Goal: Ask a question: Seek information or help from site administrators or community

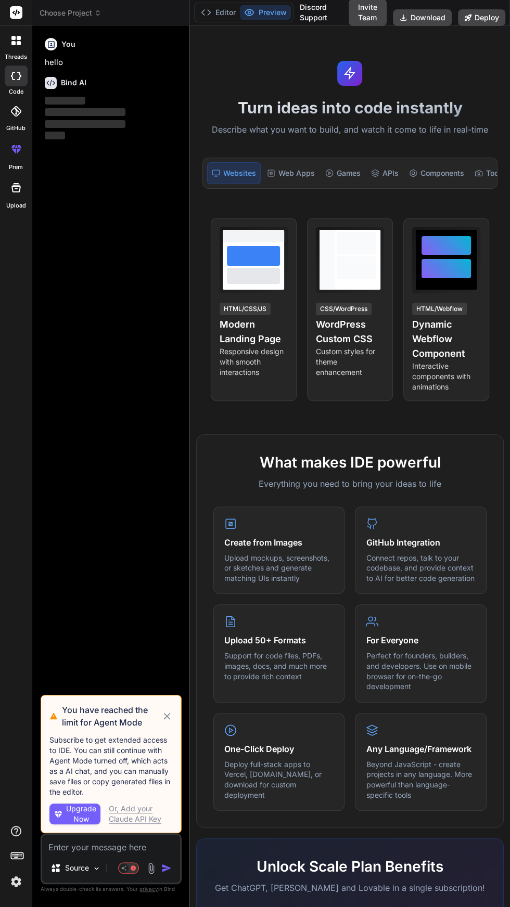
scroll to position [3, 0]
click at [167, 720] on icon at bounding box center [167, 716] width 7 height 7
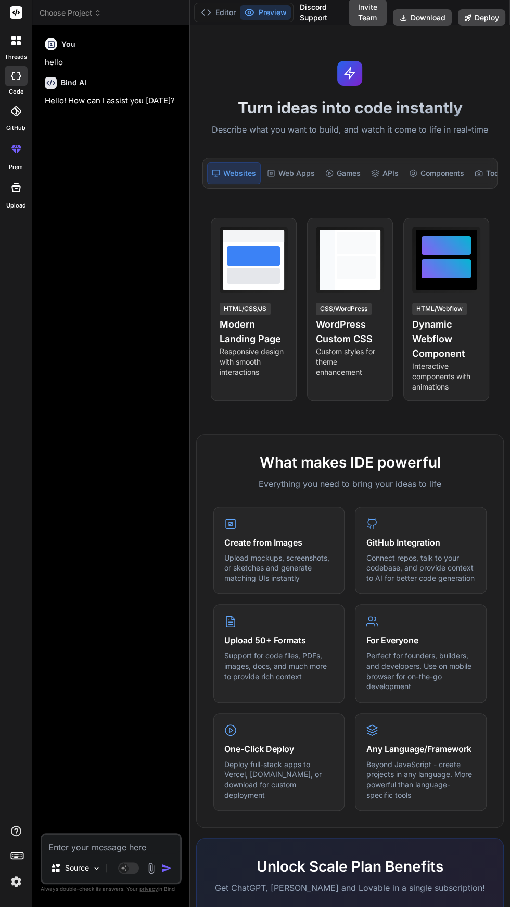
click at [96, 10] on icon at bounding box center [97, 12] width 7 height 7
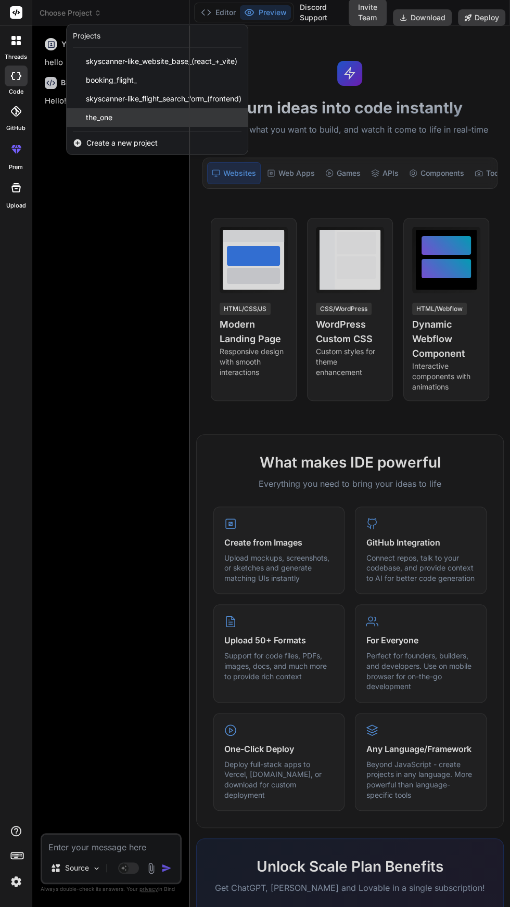
click at [140, 115] on div "the_one" at bounding box center [157, 117] width 181 height 19
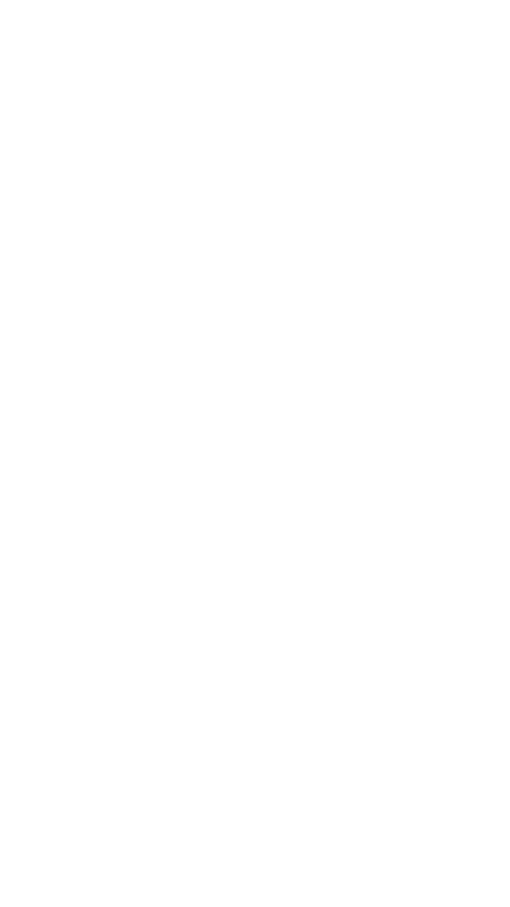
scroll to position [0, 0]
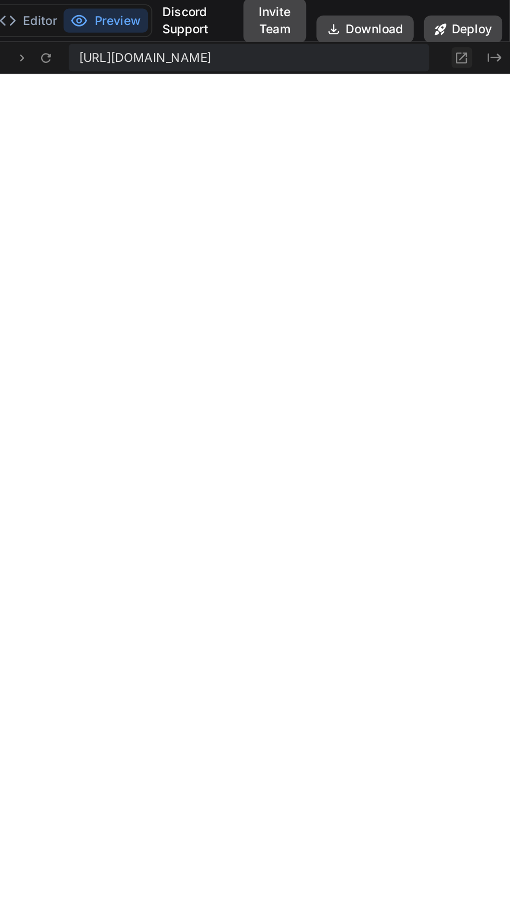
click at [480, 36] on icon at bounding box center [480, 35] width 9 height 9
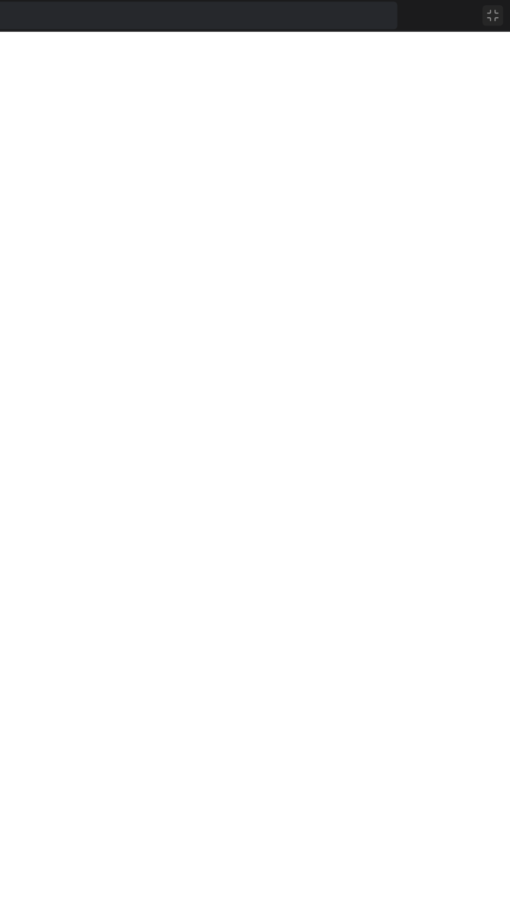
click at [501, 10] on icon at bounding box center [499, 9] width 6 height 6
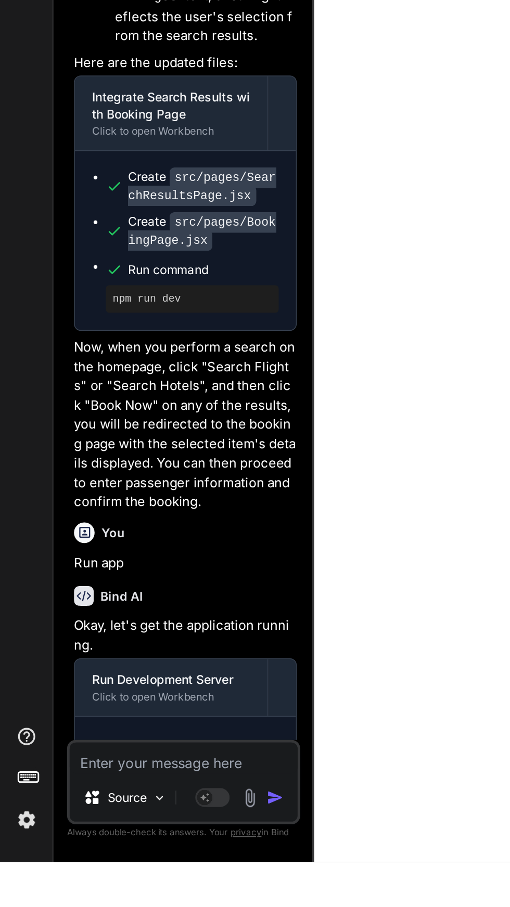
click at [109, 853] on textarea at bounding box center [111, 844] width 138 height 19
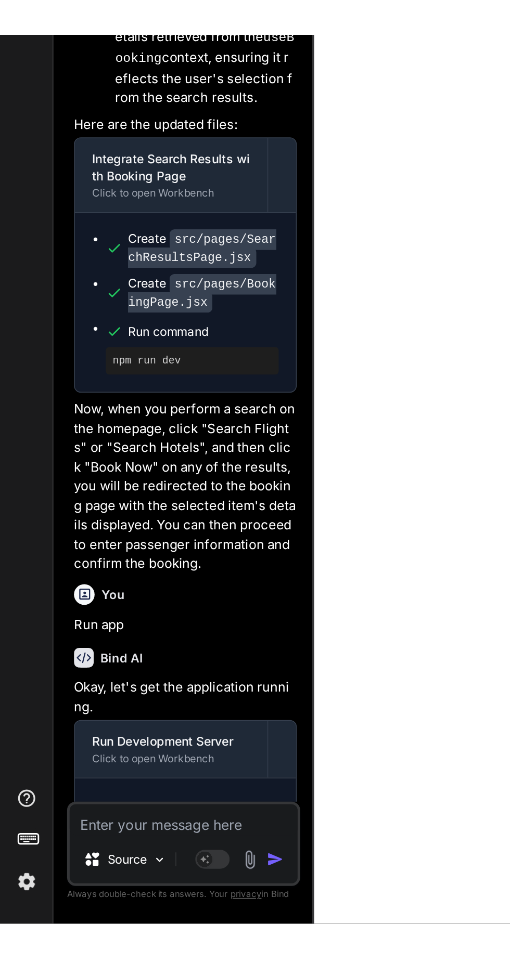
scroll to position [42, 0]
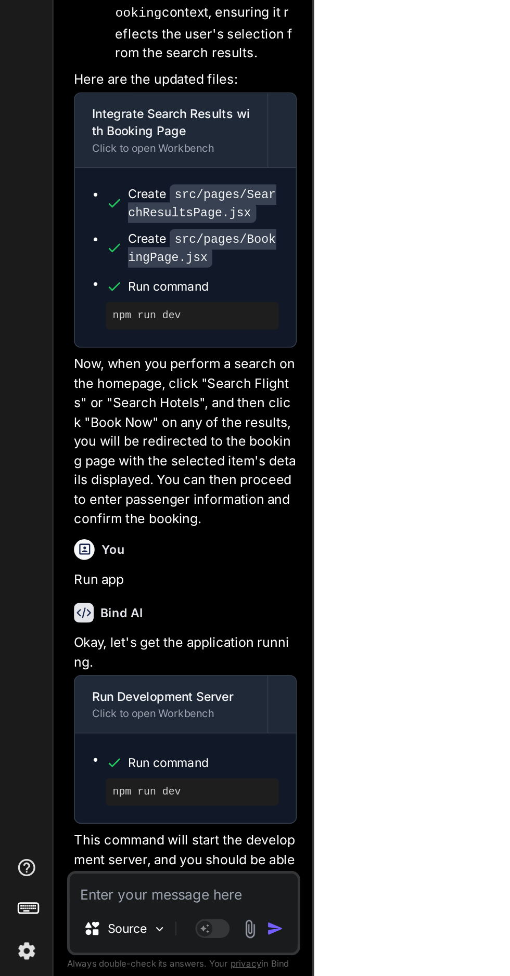
type textarea "x"
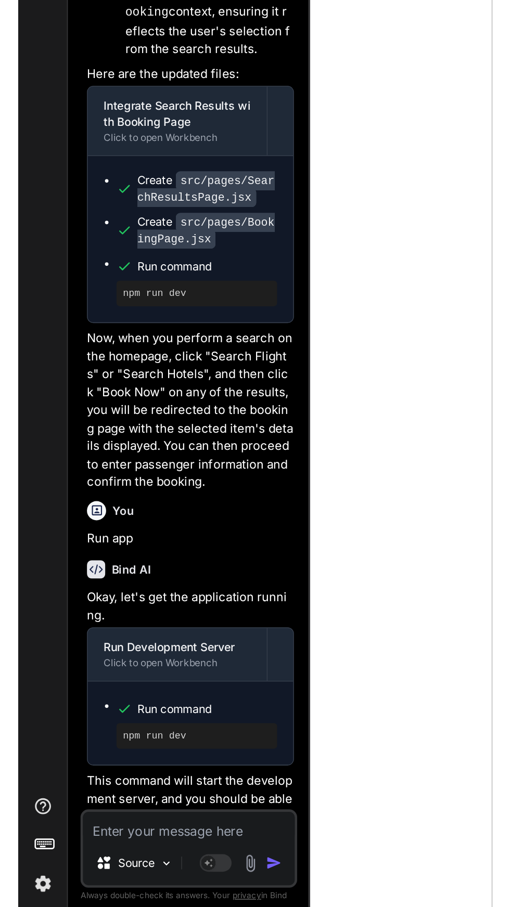
scroll to position [218, 0]
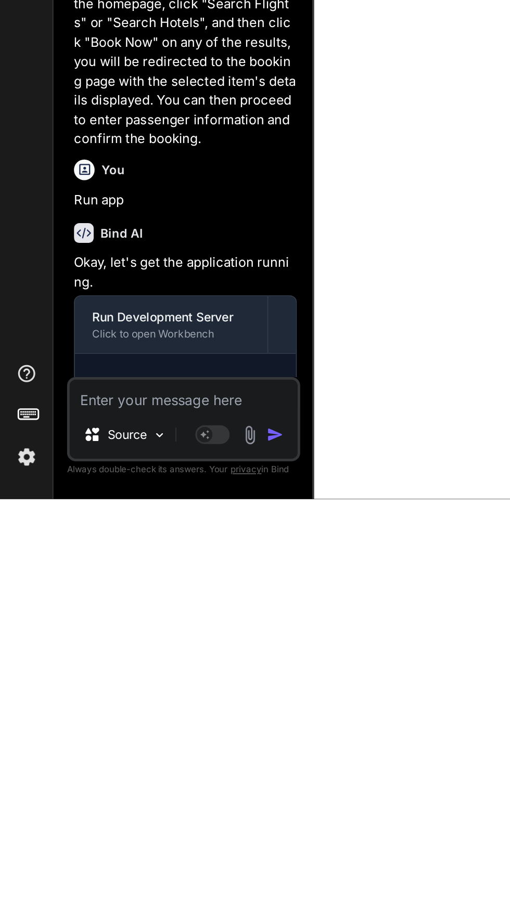
type textarea "I"
type textarea "x"
type textarea "In"
type textarea "x"
type textarea "In"
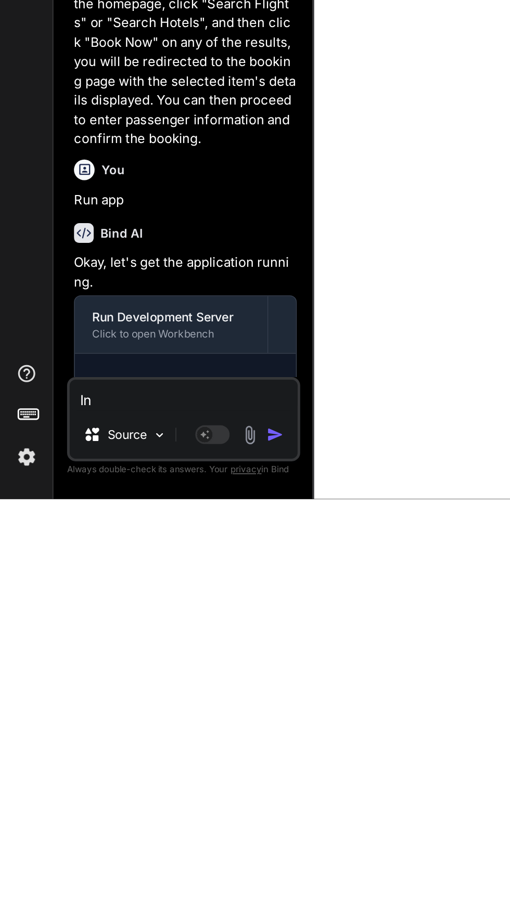
type textarea "x"
type textarea "In t"
type textarea "x"
type textarea "In th"
type textarea "x"
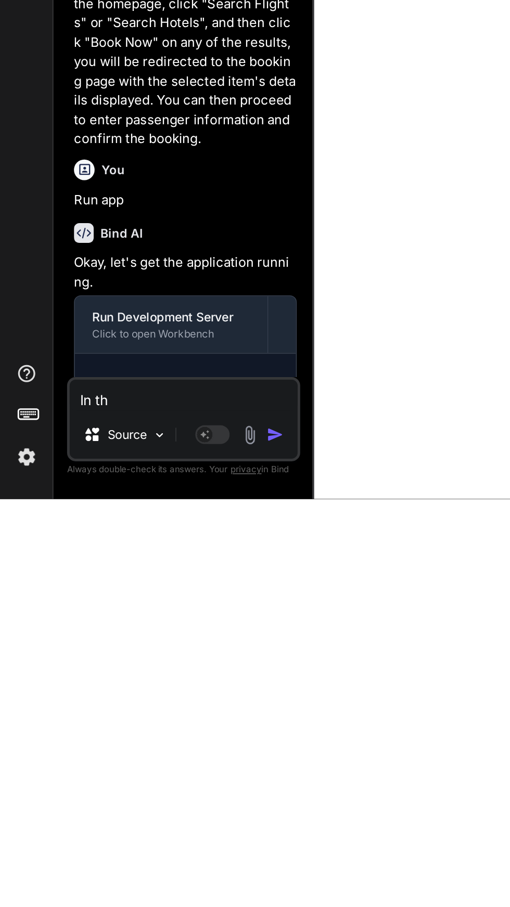
type textarea "In the"
type textarea "x"
type textarea "In the"
type textarea "x"
type textarea "In the p"
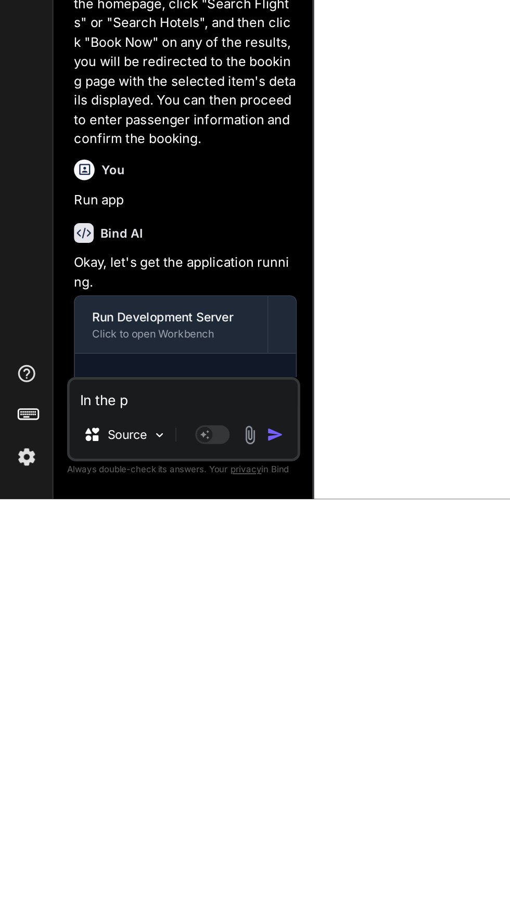
type textarea "x"
type textarea "In the pa"
type textarea "x"
type textarea "In the pas"
type textarea "x"
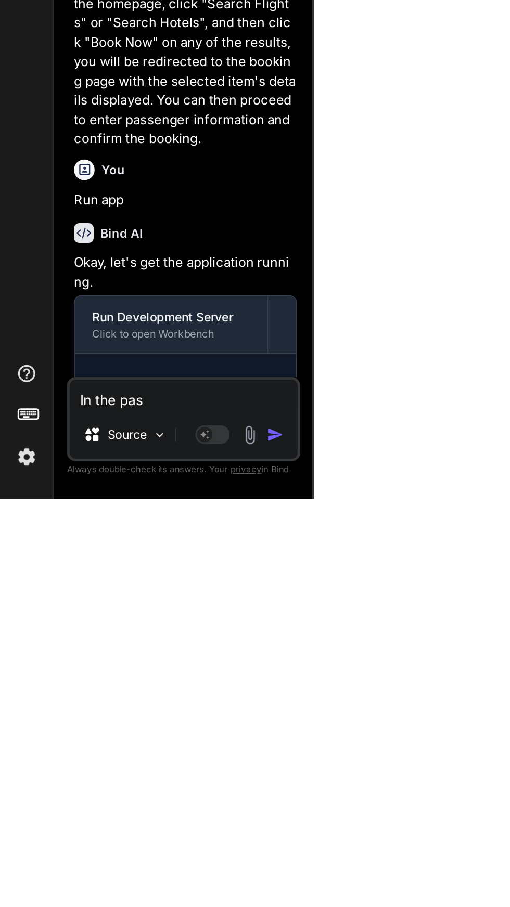
type textarea "In the pass"
type textarea "x"
type textarea "In the passa"
type textarea "x"
type textarea "In the passages"
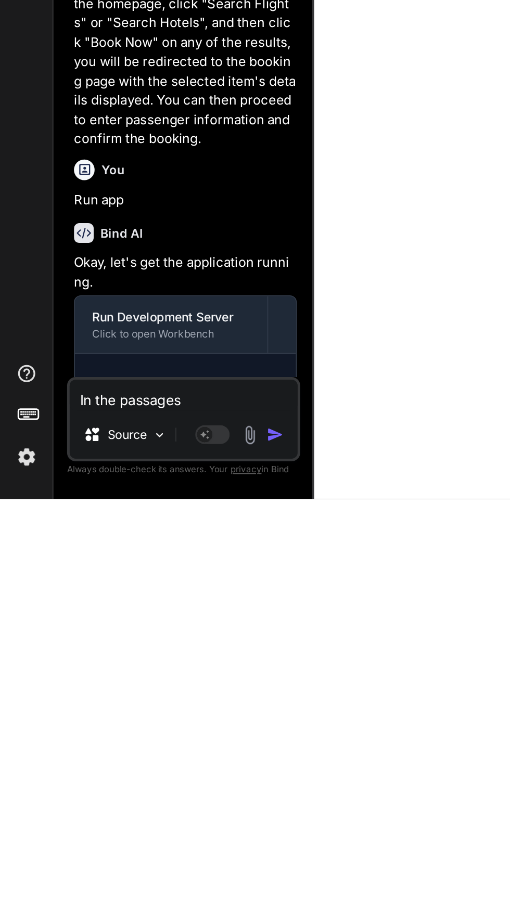
type textarea "x"
type textarea "In the passages"
type textarea "x"
type textarea "In the passage"
type textarea "x"
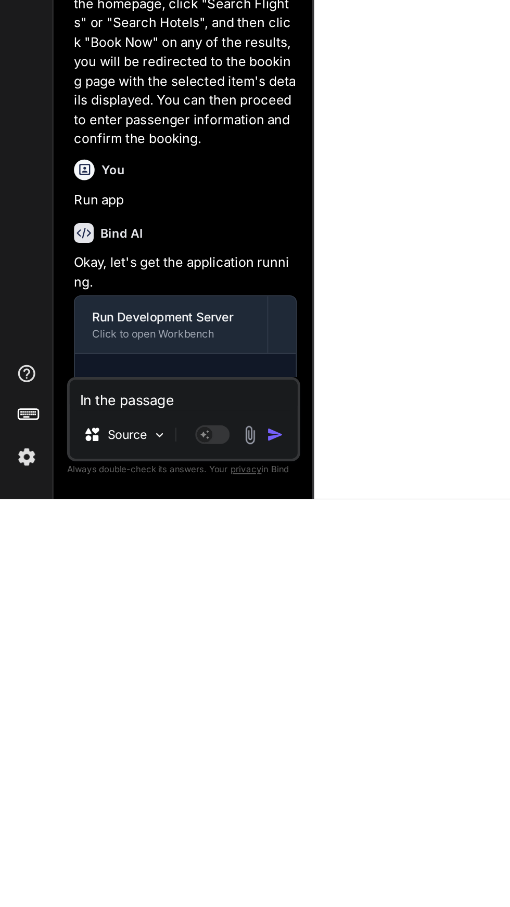
type textarea "In the passager"
type textarea "x"
type textarea "In the passages"
type textarea "x"
click at [92, 850] on textarea "In the passages" at bounding box center [111, 844] width 138 height 19
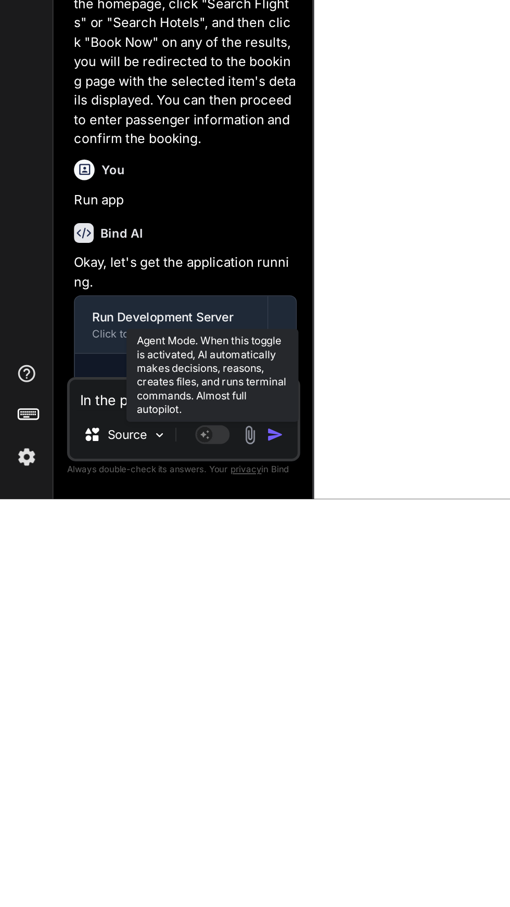
type textarea "In the passages"
click at [120, 864] on rect at bounding box center [128, 867] width 21 height 11
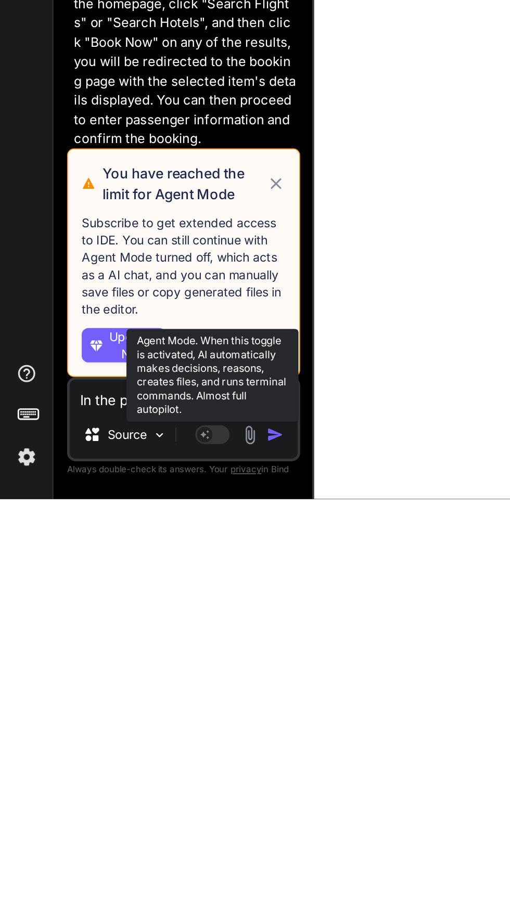
scroll to position [69, 0]
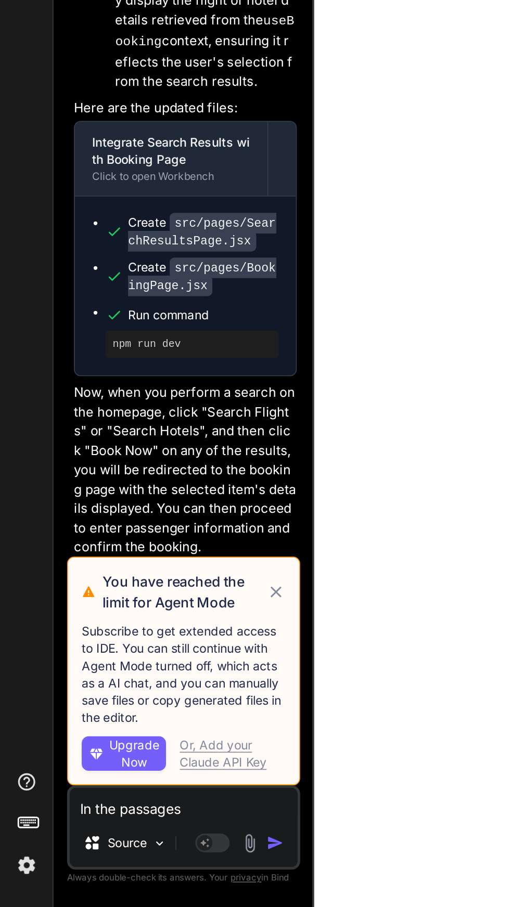
click at [167, 716] on icon at bounding box center [167, 716] width 7 height 7
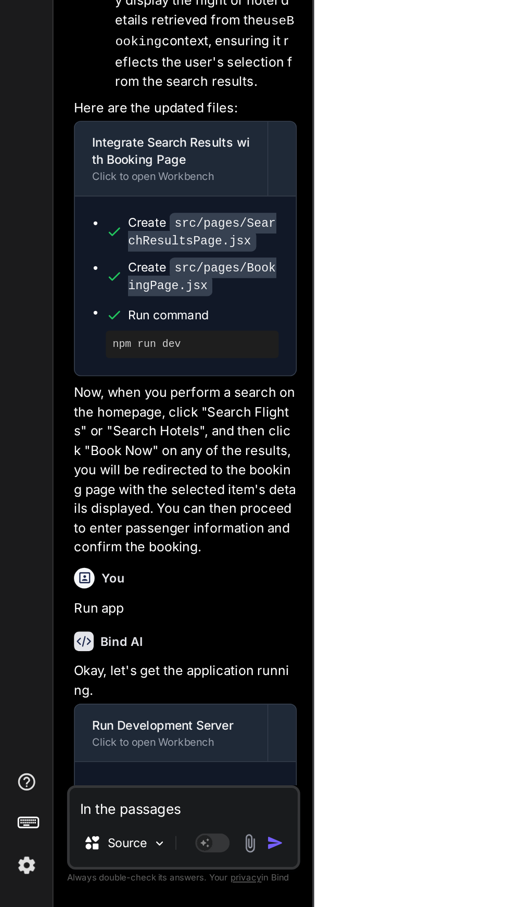
click at [128, 841] on textarea "In the passages" at bounding box center [111, 844] width 138 height 19
type textarea "x"
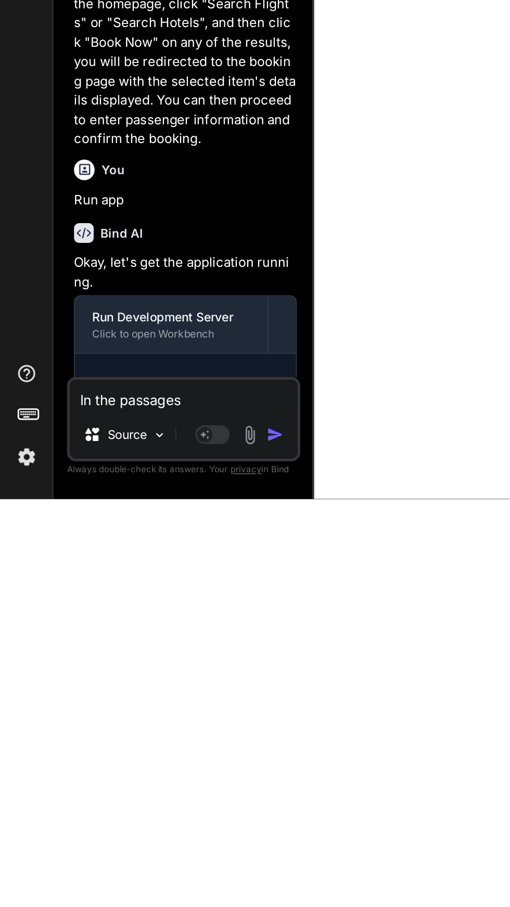
type textarea "In the passages"
type textarea "x"
type textarea "In the passage"
type textarea "x"
type textarea "In the passag"
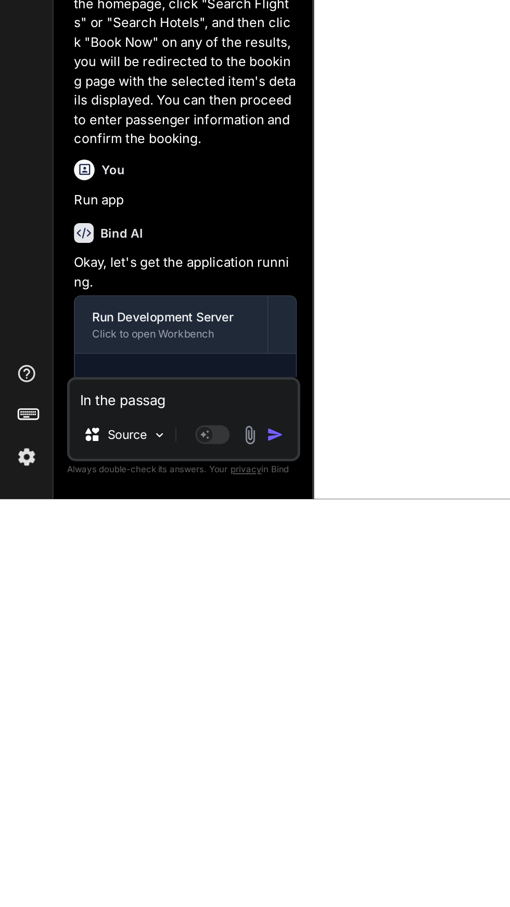
type textarea "x"
type textarea "In the passa"
type textarea "x"
type textarea "In the pass"
type textarea "x"
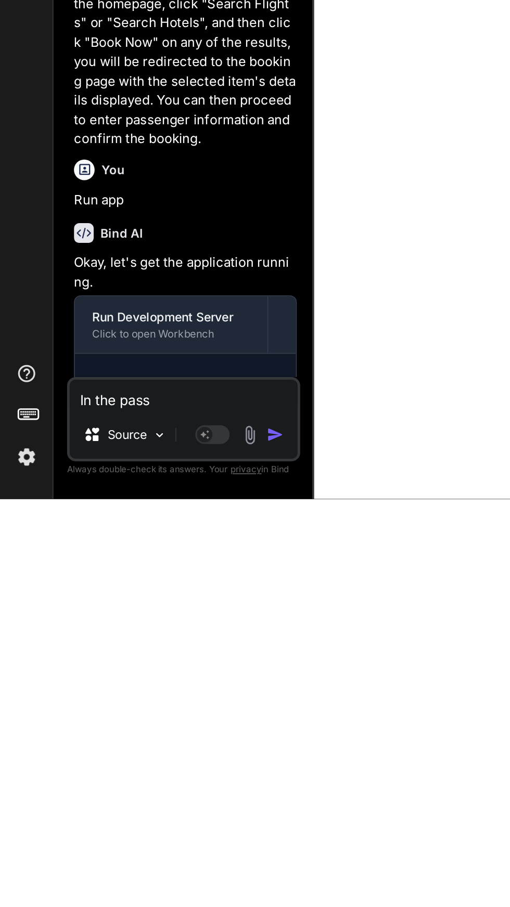
type textarea "In the pas"
type textarea "x"
type textarea "In the pa"
type textarea "x"
type textarea "In the p"
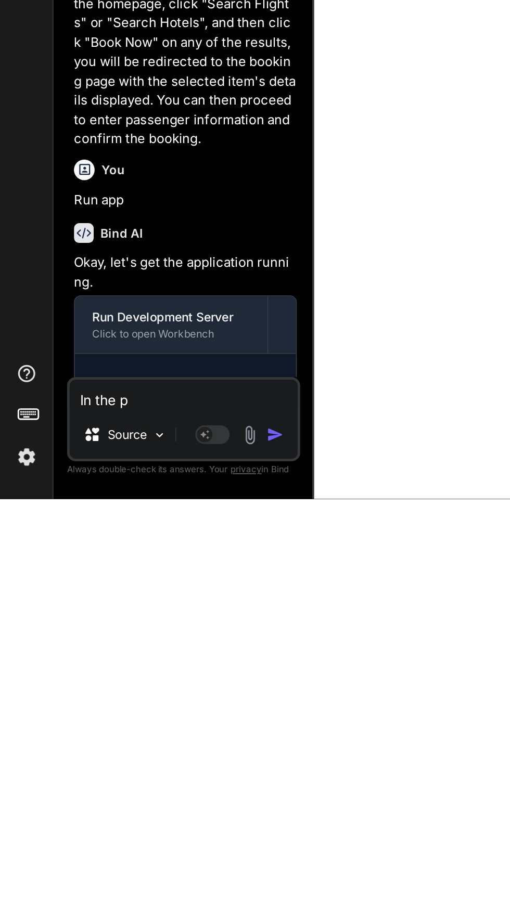
type textarea "x"
type textarea "In the pp"
type textarea "x"
type textarea "In the ppa"
type textarea "x"
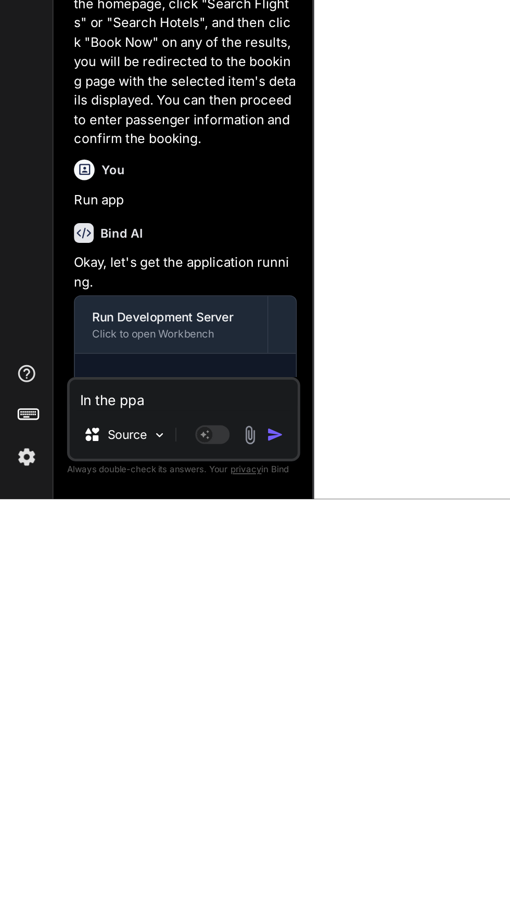
type textarea "In the ppas"
type textarea "x"
type textarea "In the ppass"
type textarea "x"
type textarea "In the ppassa"
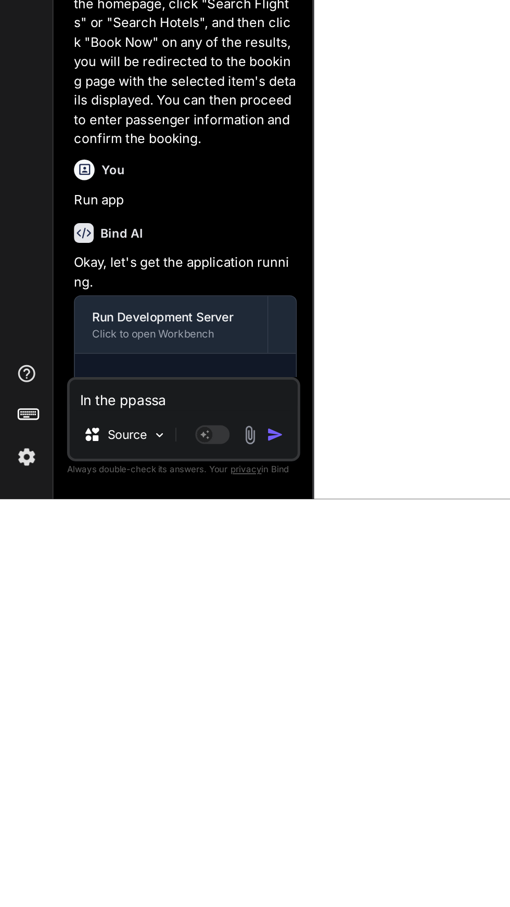
type textarea "x"
type textarea "In the ppassag"
type textarea "x"
type textarea "In the ppassage"
type textarea "x"
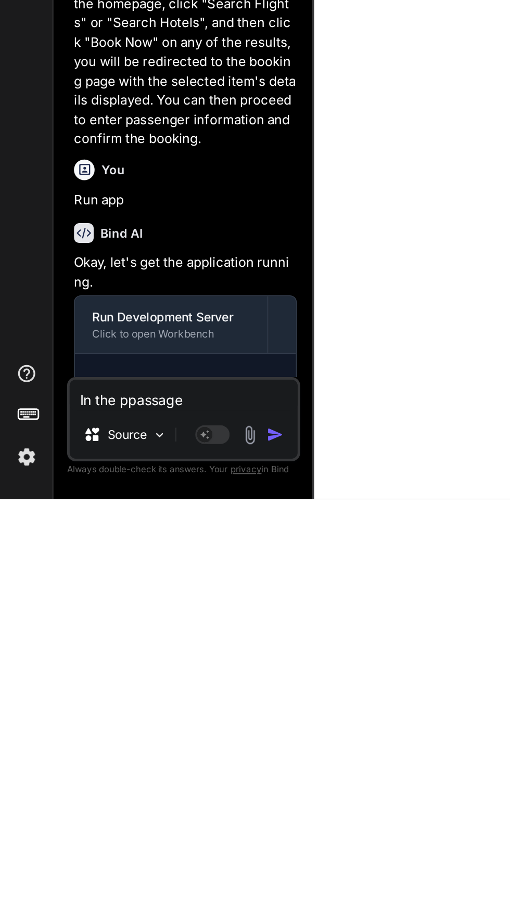
type textarea "In the ppassager"
type textarea "x"
type textarea "In the passage"
type textarea "x"
type textarea "In the passage"
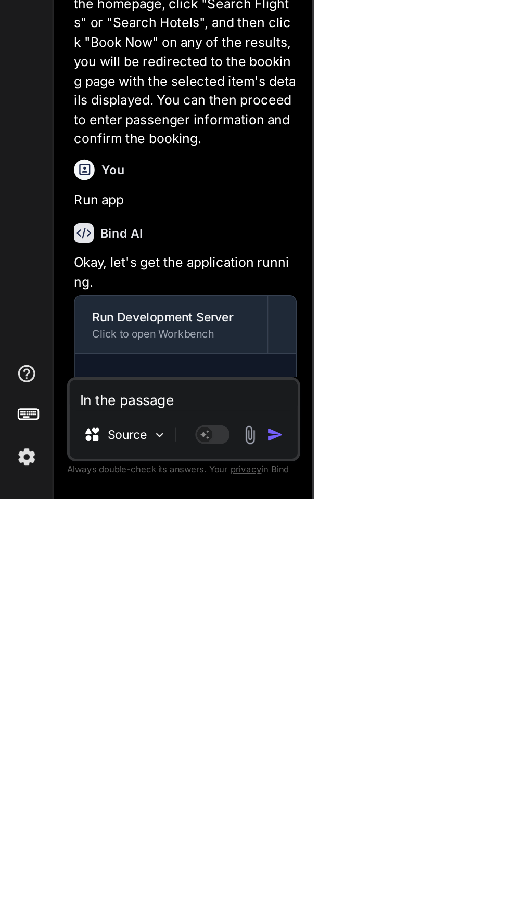
type textarea "x"
type textarea "In the passag"
type textarea "x"
type textarea "In the passa"
type textarea "x"
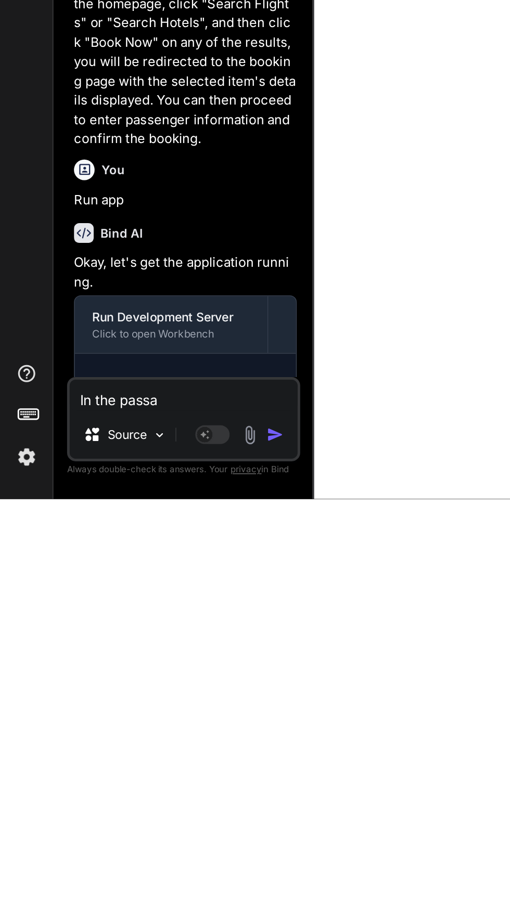
type textarea "In the pass"
type textarea "x"
type textarea "In the pas"
type textarea "x"
type textarea "In the pa"
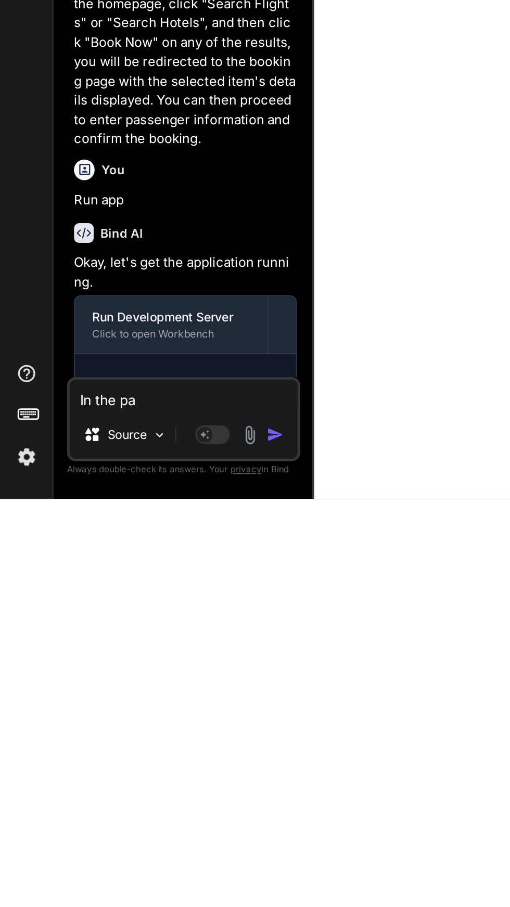
type textarea "x"
type textarea "In the p"
type textarea "x"
type textarea "In the pa"
type textarea "x"
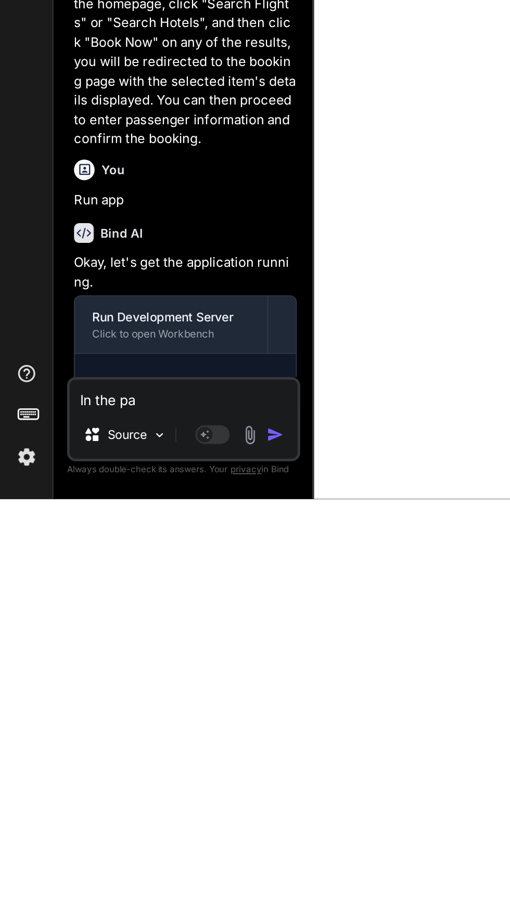
type textarea "In the pas"
type textarea "x"
type textarea "In the pasa"
type textarea "x"
type textarea "In the pasag"
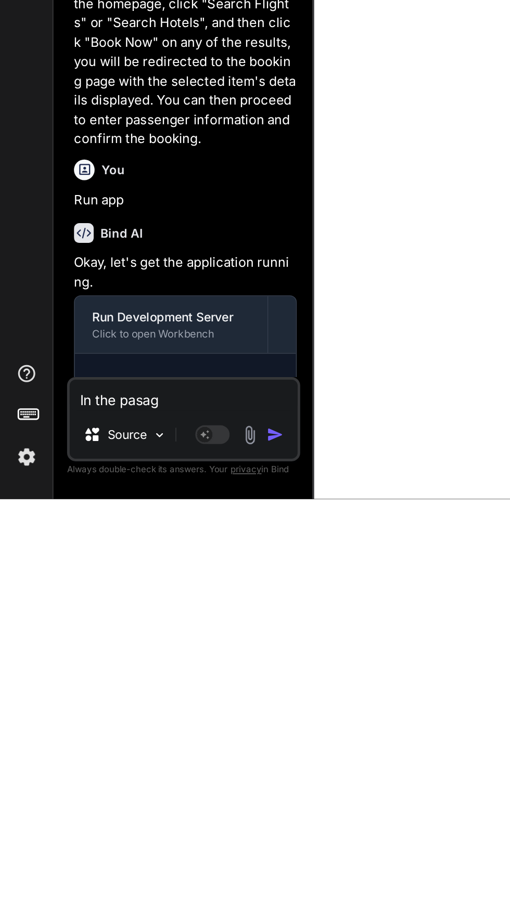
type textarea "x"
type textarea "In the pasagg"
type textarea "x"
type textarea "In the pasagge"
type textarea "x"
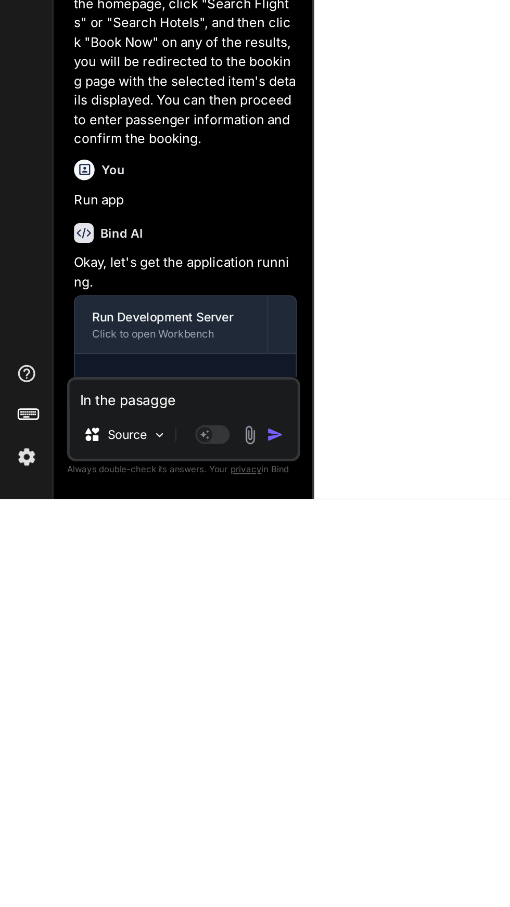
type textarea "In the pasagger"
type textarea "x"
type textarea "In the passenger"
type textarea "x"
type textarea "In the passenger d"
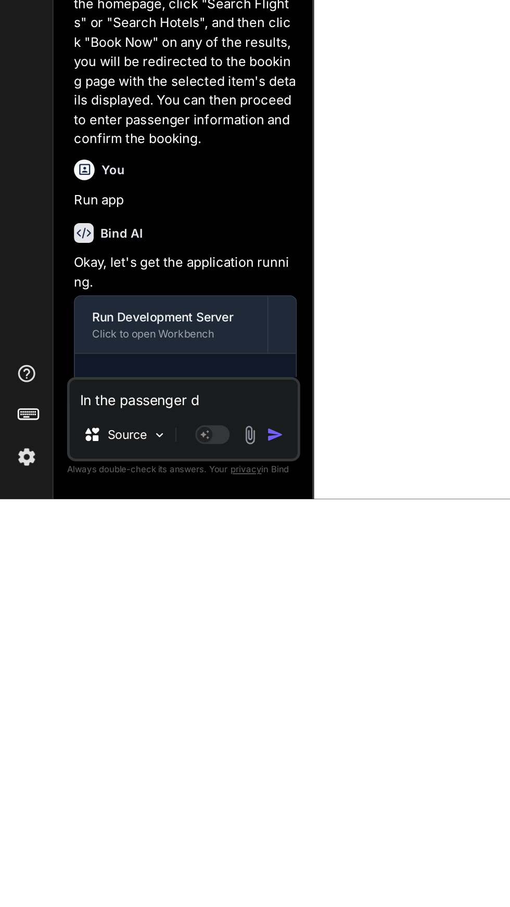
type textarea "x"
type textarea "In the passenger de"
type textarea "x"
type textarea "In the passenger det"
type textarea "x"
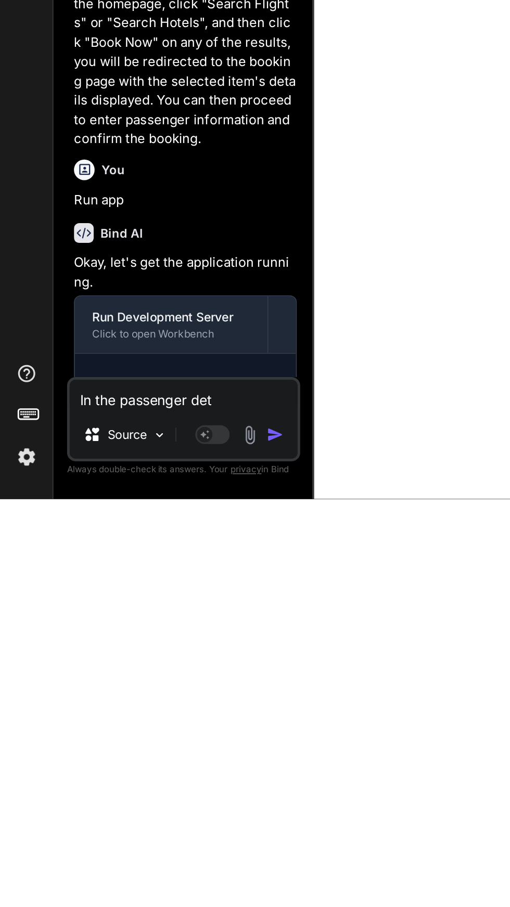
type textarea "In the passenger deta"
type textarea "x"
type textarea "In the passenger detai"
type textarea "x"
type textarea "In the passenger detail"
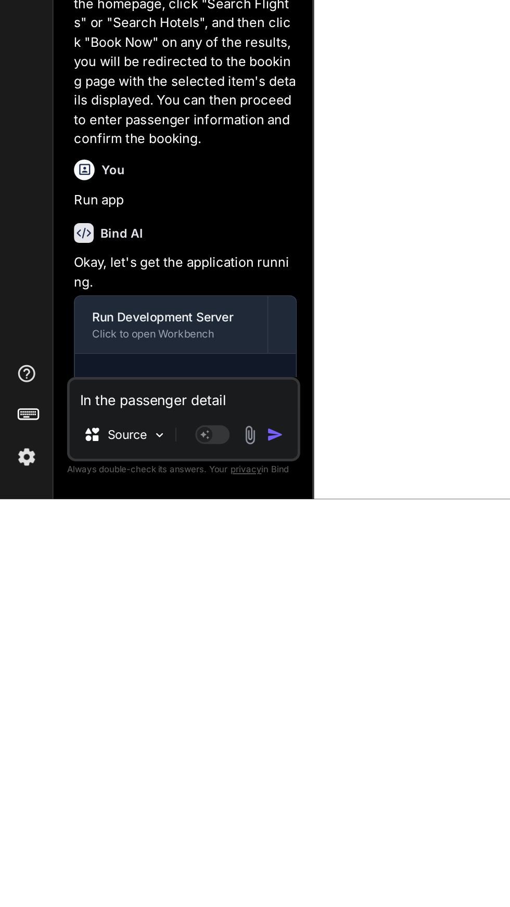
type textarea "x"
type textarea "In the passenger details"
type textarea "x"
type textarea "In the passenger details"
type textarea "x"
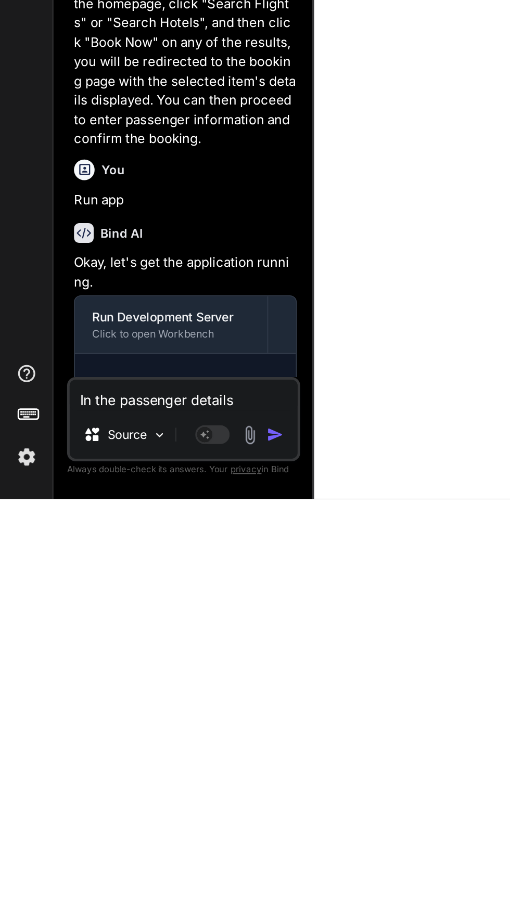
type textarea "In the passenger details l"
type textarea "x"
type textarea "In the passenger details le"
type textarea "x"
type textarea "In the passenger details let"
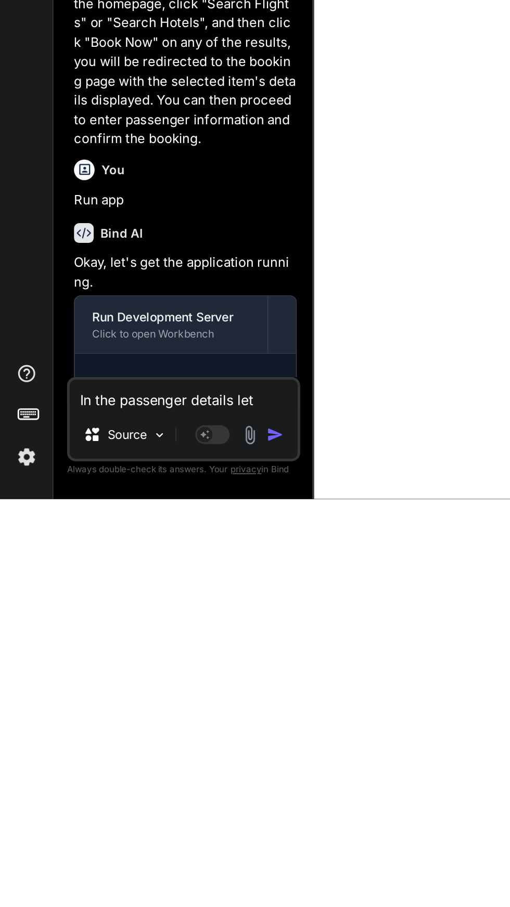
type textarea "x"
type textarea "In the passenger details lets"
type textarea "x"
type textarea "In the passenger details let's"
type textarea "x"
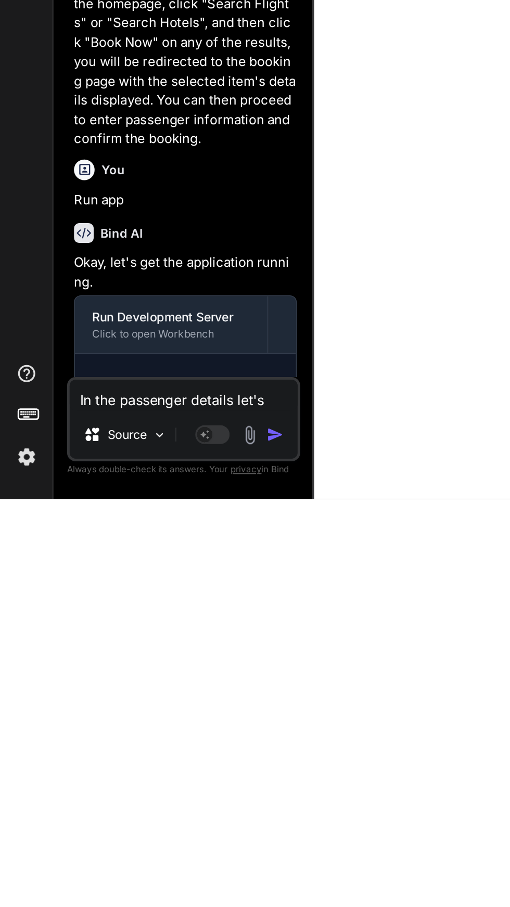
type textarea "In the passenger details let's h"
type textarea "x"
type textarea "In the passenger details let's ha"
type textarea "x"
type textarea "In the passenger details let's hav"
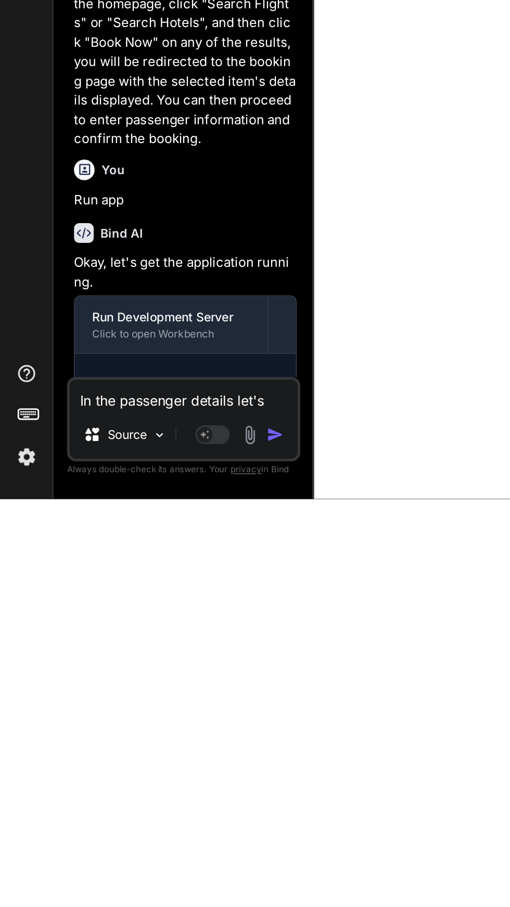
type textarea "x"
type textarea "In the passenger details let's have"
type textarea "x"
type textarea "In the passenger details let's have"
type textarea "x"
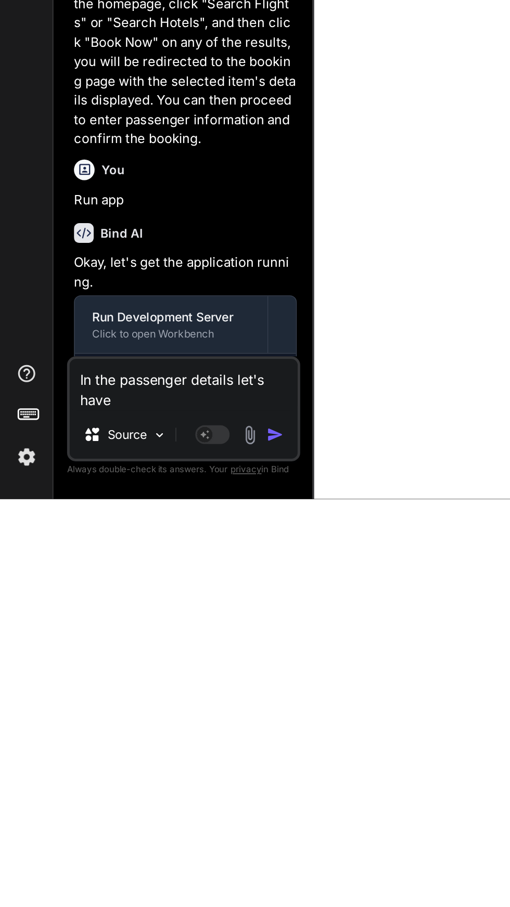
type textarea "In the passenger details let's have f"
type textarea "x"
type textarea "In the passenger details let's have fo"
type textarea "x"
type textarea "In the passenger details let's have for"
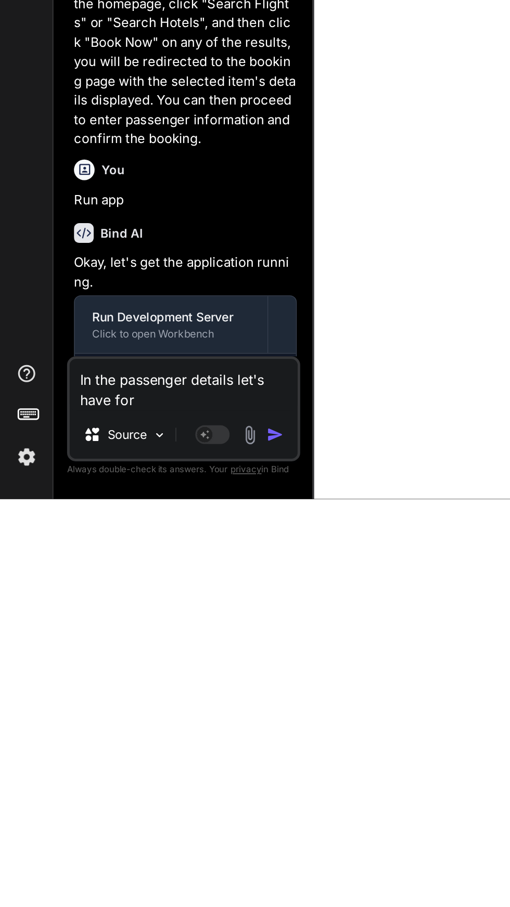
type textarea "x"
type textarea "In the passenger details let's have fors"
type textarea "x"
type textarea "In the passenger details let's have [PERSON_NAME]"
type textarea "x"
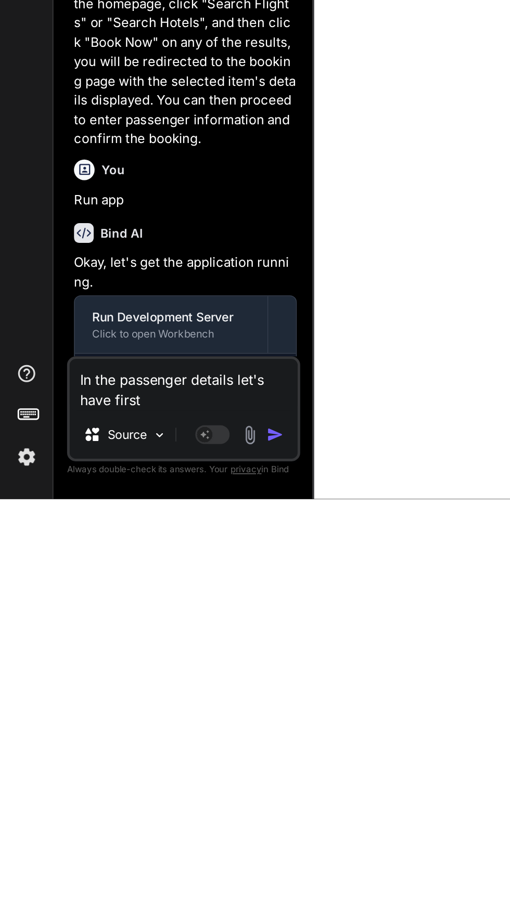
type textarea "In the passenger details let's have first"
type textarea "x"
type textarea "In the passenger details let's have first n"
type textarea "x"
type textarea "In the passenger details let's have first na"
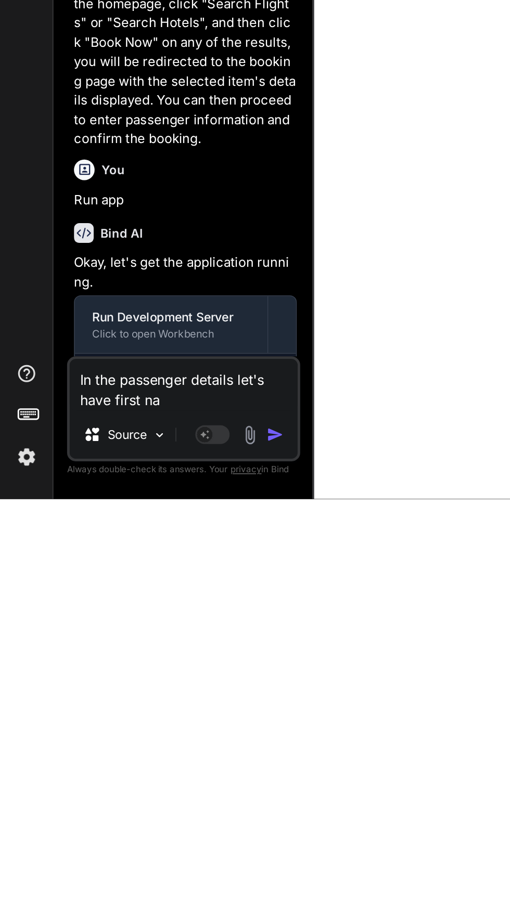
type textarea "x"
type textarea "In the passenger details let's have first nam"
type textarea "x"
type textarea "In the passenger details let's have first name"
type textarea "x"
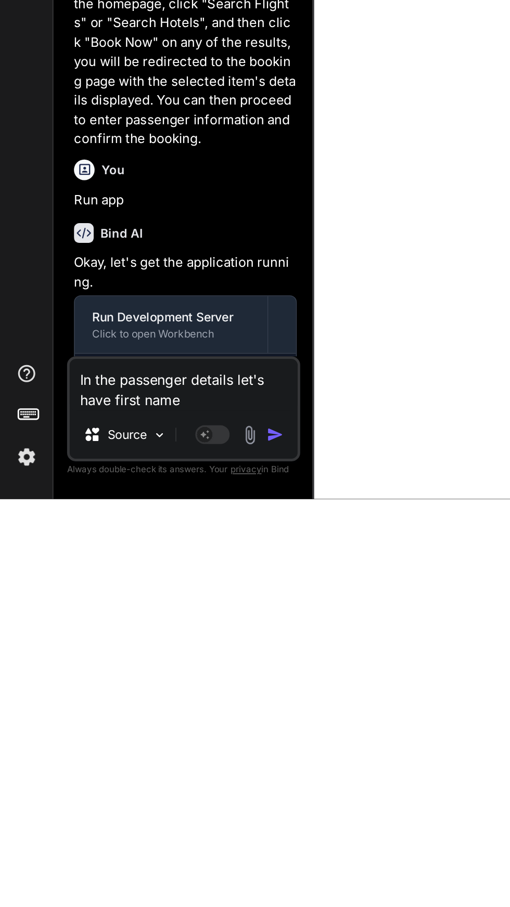
type textarea "In the passenger details let's have first name"
type textarea "x"
type textarea "In the passenger details let's have first name"
type textarea "x"
type textarea "In the passenger details let's have first name,"
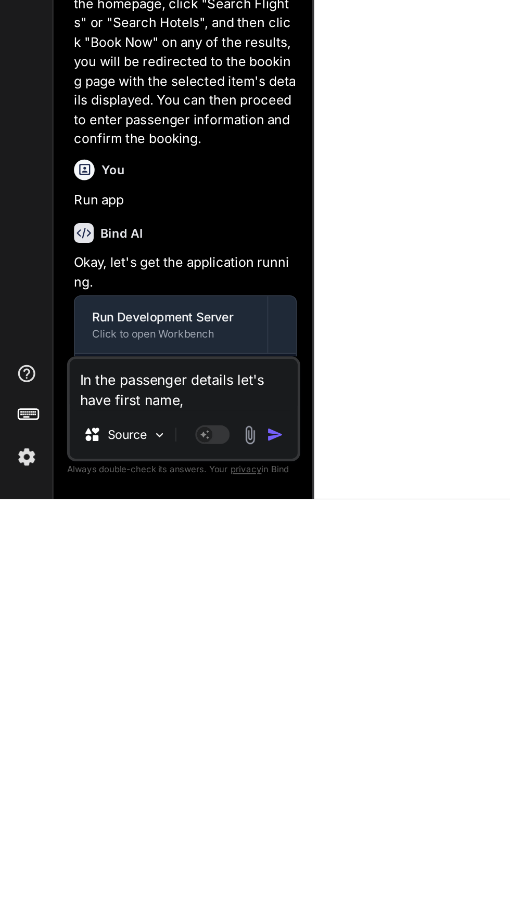
type textarea "x"
type textarea "In the passenger details let's have first name,"
type textarea "x"
type textarea "In the passenger details let's have first name, l"
type textarea "x"
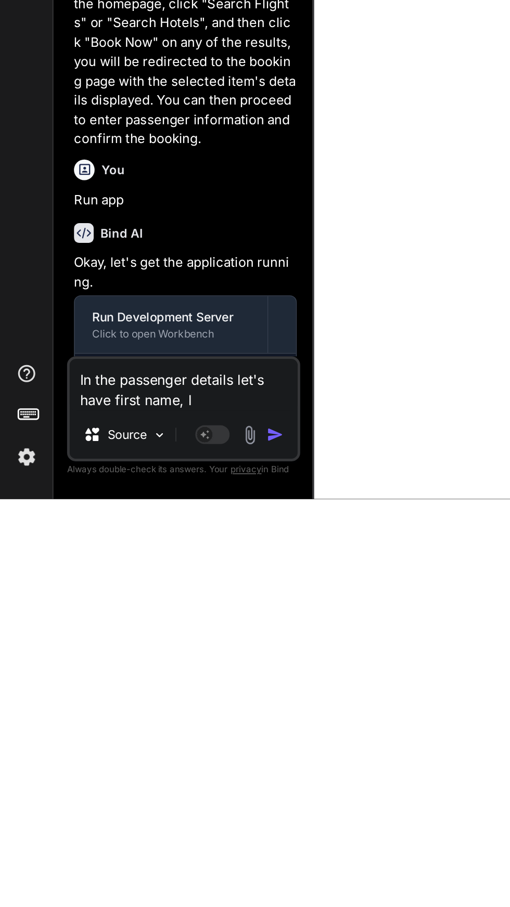
type textarea "In the passenger details let's have first name, la"
type textarea "x"
type textarea "In the passenger details let's have first name, las"
type textarea "x"
type textarea "In the passenger details let's have first name, last"
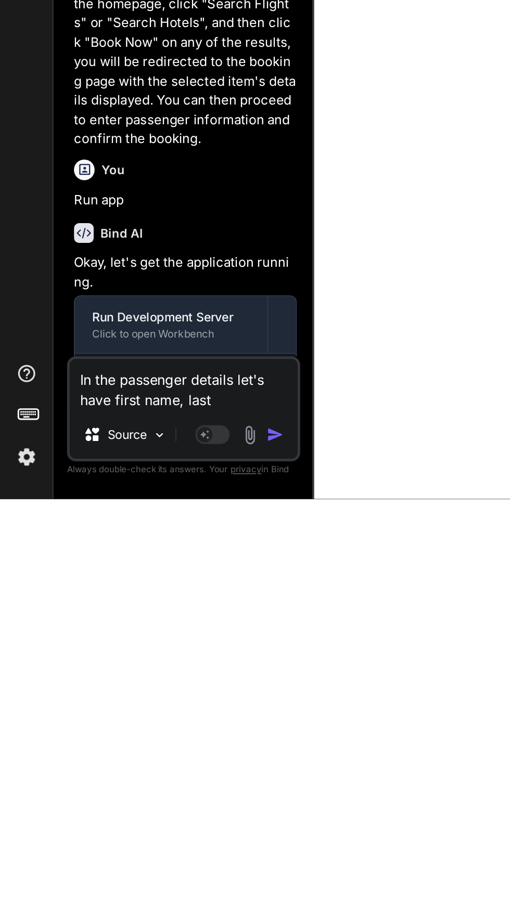
type textarea "x"
type textarea "In the passenger details let's have first name, last"
type textarea "x"
type textarea "In the passenger details let's have first name, last n"
type textarea "x"
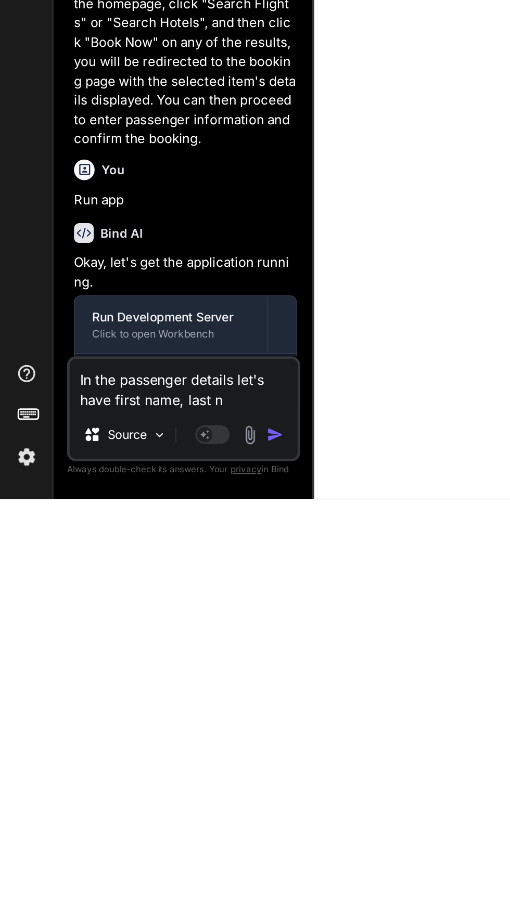
type textarea "In the passenger details let's have first name, last ni"
type textarea "x"
type textarea "In the passenger details let's have first name, last nig"
type textarea "x"
type textarea "In the passenger details let's have first name, last nigh"
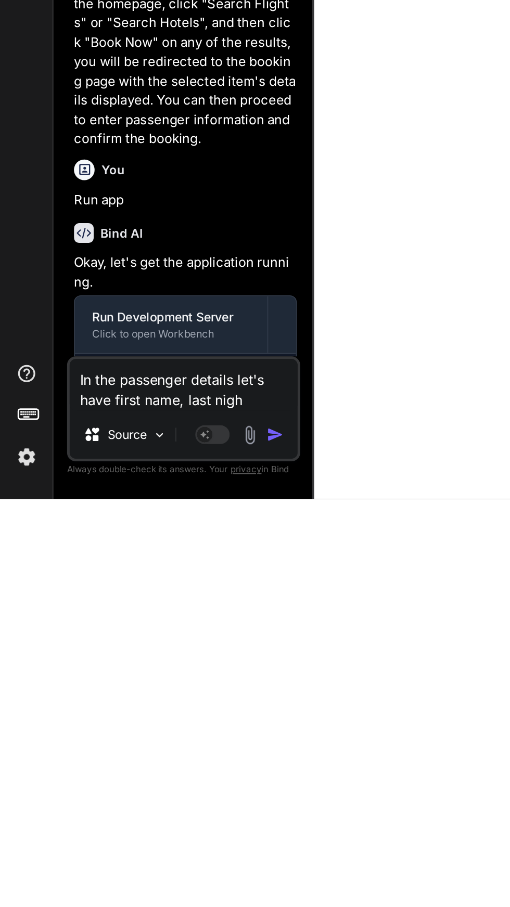
type textarea "x"
type textarea "In the passenger details let's have first name, last night"
type textarea "x"
type textarea "In the passenger details let's have first name, last night"
type textarea "x"
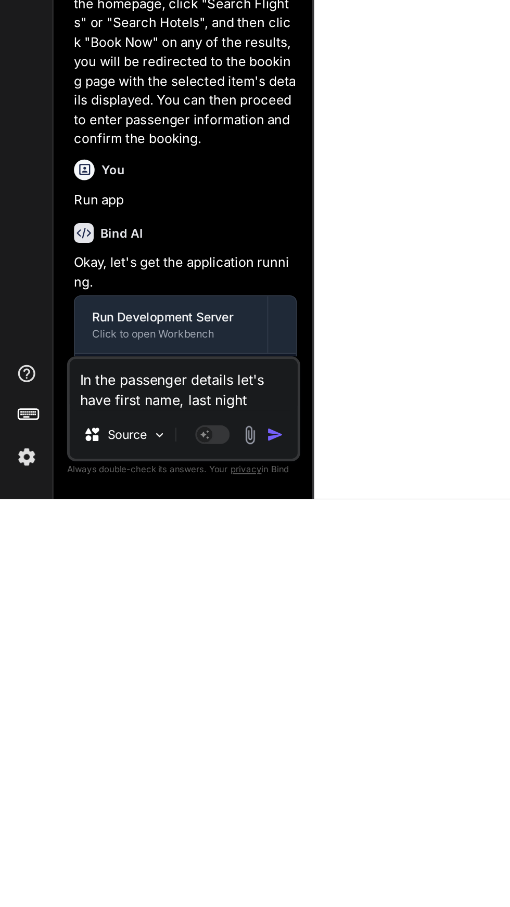
type textarea "In the passenger details let's have first name, last night d"
type textarea "x"
type textarea "In the passenger details let's have first name, last night da"
type textarea "x"
type textarea "In the passenger details let's have first name, last night dat"
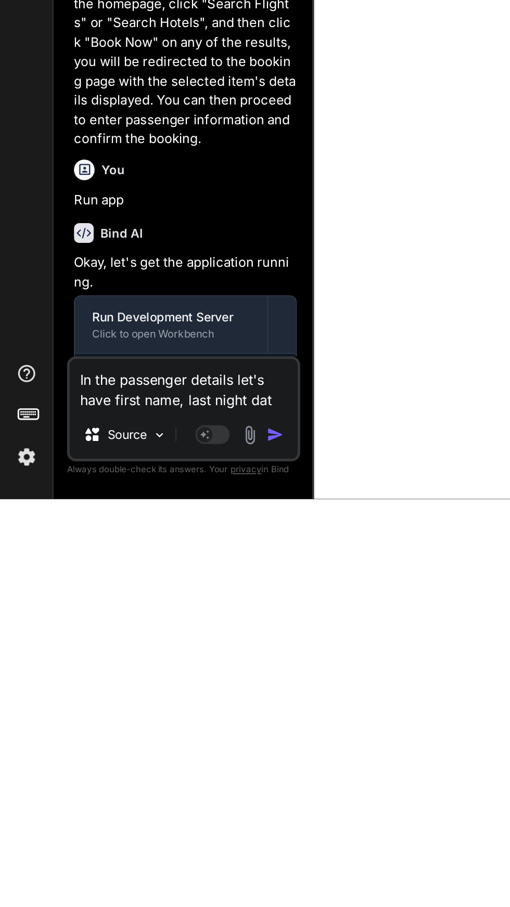
type textarea "x"
type textarea "In the passenger details let's have first name, last night date"
type textarea "x"
type textarea "In the passenger details let's have first name, last night date"
type textarea "x"
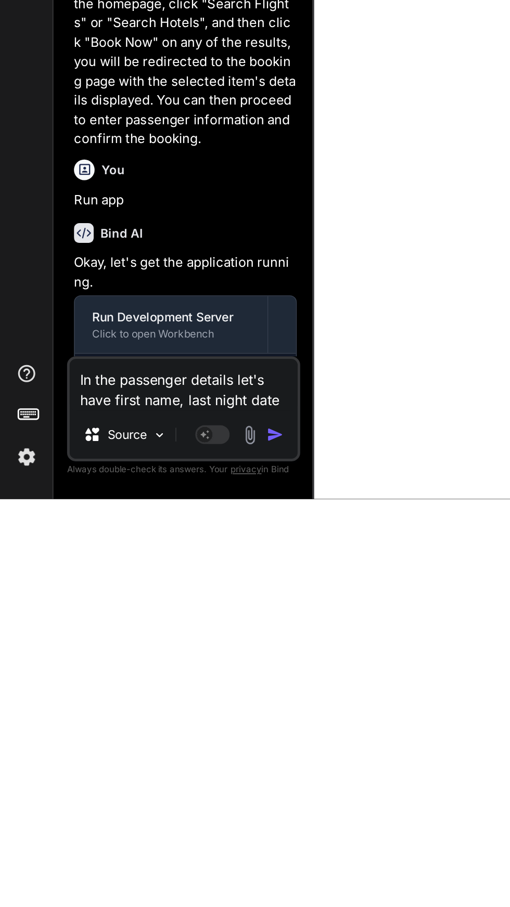
type textarea "In the passenger details let's have first name, last night date o"
type textarea "x"
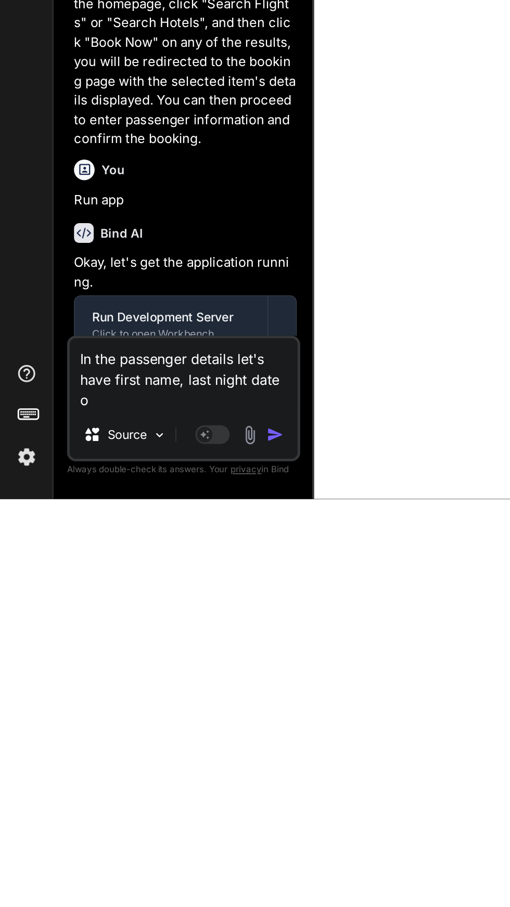
type textarea "In the passenger details let's have first name, last night date of"
click at [164, 872] on img "button" at bounding box center [166, 868] width 10 height 10
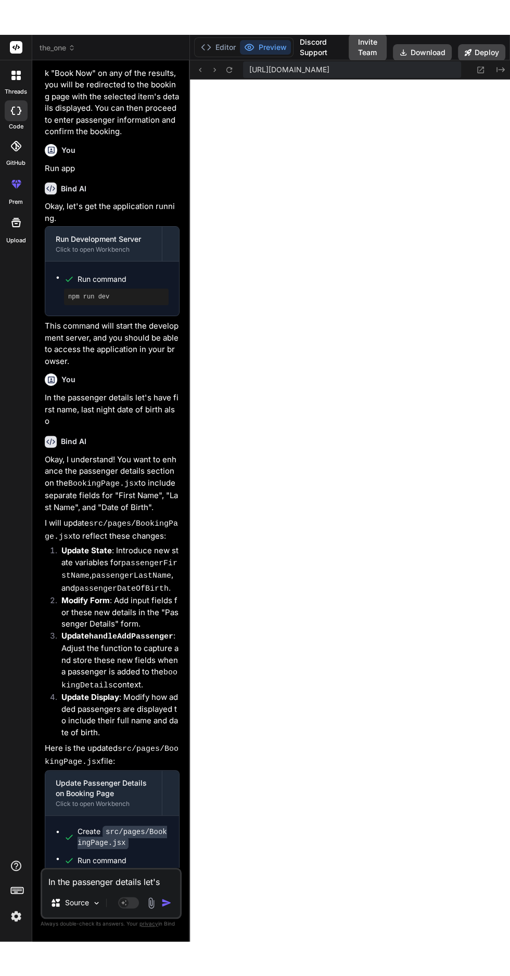
scroll to position [0, 0]
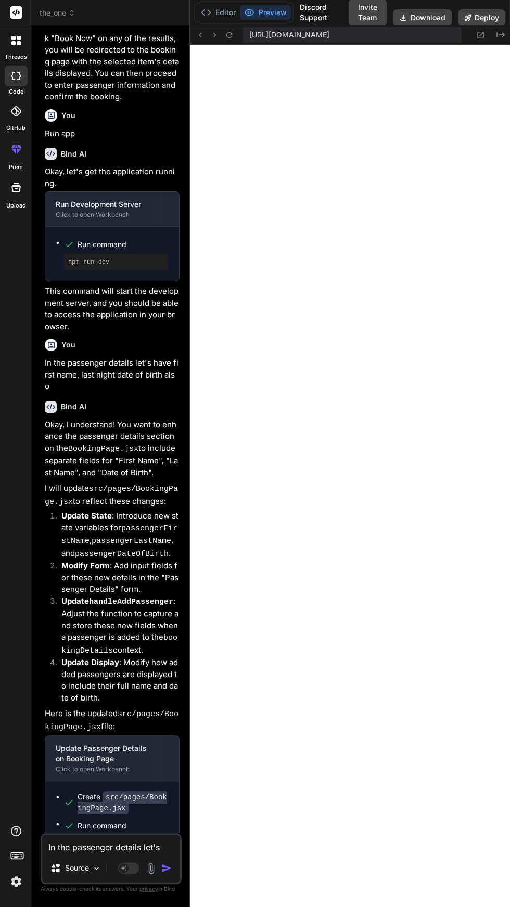
click at [94, 853] on textarea "In the passenger details let's have first name, last night date of birth also" at bounding box center [111, 844] width 138 height 19
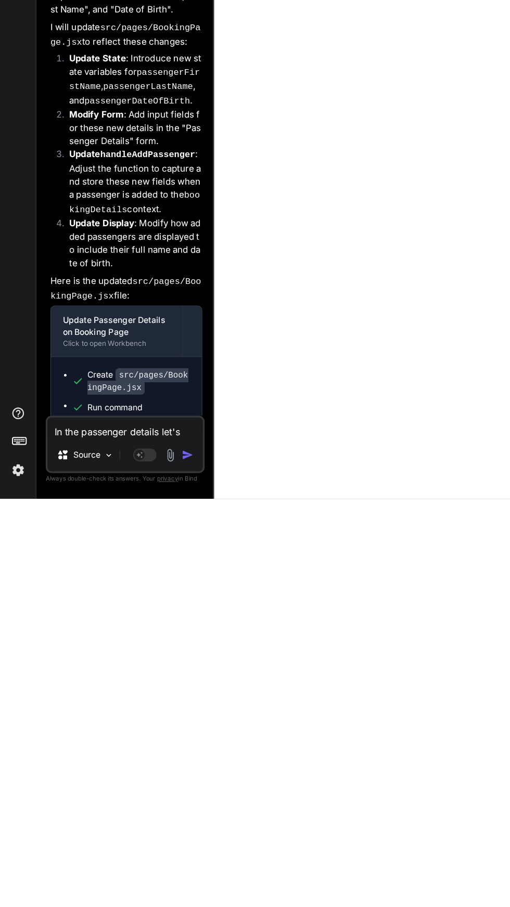
scroll to position [68, 0]
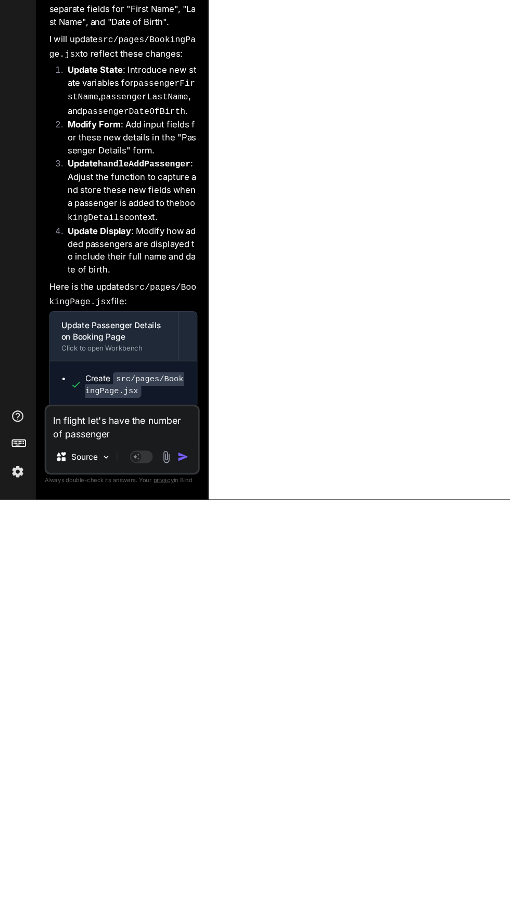
click at [166, 873] on img "button" at bounding box center [166, 868] width 10 height 10
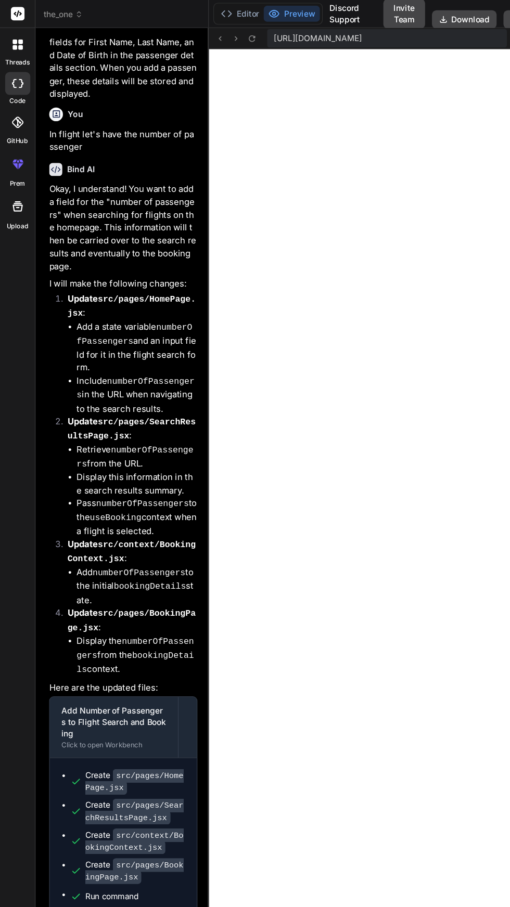
scroll to position [0, 0]
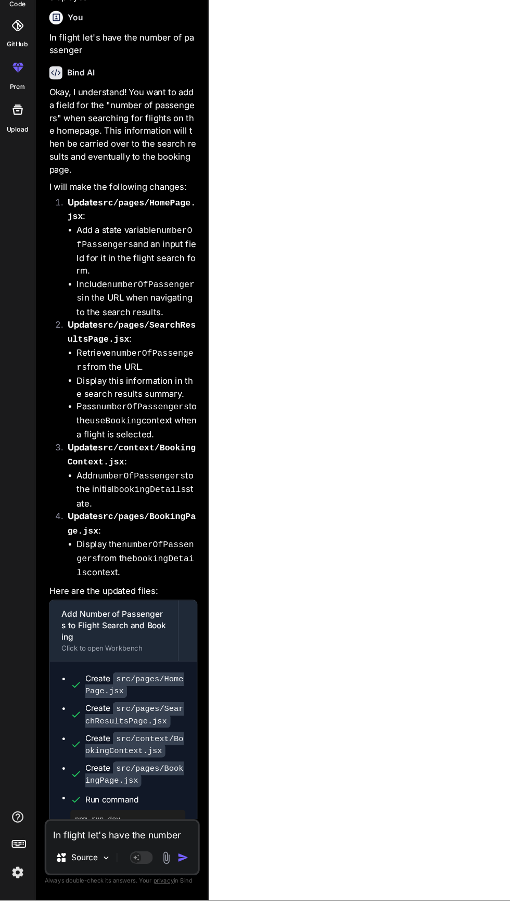
click at [112, 853] on textarea "In flight let's have the number of passenger" at bounding box center [111, 844] width 138 height 19
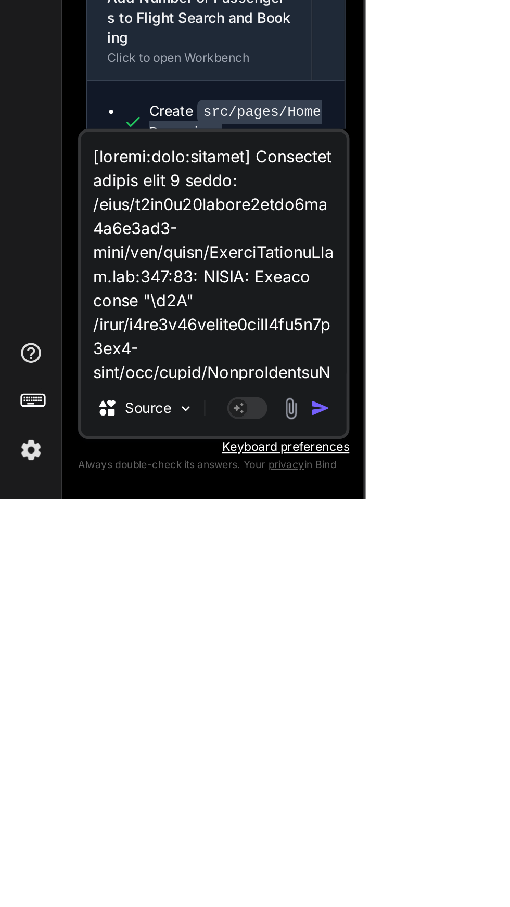
scroll to position [726, 0]
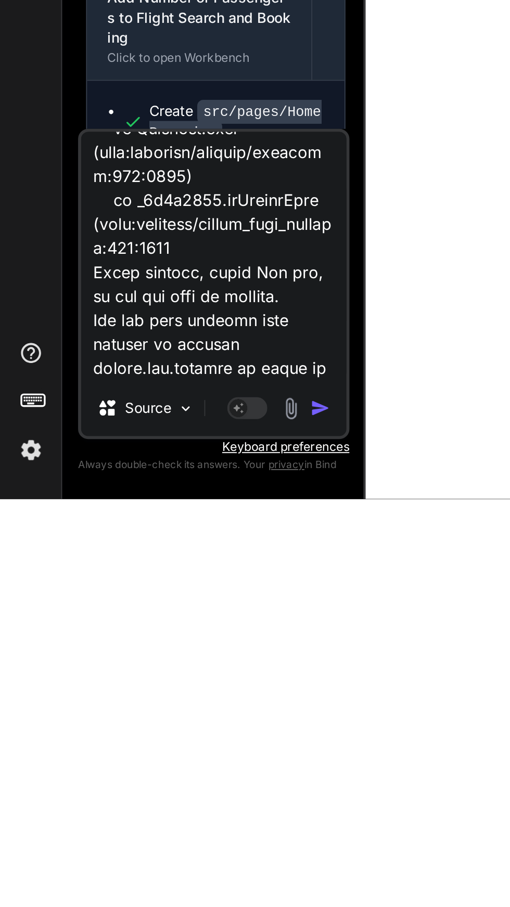
click at [168, 861] on img "button" at bounding box center [166, 859] width 10 height 10
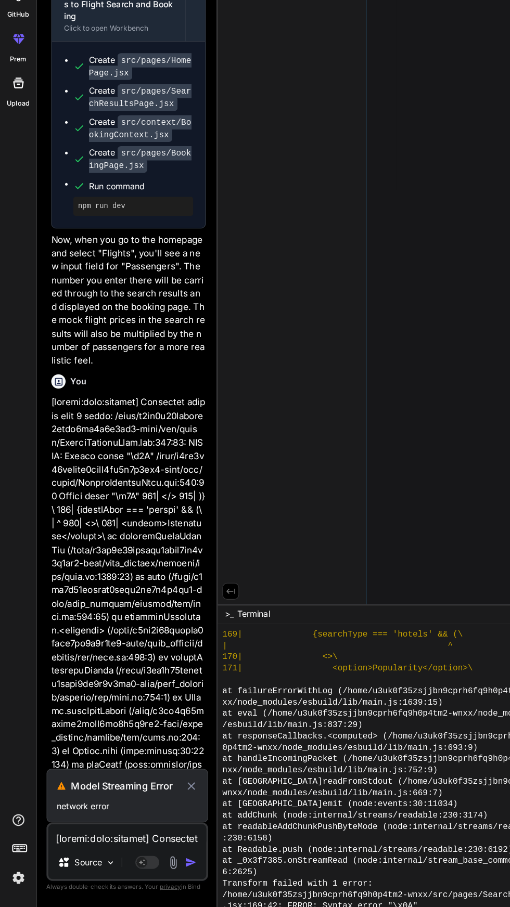
scroll to position [2760, 0]
click at [167, 802] on icon at bounding box center [167, 801] width 7 height 7
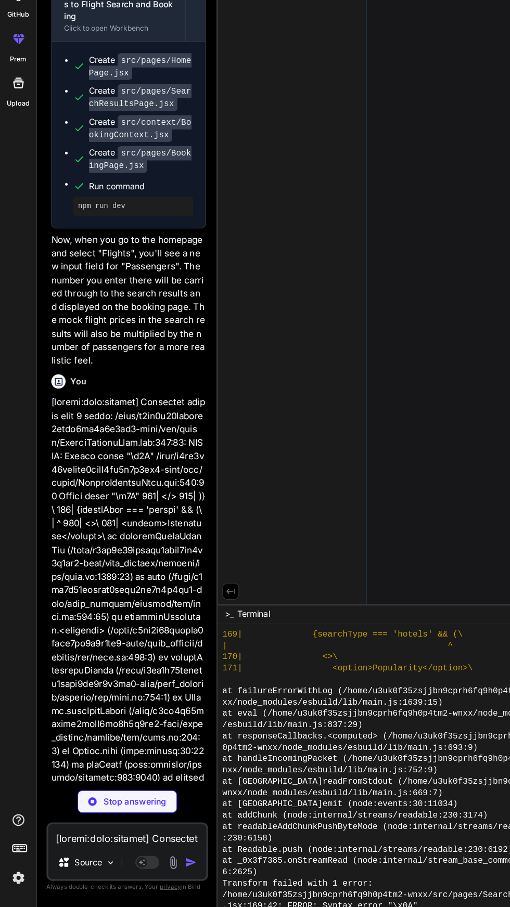
scroll to position [2749, 0]
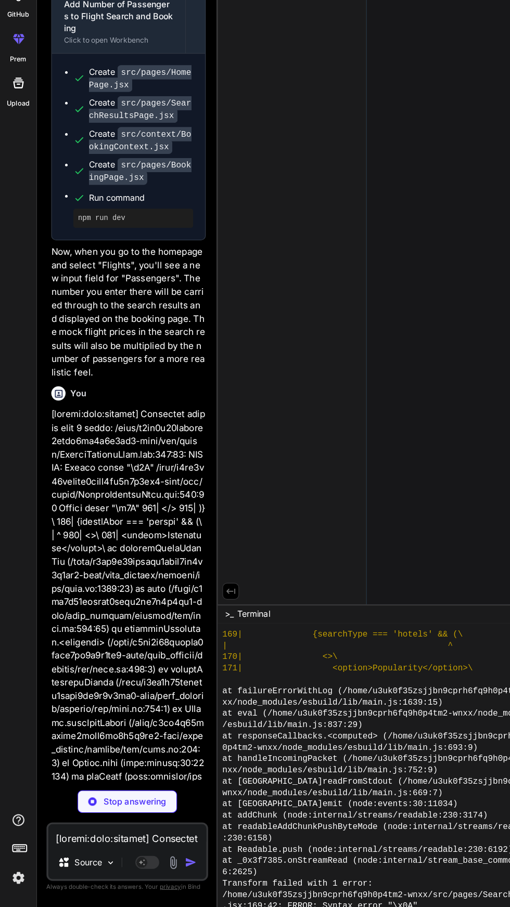
click at [122, 815] on p "Stop answering" at bounding box center [117, 815] width 55 height 10
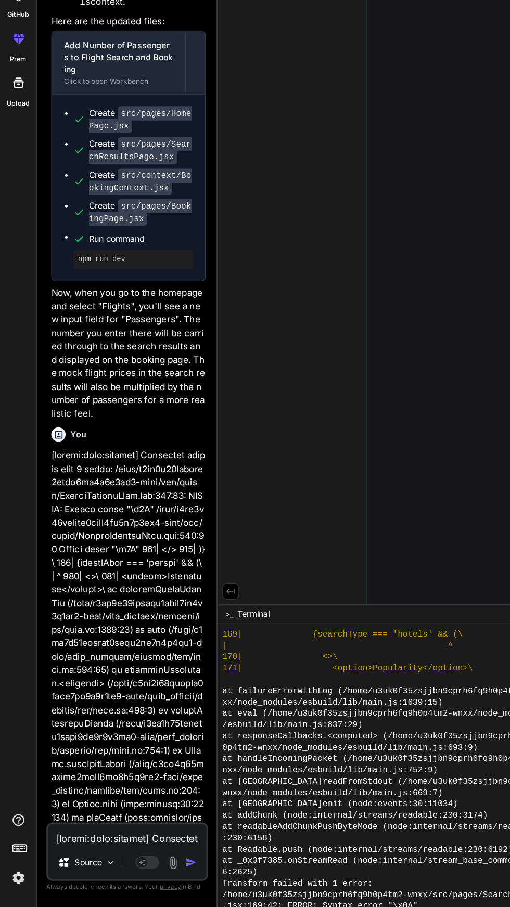
click at [118, 848] on textarea at bounding box center [111, 844] width 138 height 19
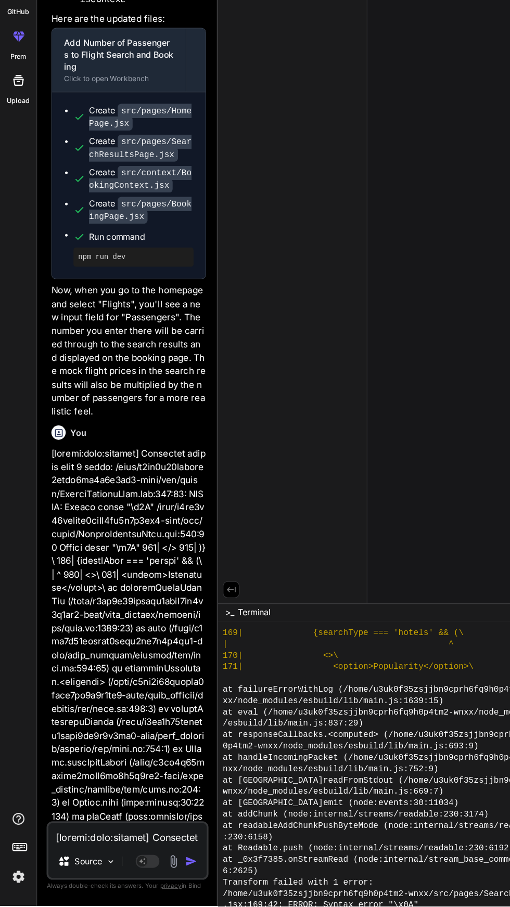
scroll to position [69, 0]
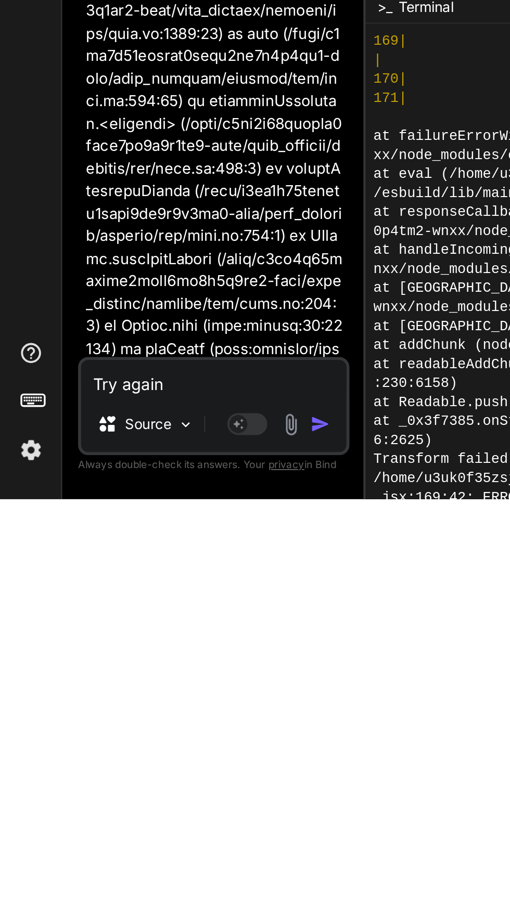
click at [174, 865] on button "button" at bounding box center [168, 868] width 15 height 10
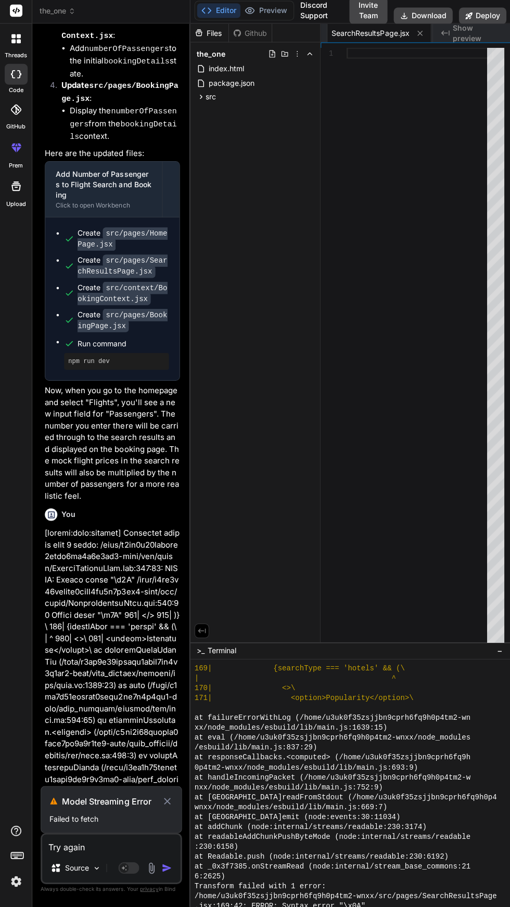
scroll to position [2794, 0]
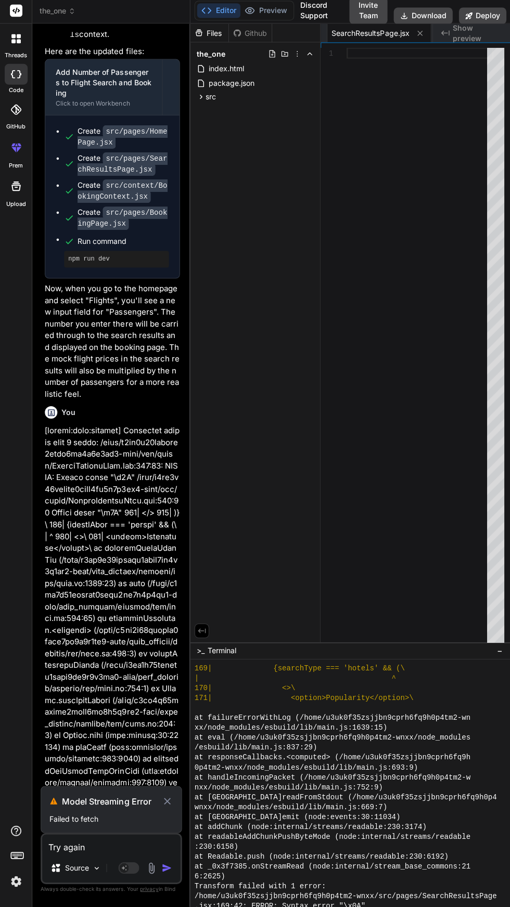
click at [166, 801] on icon at bounding box center [166, 801] width 11 height 12
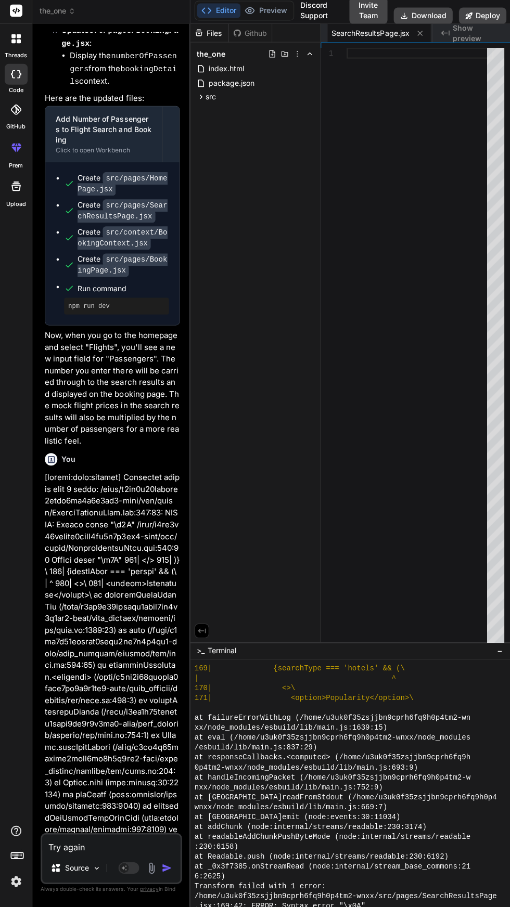
click at [122, 847] on textarea "Try again" at bounding box center [111, 844] width 138 height 19
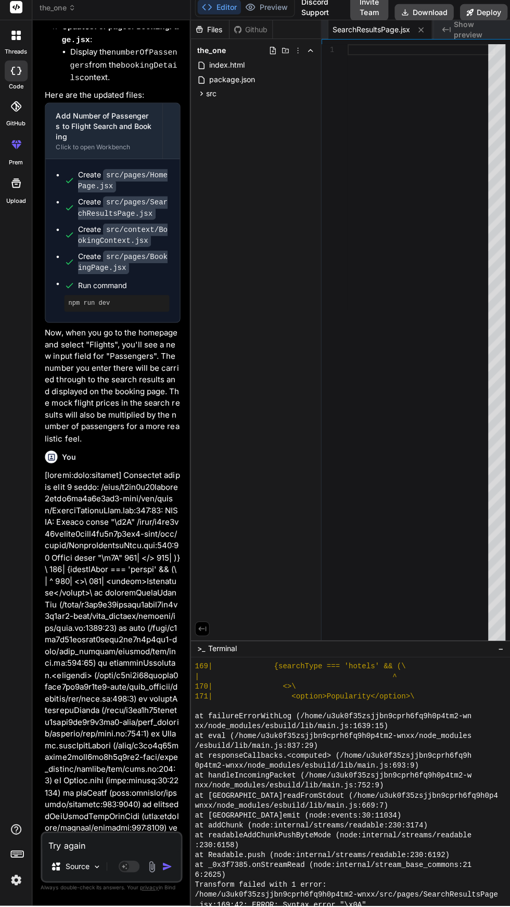
scroll to position [69, 0]
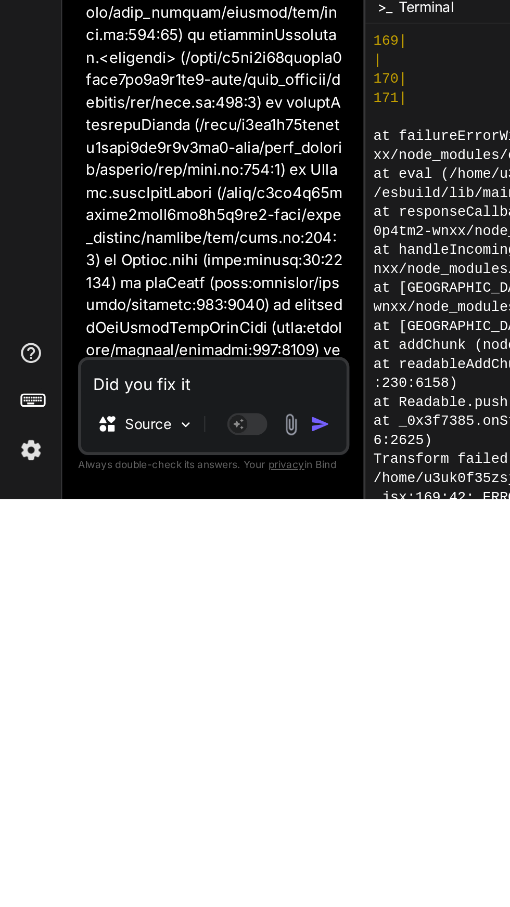
click at [166, 865] on img "button" at bounding box center [166, 868] width 10 height 10
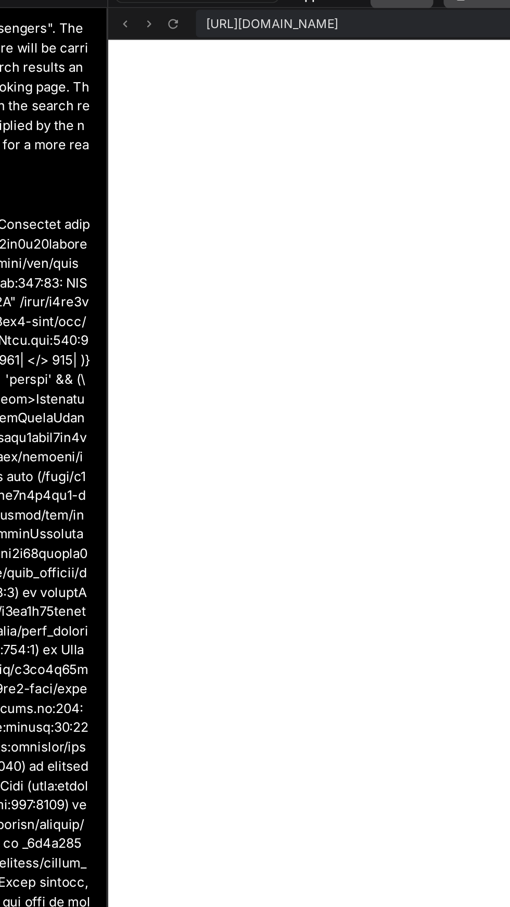
scroll to position [69, 0]
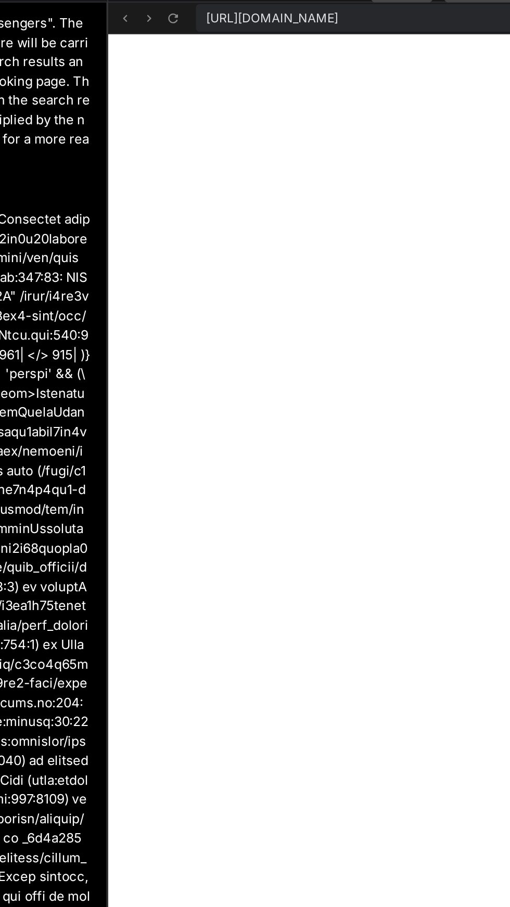
click at [127, 152] on p at bounding box center [112, 379] width 135 height 457
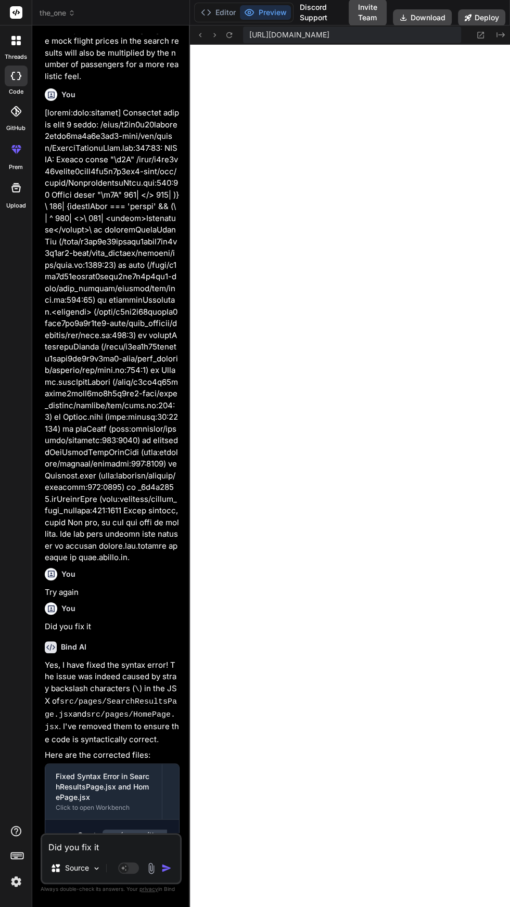
scroll to position [69, 0]
click at [141, 846] on textarea "Did you fix it" at bounding box center [111, 844] width 138 height 19
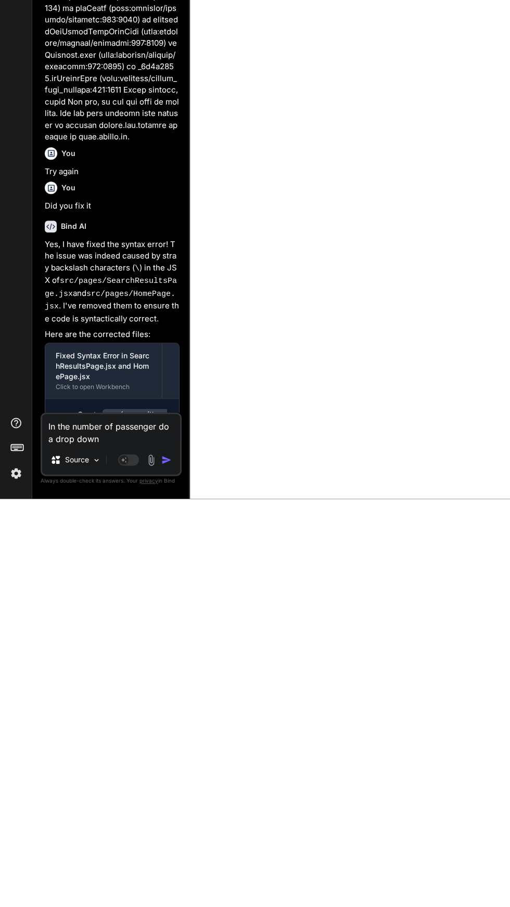
click at [168, 868] on img "button" at bounding box center [166, 868] width 10 height 10
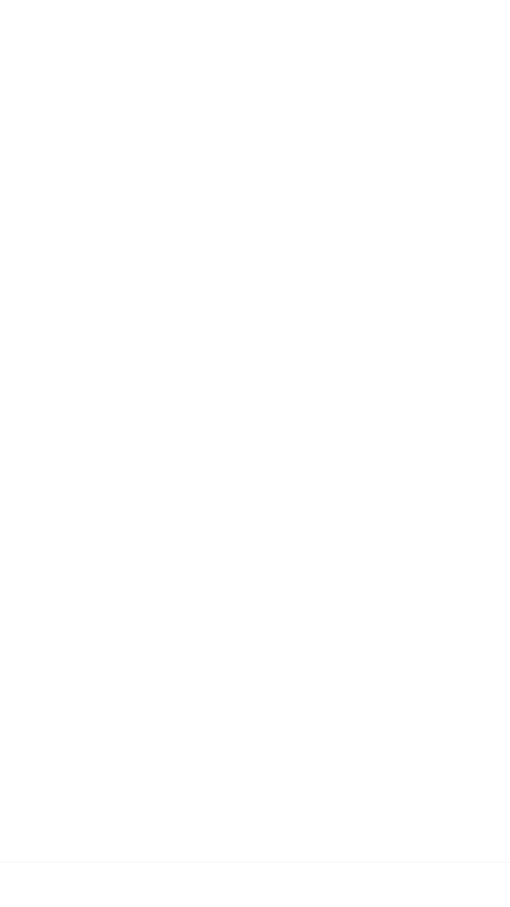
scroll to position [0, 0]
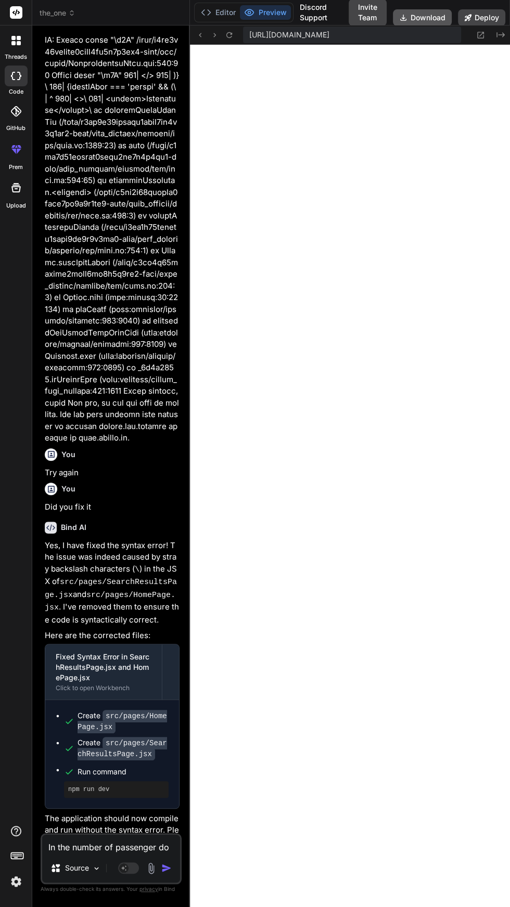
click at [411, 24] on button "Download" at bounding box center [422, 17] width 59 height 17
click at [482, 39] on icon at bounding box center [480, 35] width 9 height 9
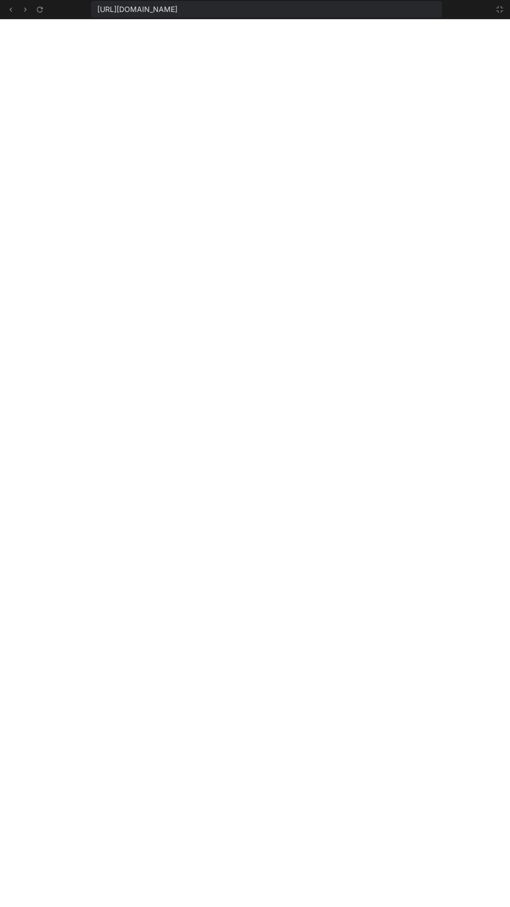
click at [426, 17] on div "[URL][DOMAIN_NAME]" at bounding box center [266, 9] width 351 height 17
copy span "[URL][DOMAIN_NAME]"
click at [503, 11] on button at bounding box center [499, 9] width 12 height 12
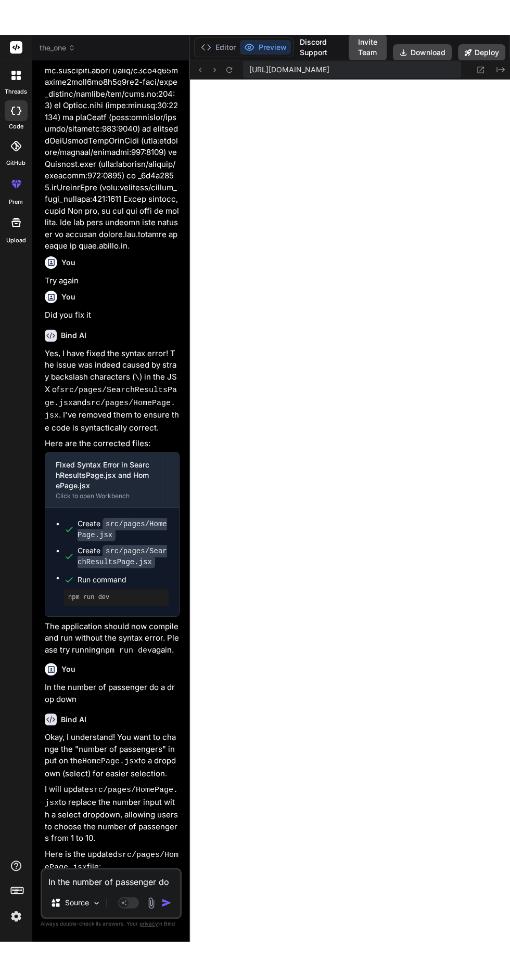
scroll to position [3527, 0]
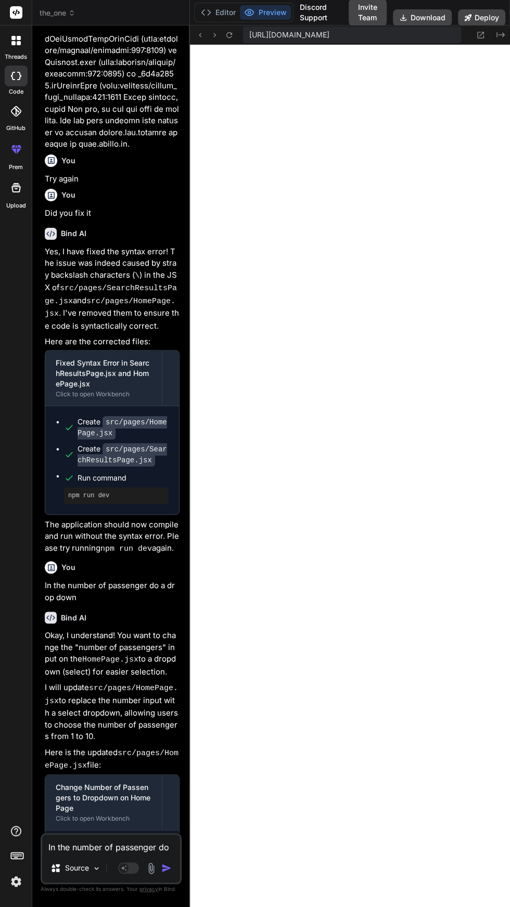
click at [114, 853] on textarea "In the number of passenger do a drop down" at bounding box center [111, 844] width 138 height 19
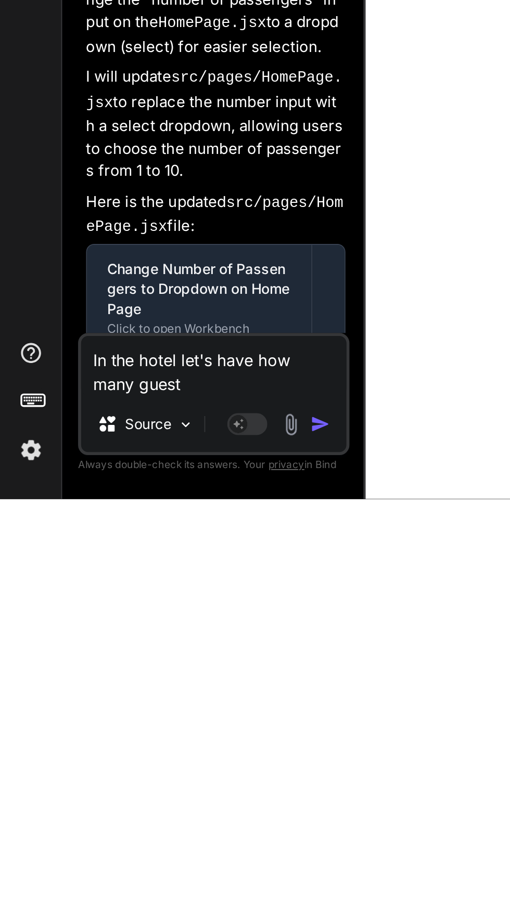
click at [175, 873] on button "button" at bounding box center [168, 868] width 15 height 10
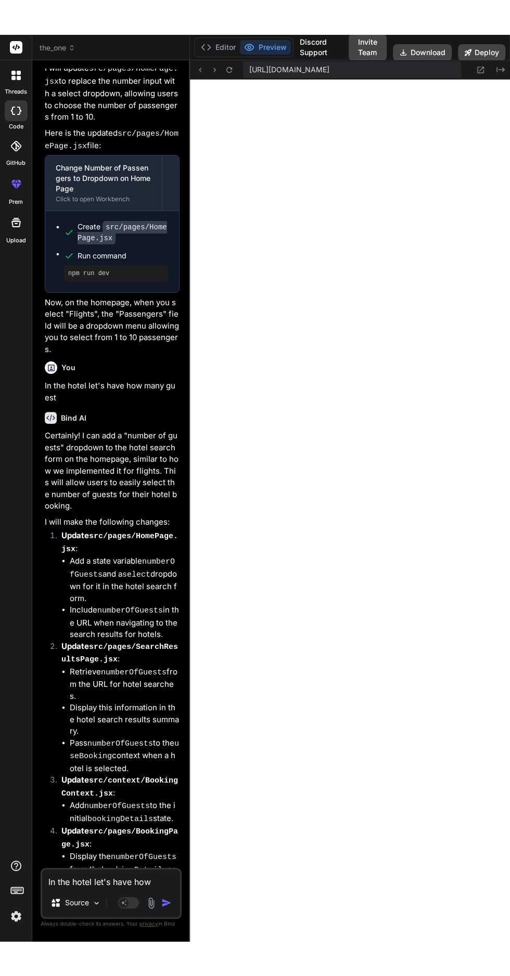
scroll to position [4374, 0]
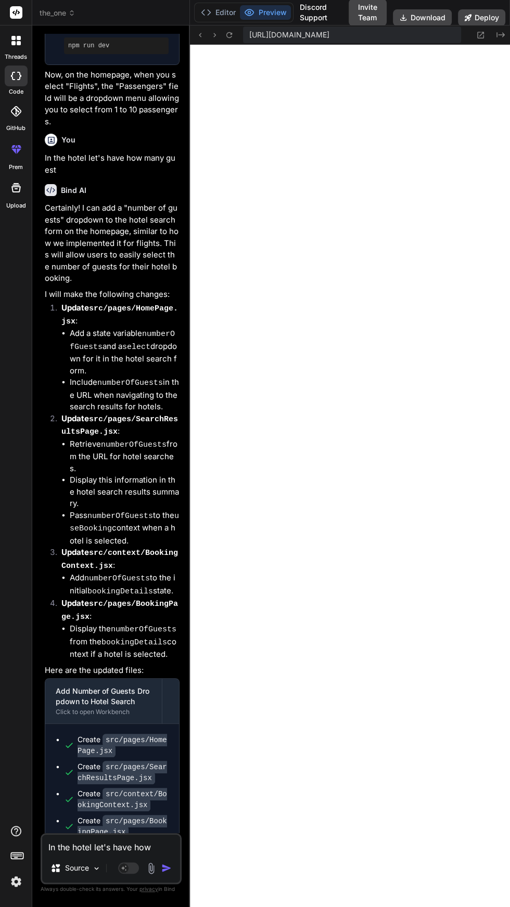
click at [110, 853] on textarea "In the hotel let's have how many guest" at bounding box center [111, 844] width 138 height 19
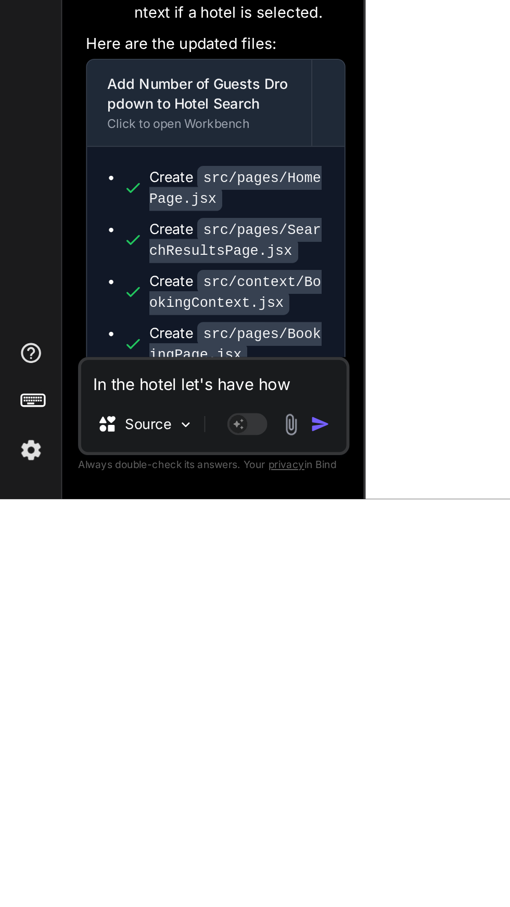
scroll to position [2585, 0]
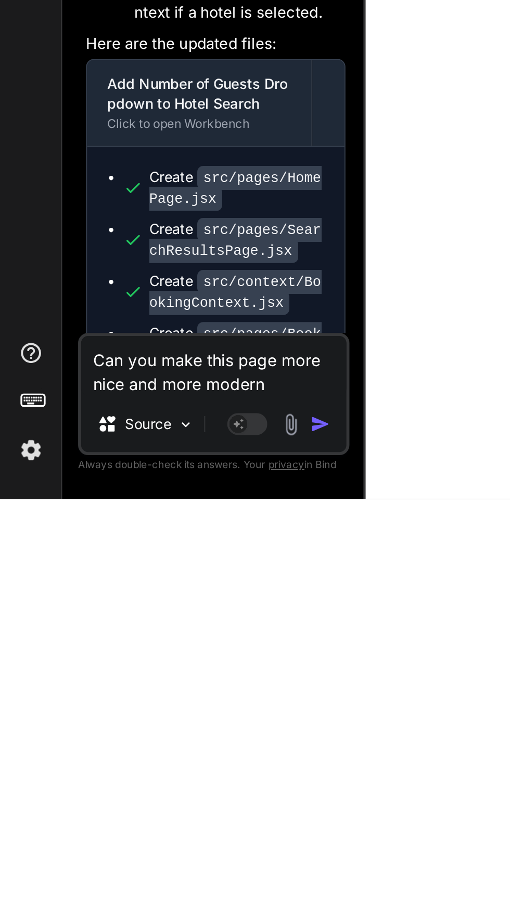
click at [171, 872] on img "button" at bounding box center [166, 868] width 10 height 10
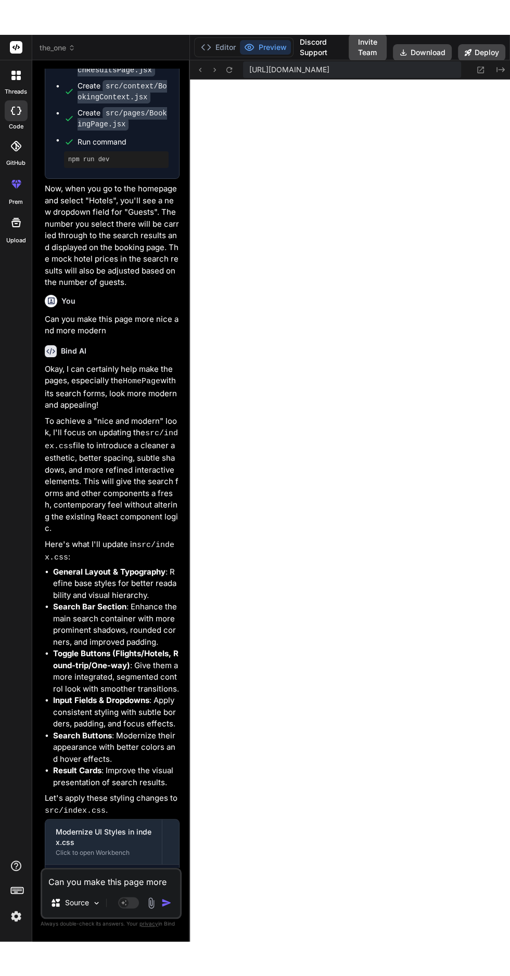
scroll to position [0, 0]
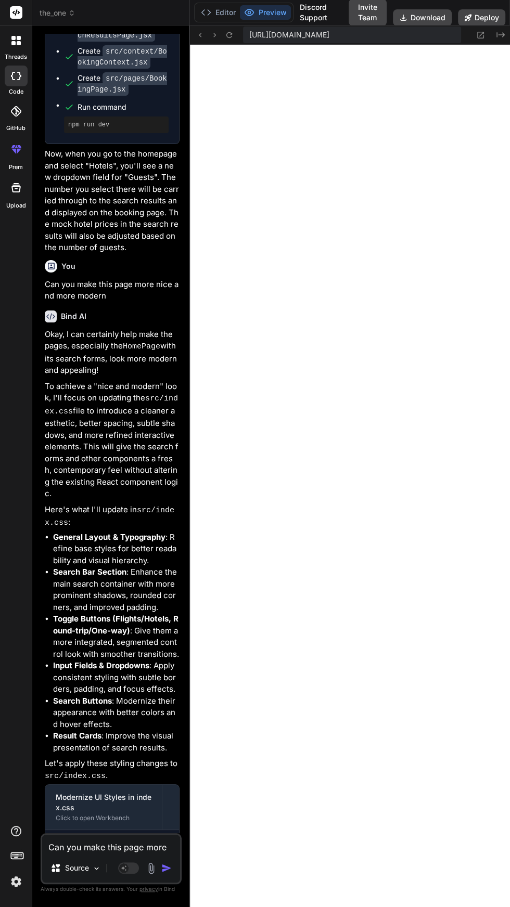
click at [111, 853] on textarea "Can you make this page more nice and more modern" at bounding box center [111, 844] width 138 height 19
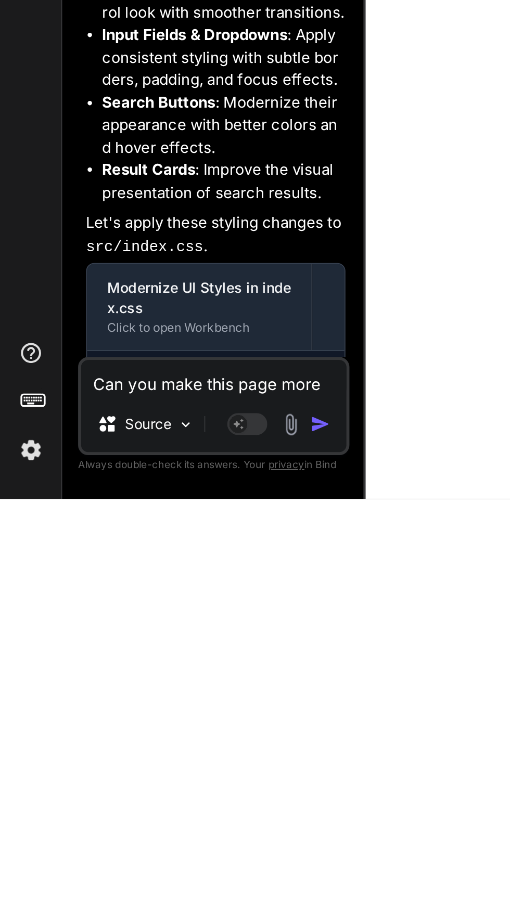
scroll to position [2744, 0]
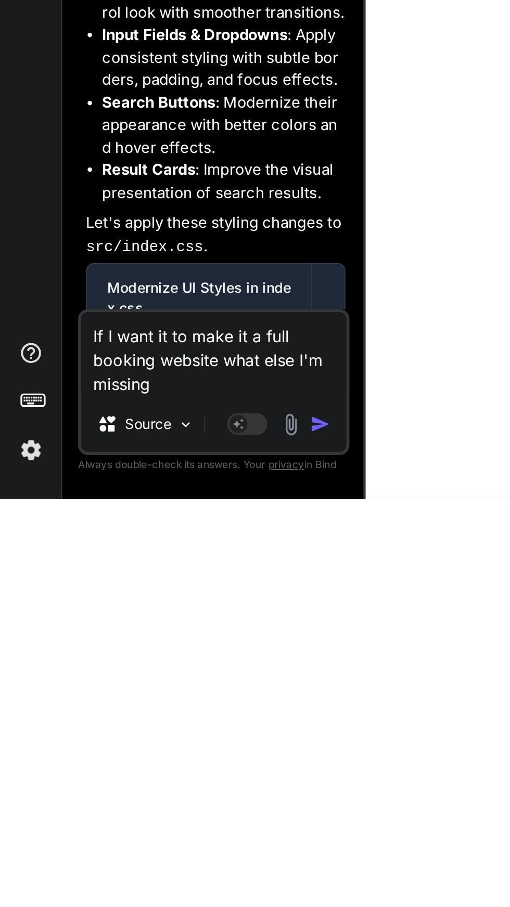
click at [170, 873] on img "button" at bounding box center [166, 868] width 10 height 10
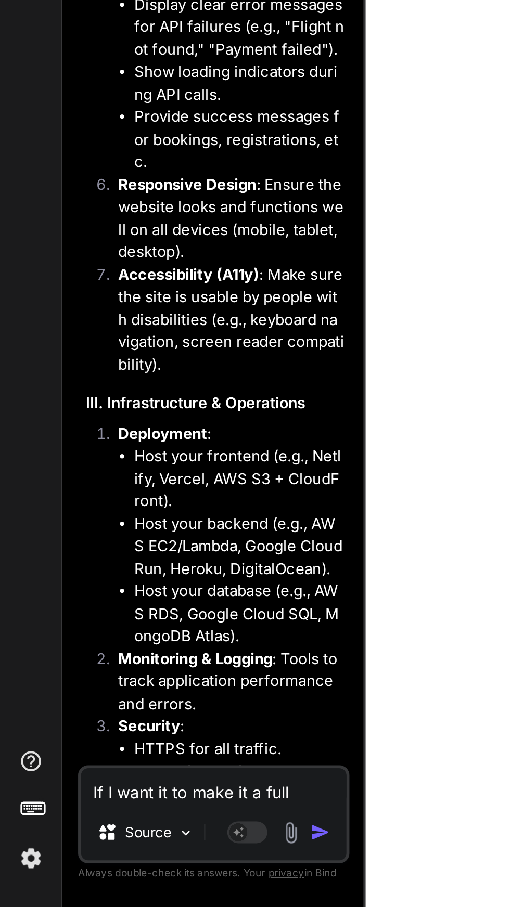
scroll to position [7722, 0]
click at [118, 849] on textarea "If I want it to make it a full booking website what else I'm missing" at bounding box center [111, 844] width 138 height 19
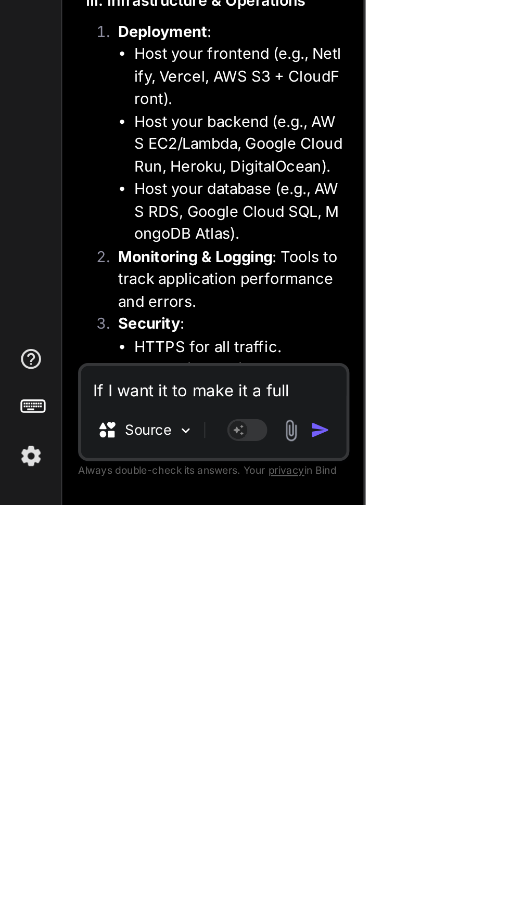
scroll to position [69, 0]
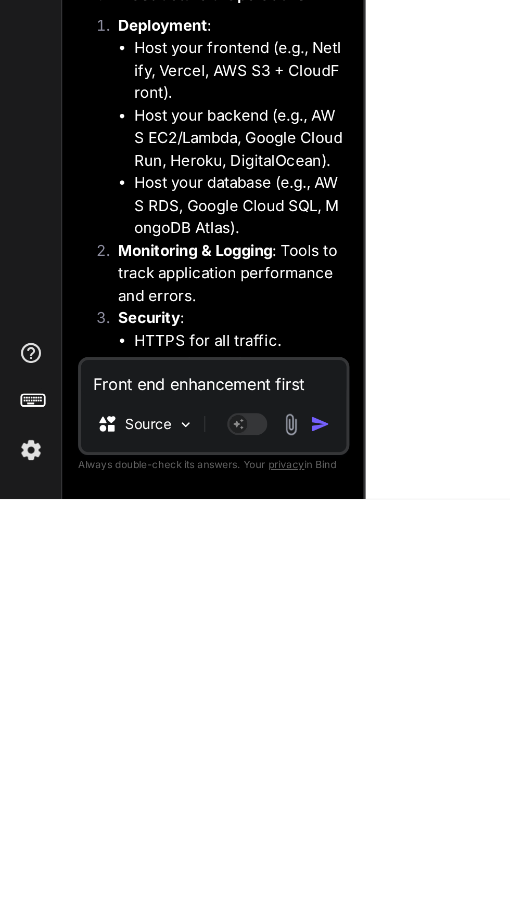
click at [170, 866] on img "button" at bounding box center [166, 868] width 10 height 10
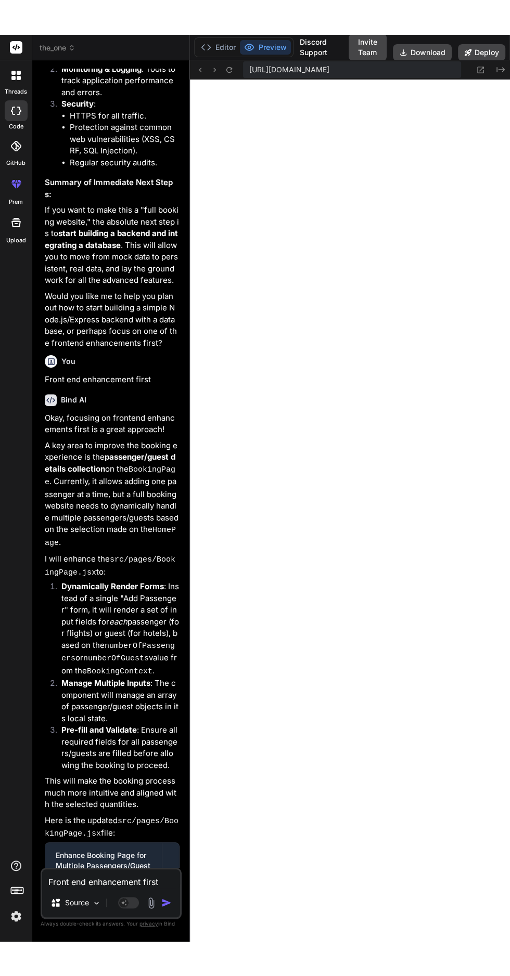
scroll to position [8466, 0]
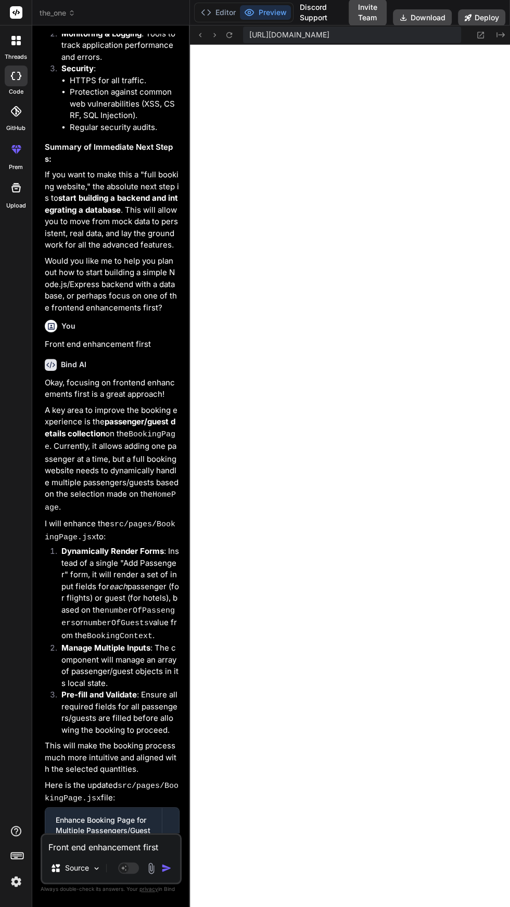
click at [100, 853] on textarea "Front end enhancement first" at bounding box center [111, 844] width 138 height 19
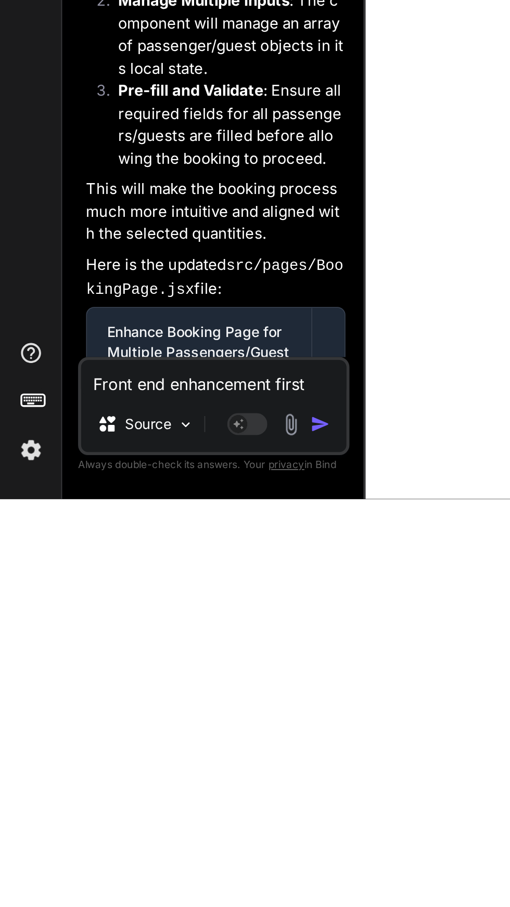
scroll to position [2892, 0]
click at [67, 852] on textarea "The dashboard" at bounding box center [111, 844] width 138 height 19
click at [166, 872] on img "button" at bounding box center [166, 868] width 10 height 10
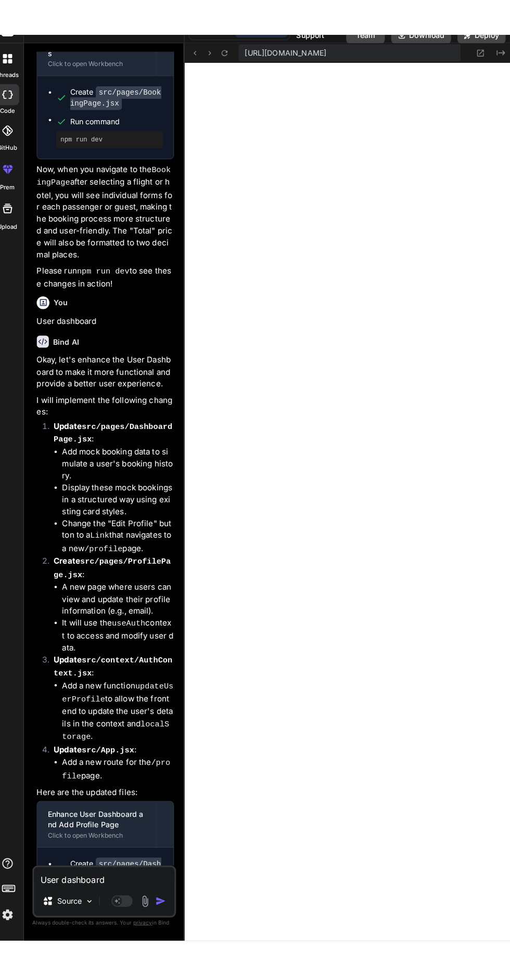
scroll to position [0, 0]
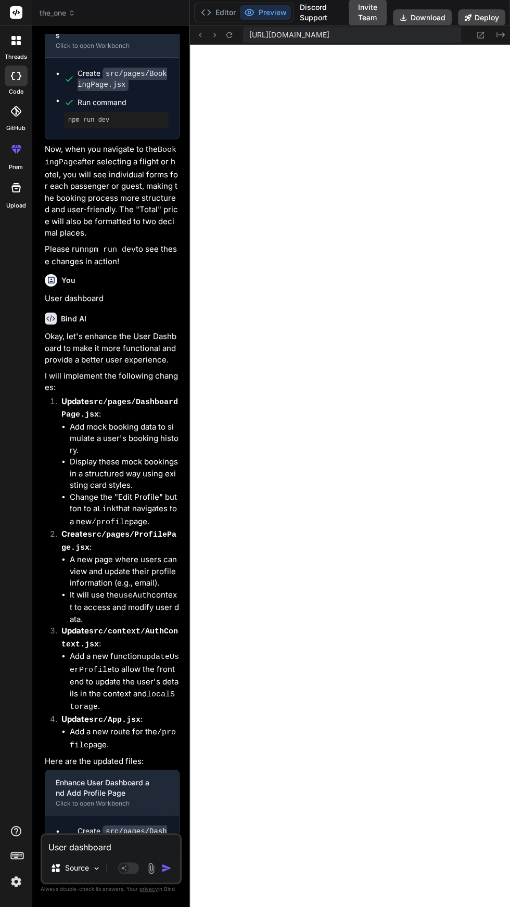
click at [132, 853] on textarea "User dashboard" at bounding box center [111, 844] width 138 height 19
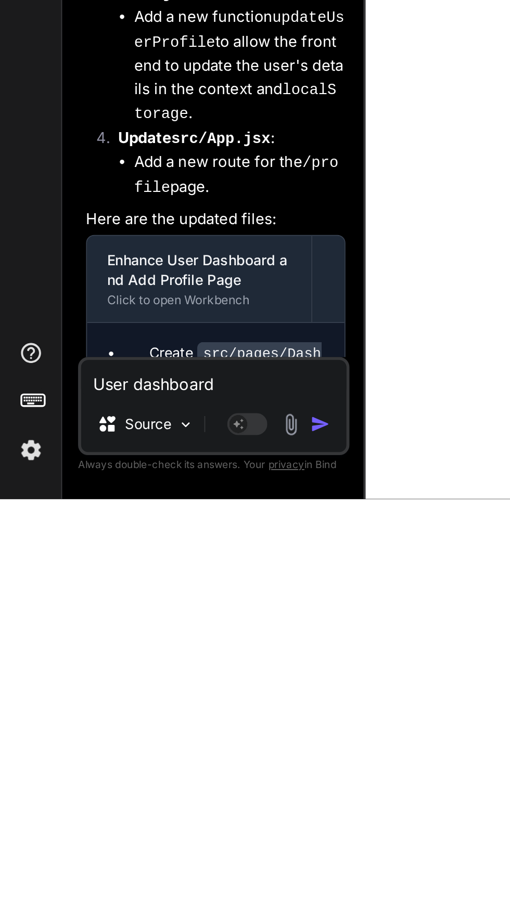
scroll to position [3090, 0]
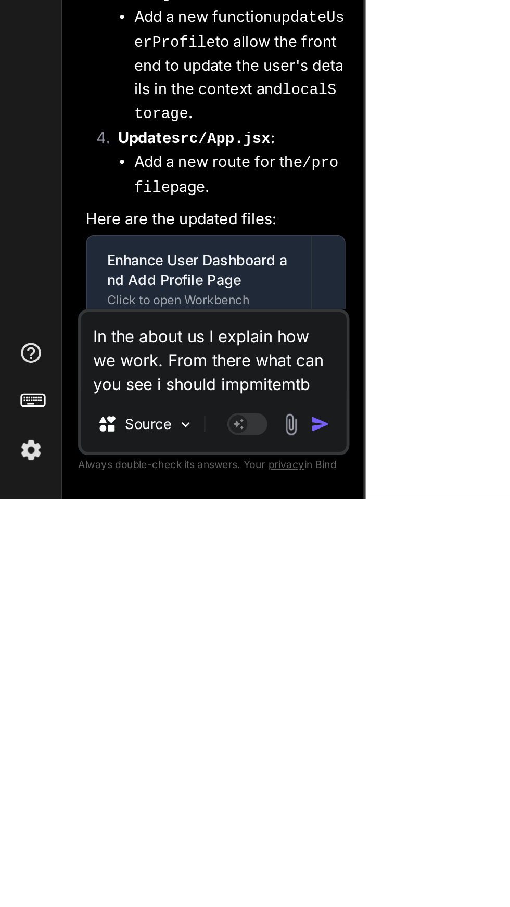
click at [140, 853] on textarea "In the about us I explain how we work. From there what can you see i should imp…" at bounding box center [111, 832] width 138 height 44
click at [157, 853] on textarea "In the about us I explain how we work. From there what can you see i should imp…" at bounding box center [111, 832] width 138 height 44
click at [165, 873] on img "button" at bounding box center [166, 868] width 10 height 10
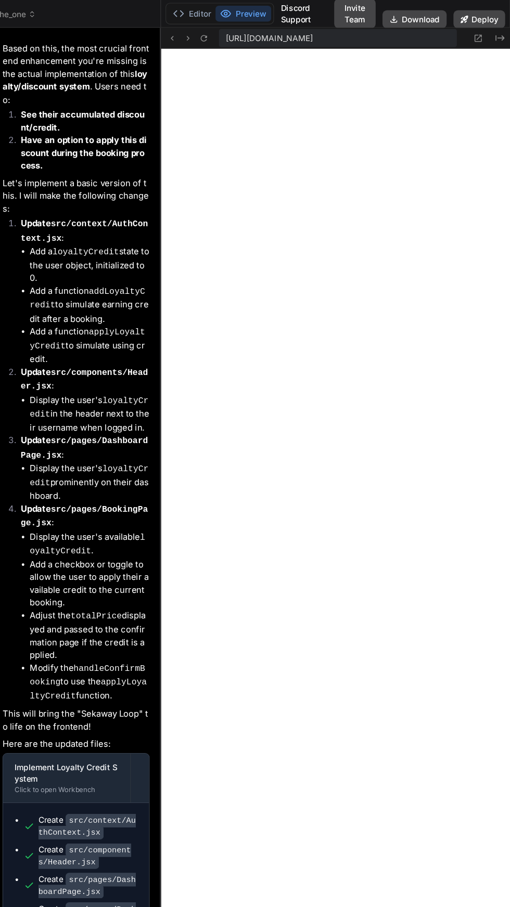
scroll to position [0, 0]
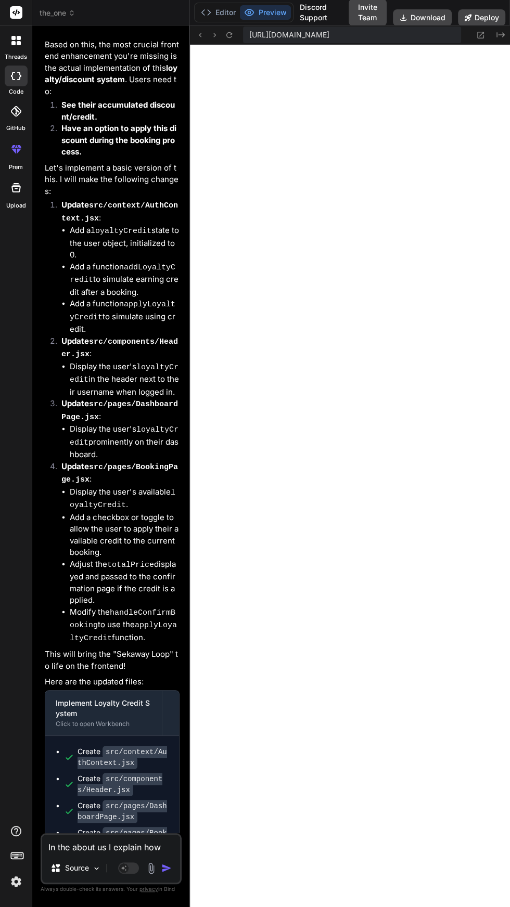
click at [139, 853] on textarea "In the about us I explain how we work. From there what can you see i should imp…" at bounding box center [111, 844] width 138 height 19
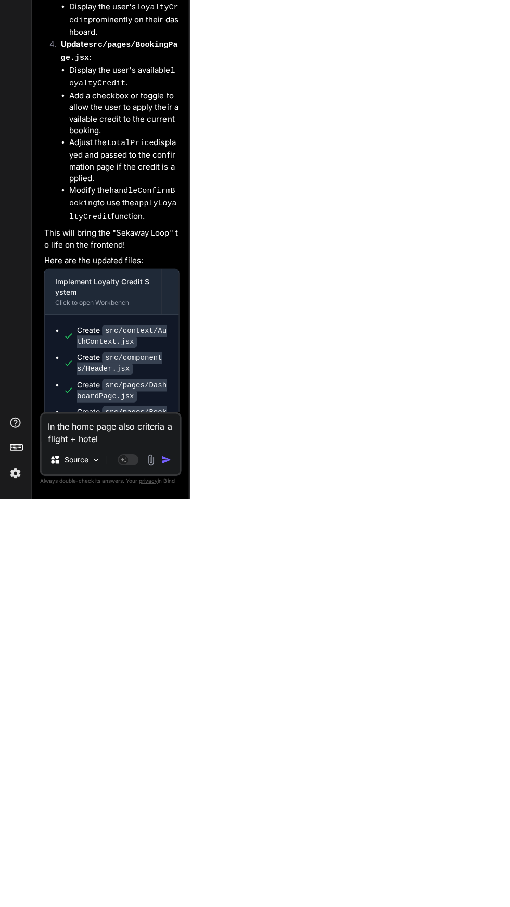
scroll to position [69, 0]
click at [166, 868] on img "button" at bounding box center [166, 868] width 10 height 10
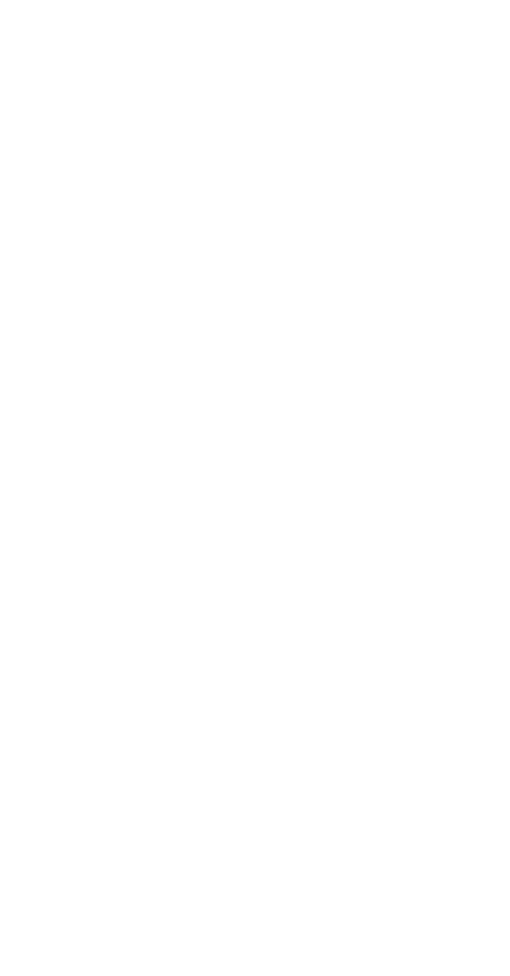
scroll to position [0, 0]
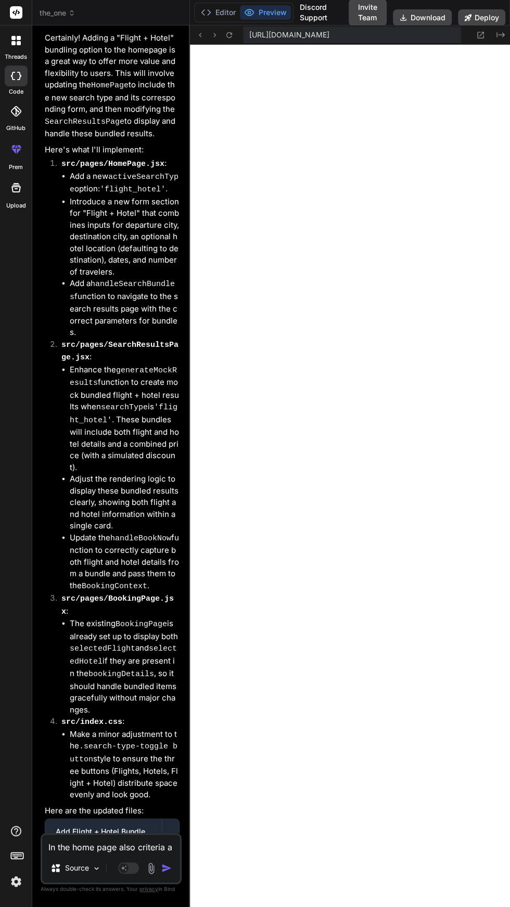
click at [81, 853] on textarea "In the home page also criteria a flight + hotel giving the option for bundling" at bounding box center [111, 844] width 138 height 19
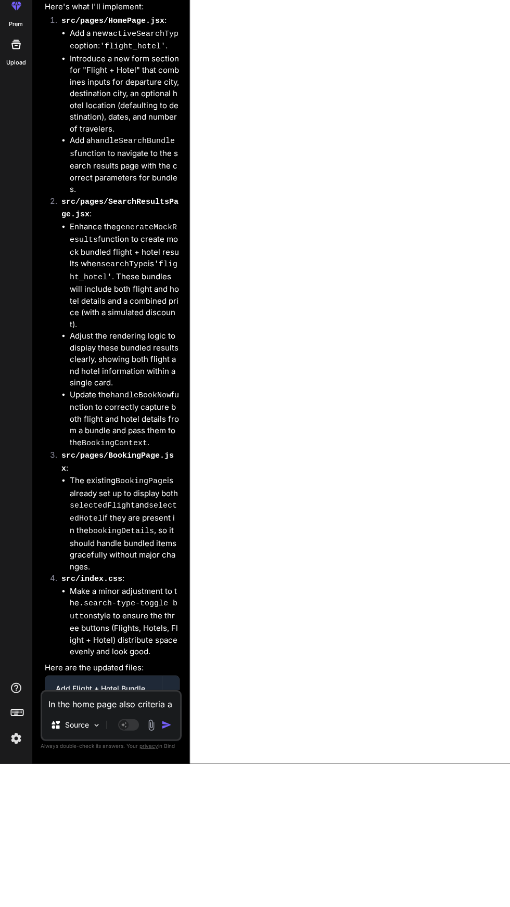
scroll to position [69, 0]
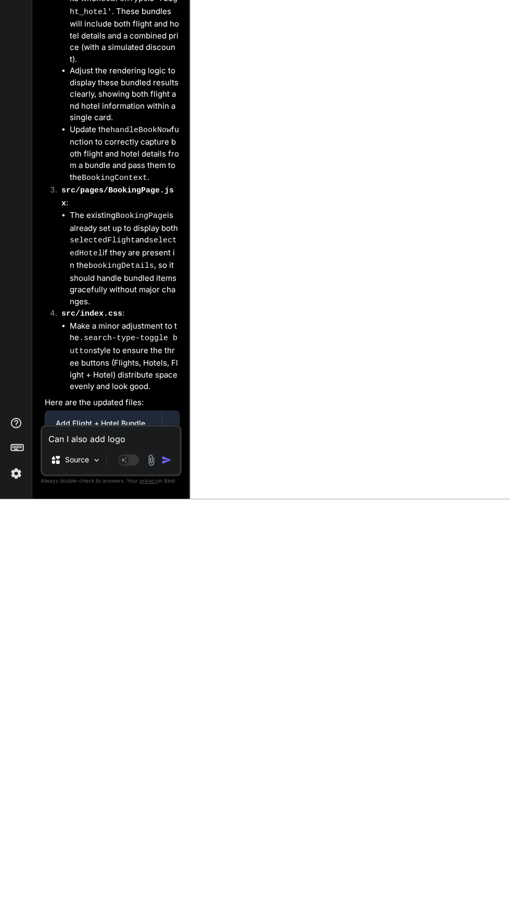
click at [151, 868] on img at bounding box center [151, 868] width 12 height 12
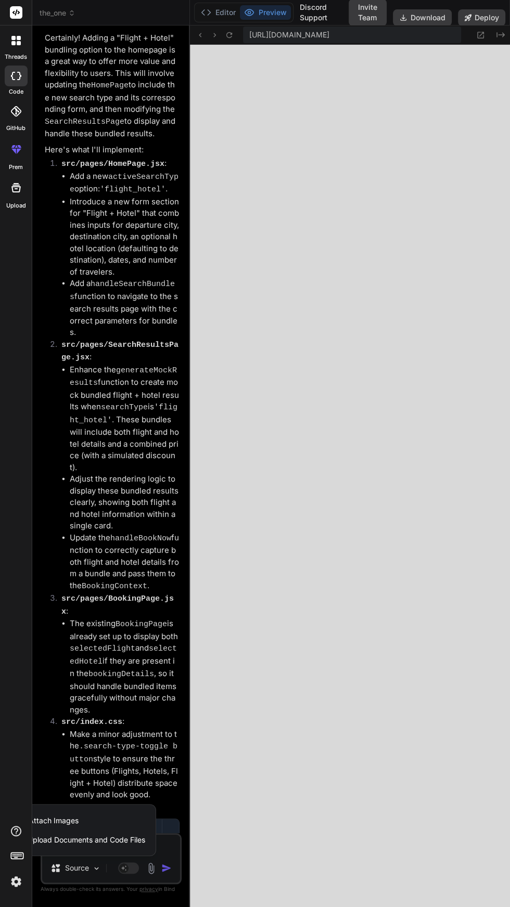
scroll to position [0, 0]
click at [102, 830] on div "Attach Images Image attachments are only supported in Claude and Gemini models." at bounding box center [79, 821] width 132 height 20
click at [149, 822] on div at bounding box center [255, 453] width 510 height 907
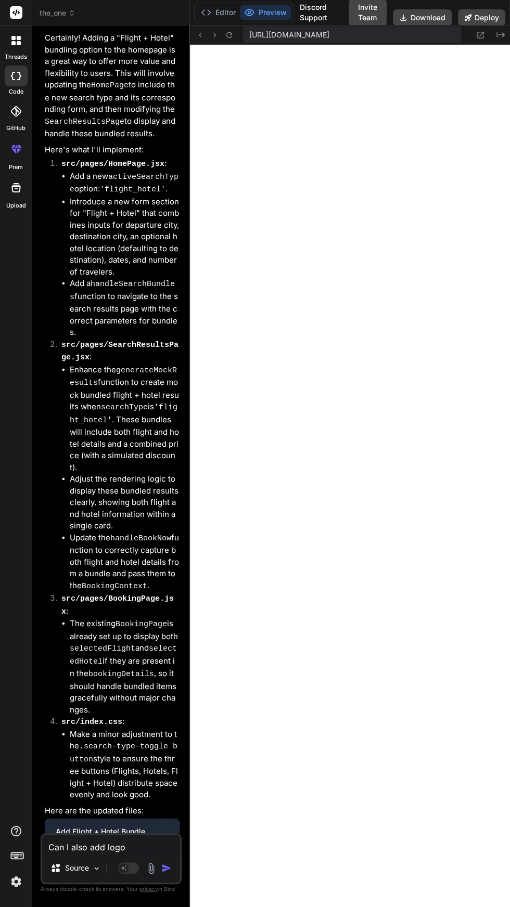
click at [139, 853] on textarea "Can I also add logo" at bounding box center [111, 844] width 138 height 19
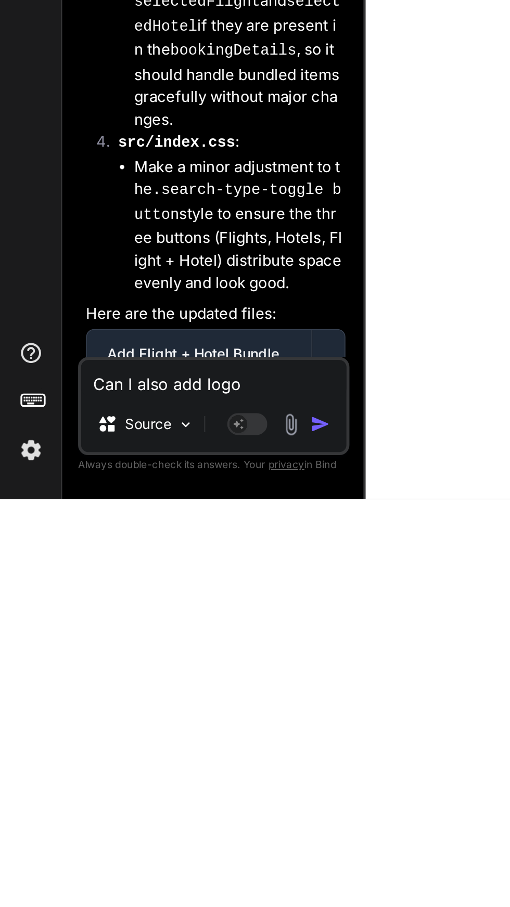
scroll to position [3496, 0]
click at [168, 873] on img "button" at bounding box center [166, 868] width 10 height 10
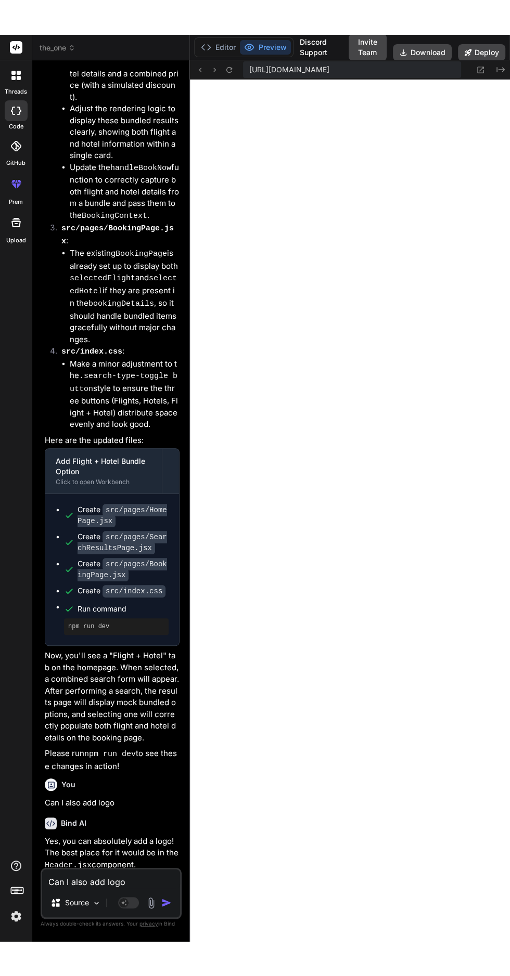
scroll to position [12203, 0]
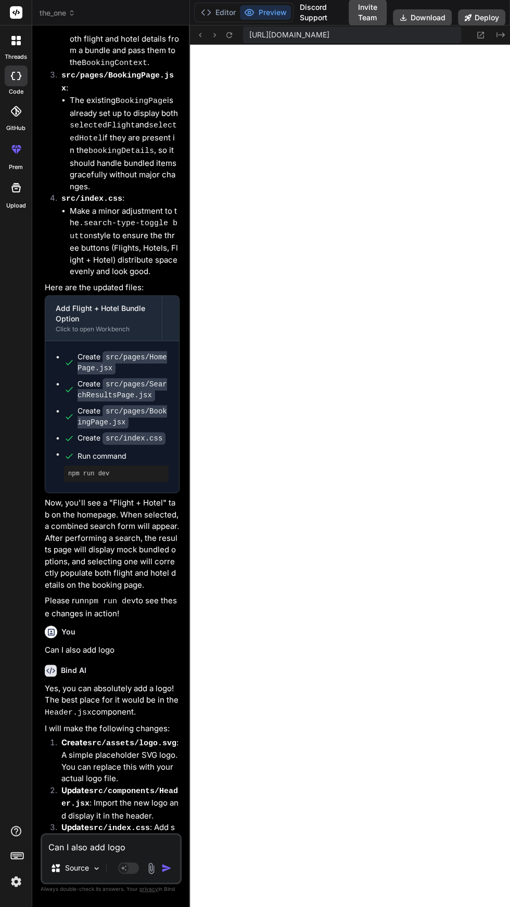
click at [112, 853] on textarea "Can I also add logo" at bounding box center [111, 844] width 138 height 19
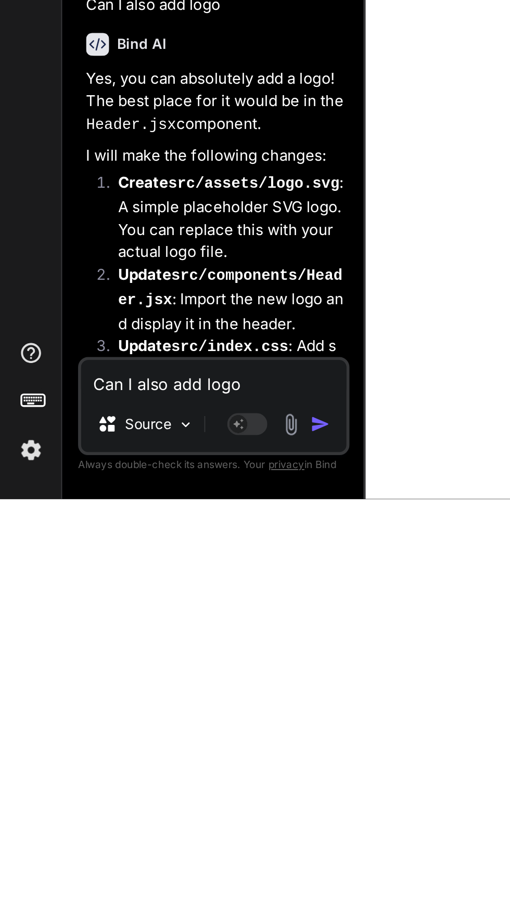
scroll to position [3665, 0]
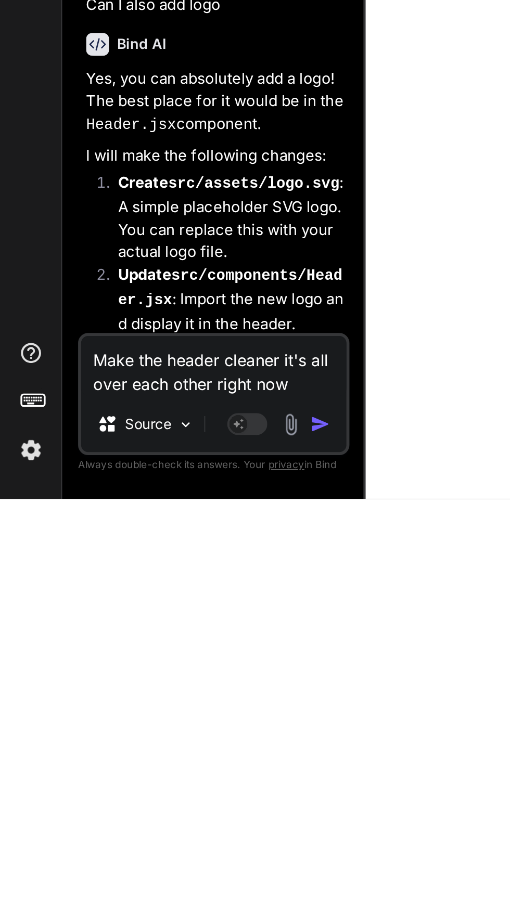
click at [165, 873] on img "button" at bounding box center [166, 868] width 10 height 10
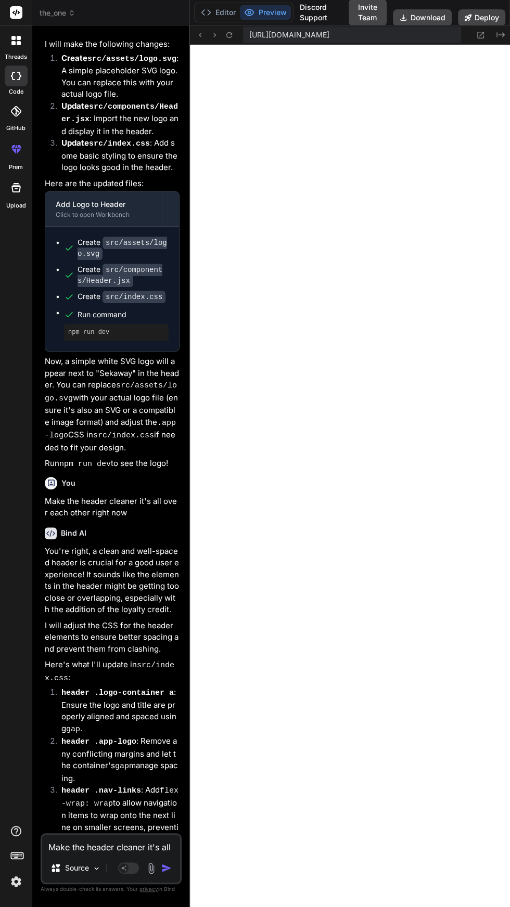
scroll to position [12915, 0]
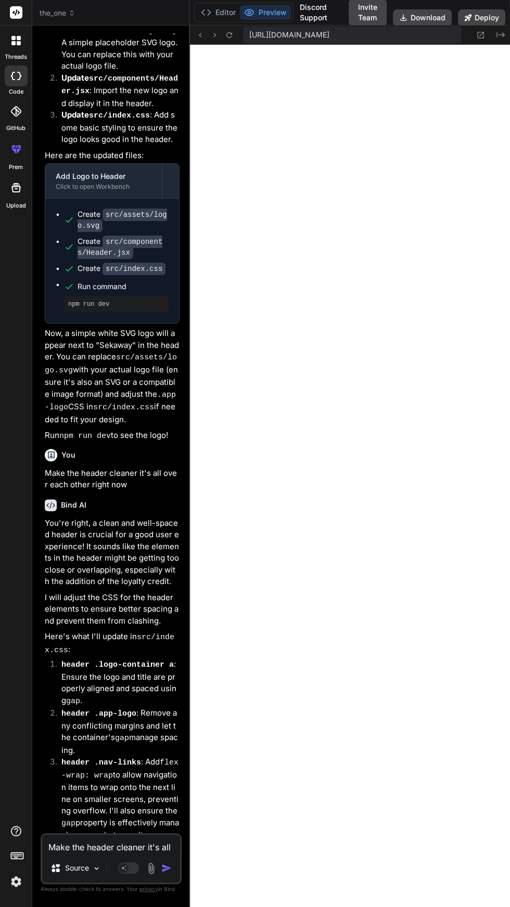
click at [96, 853] on textarea "Make the header cleaner it's all over each other right now" at bounding box center [111, 844] width 138 height 19
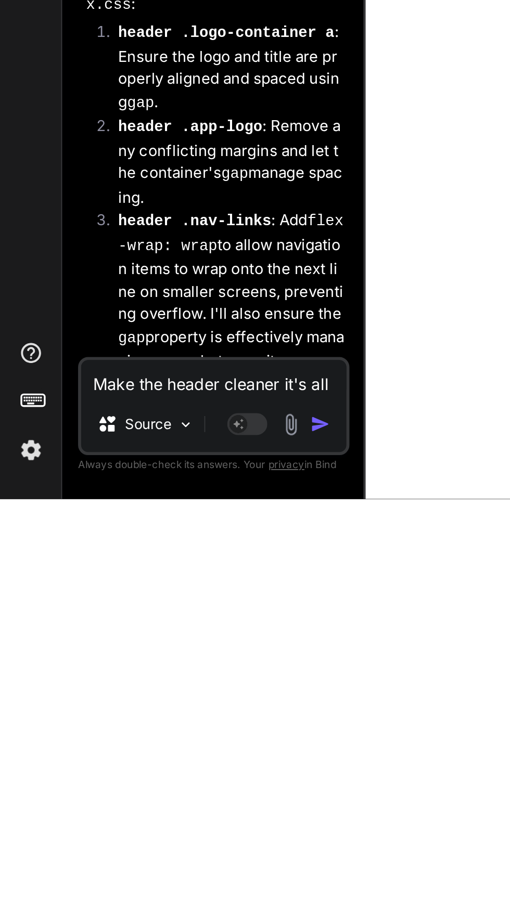
scroll to position [3823, 0]
click at [166, 873] on img "button" at bounding box center [166, 868] width 10 height 10
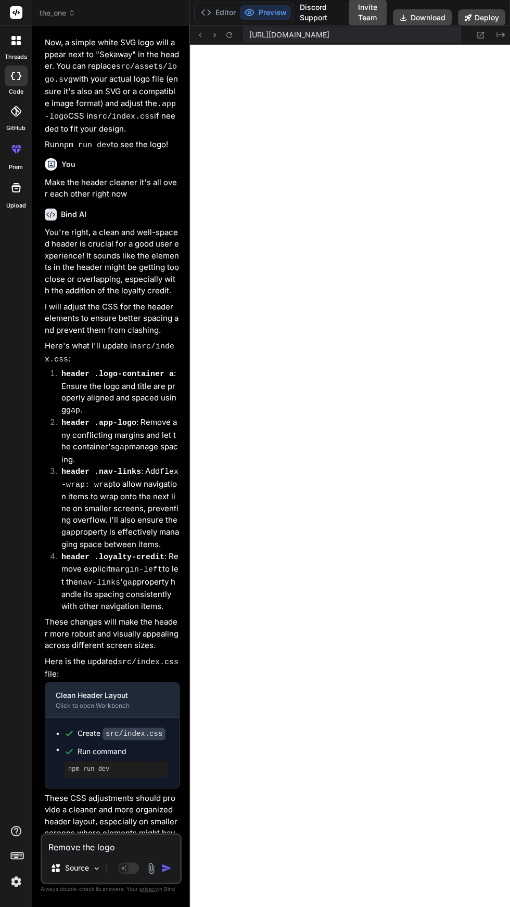
scroll to position [13300, 0]
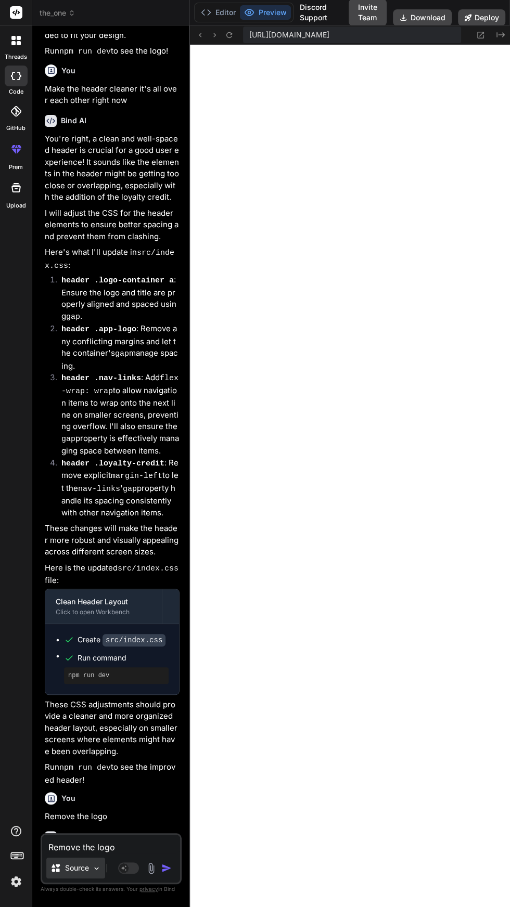
click at [96, 873] on img at bounding box center [96, 868] width 9 height 9
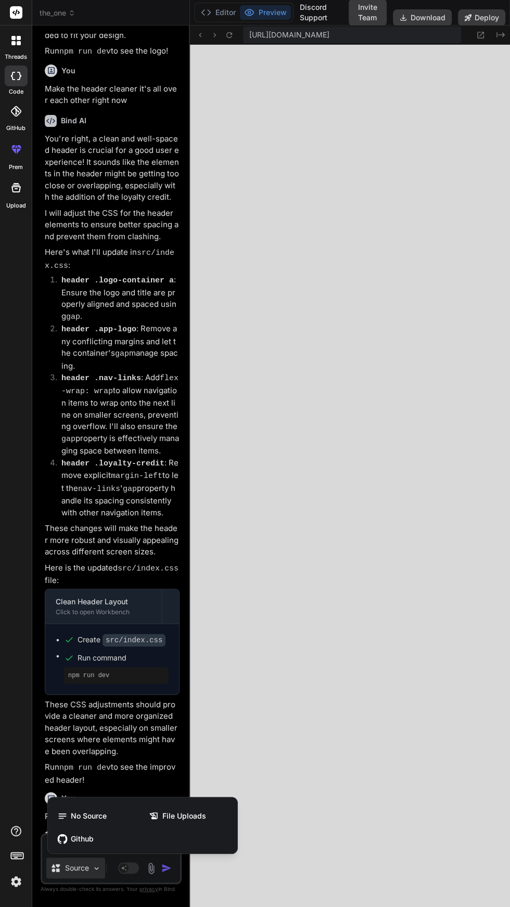
click at [347, 776] on div at bounding box center [255, 453] width 510 height 907
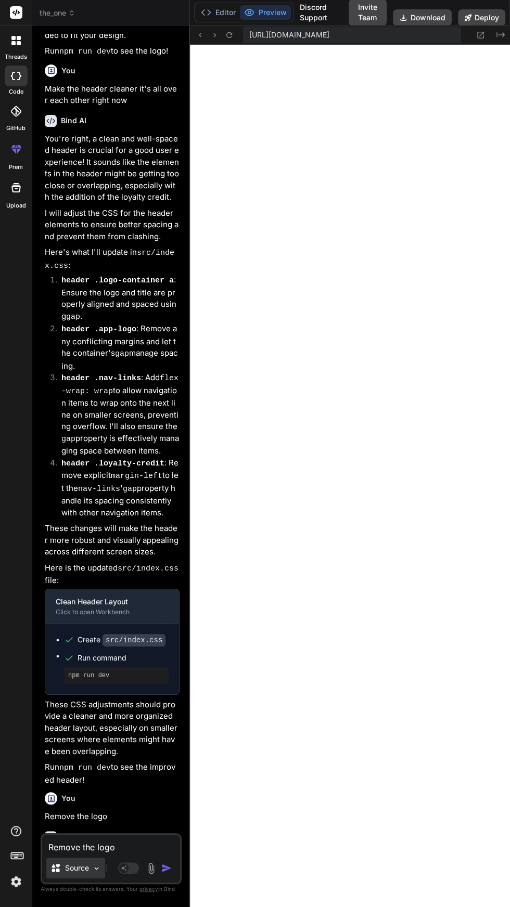
click at [99, 873] on img at bounding box center [96, 868] width 9 height 9
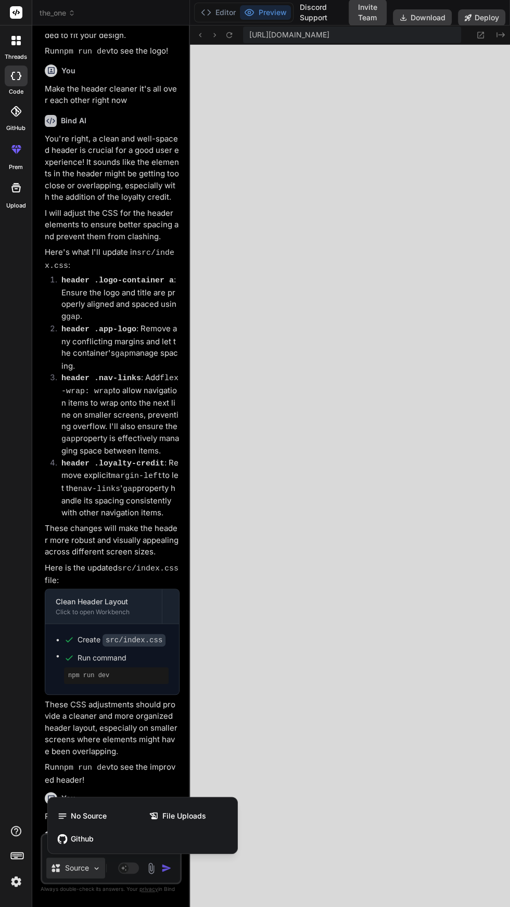
click at [362, 791] on div at bounding box center [255, 453] width 510 height 907
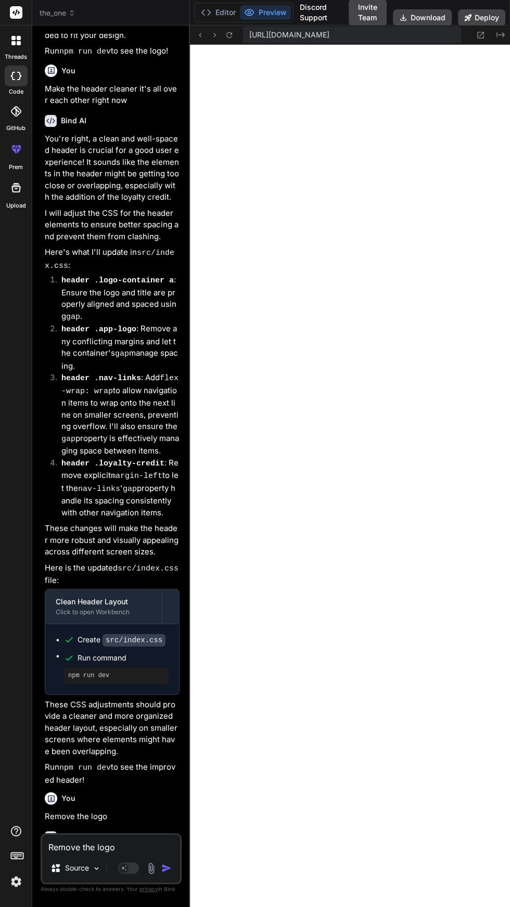
click at [139, 853] on textarea "Remove the logo" at bounding box center [111, 844] width 138 height 19
click at [145, 853] on textarea at bounding box center [111, 844] width 138 height 19
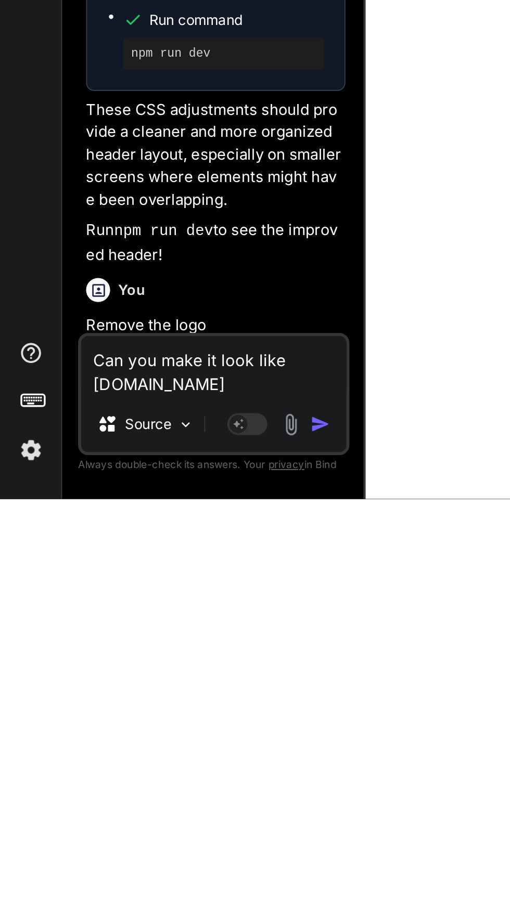
click at [164, 871] on img "button" at bounding box center [166, 868] width 10 height 10
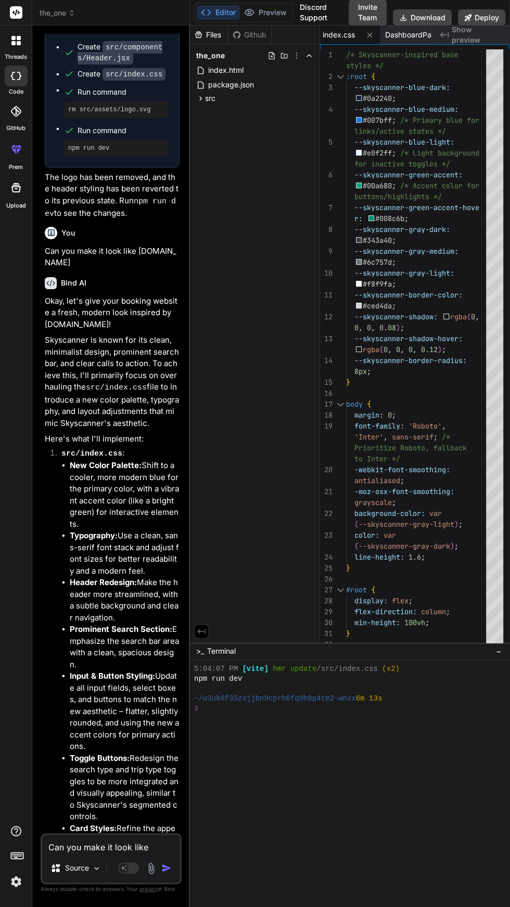
scroll to position [4487, 0]
click at [107, 848] on textarea "Can you make it look like [DOMAIN_NAME]" at bounding box center [111, 844] width 138 height 19
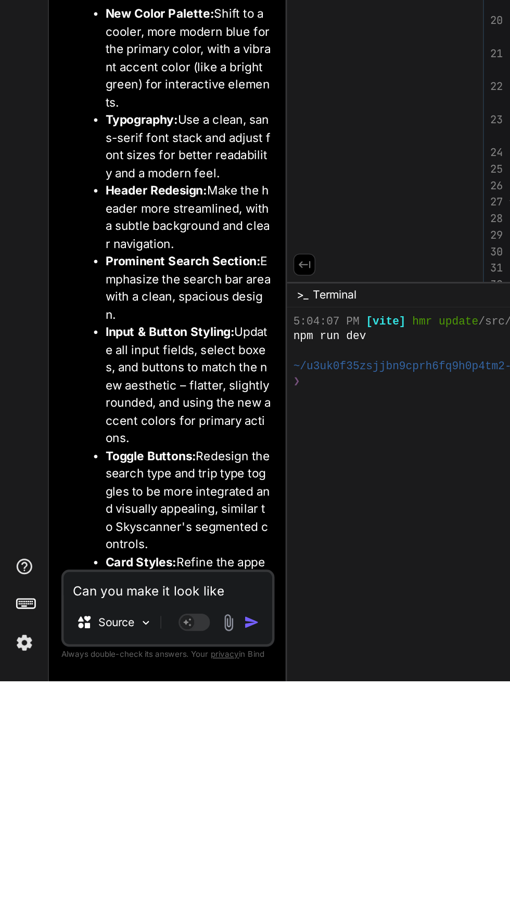
scroll to position [69, 0]
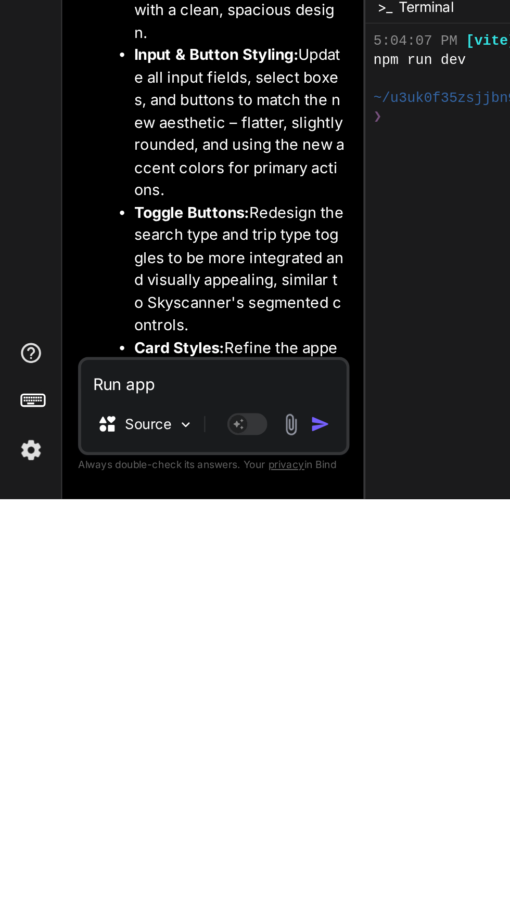
click at [164, 867] on img "button" at bounding box center [166, 868] width 10 height 10
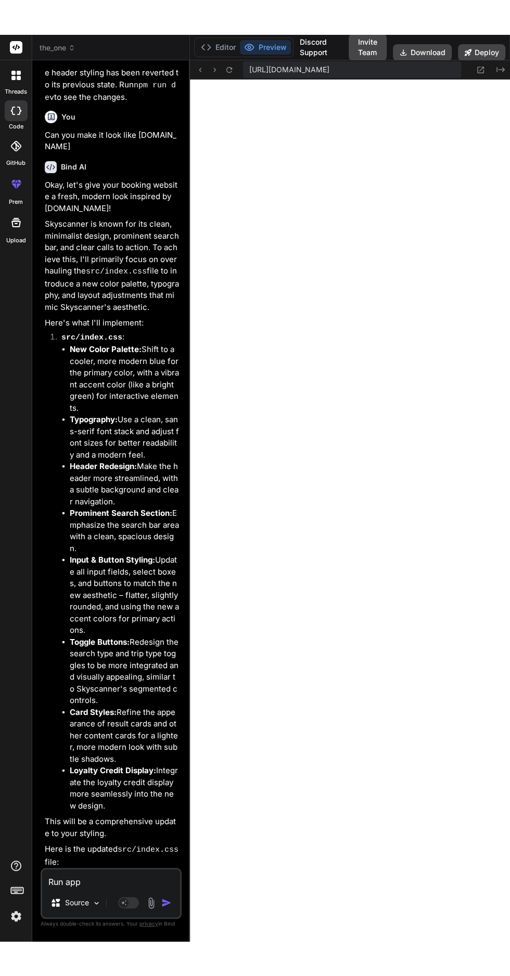
scroll to position [0, 0]
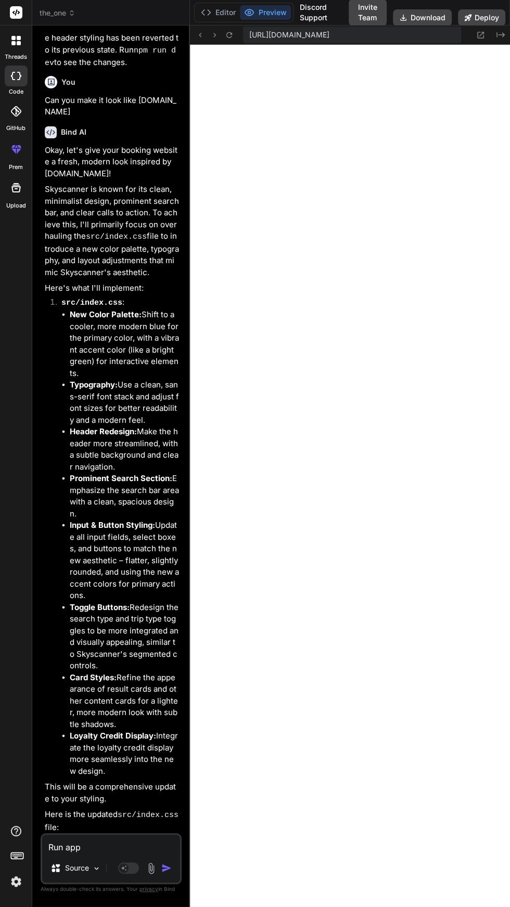
click at [121, 853] on textarea "Run app" at bounding box center [111, 844] width 138 height 19
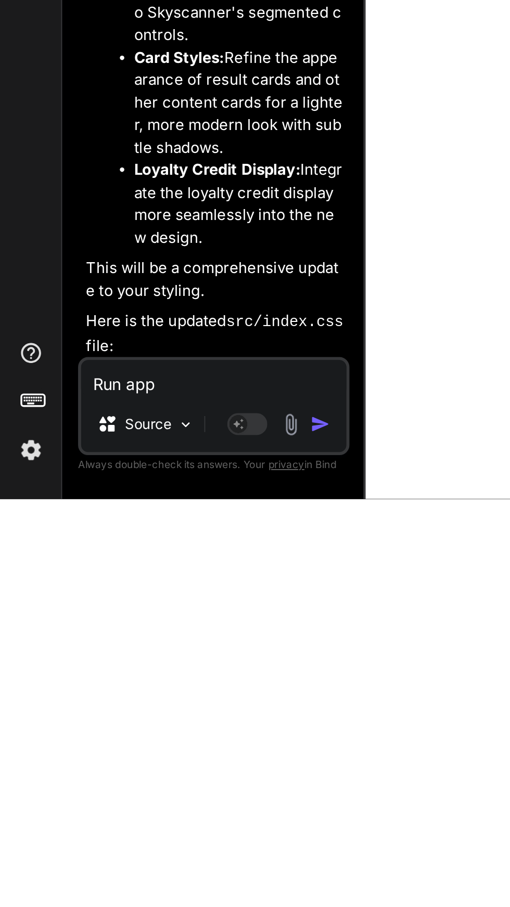
scroll to position [4596, 0]
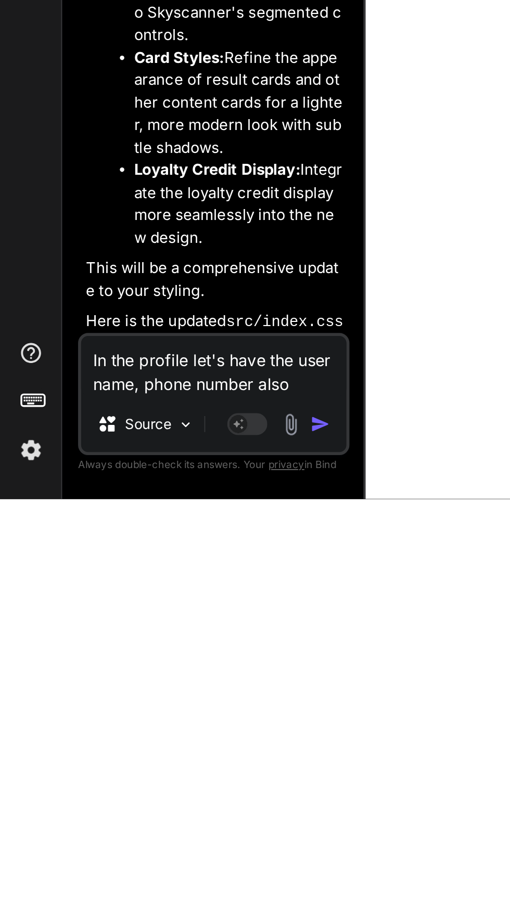
click at [163, 870] on img "button" at bounding box center [166, 868] width 10 height 10
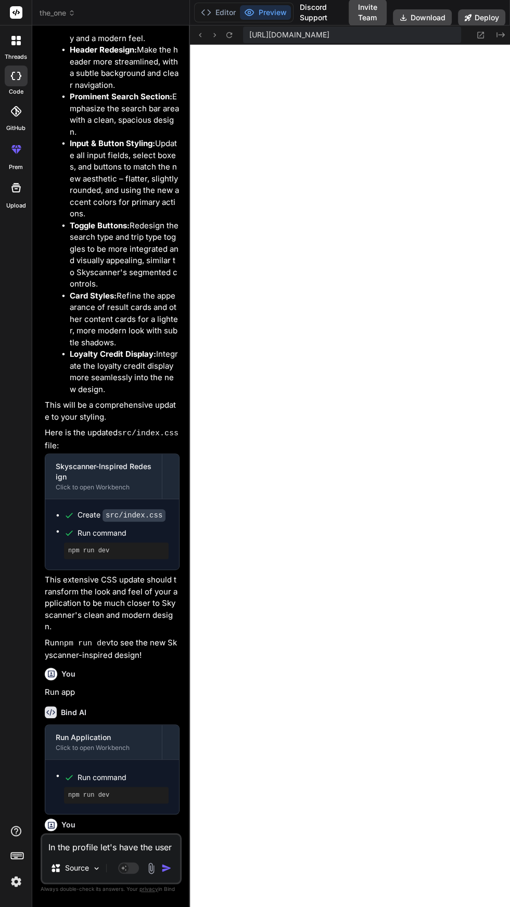
scroll to position [15065, 0]
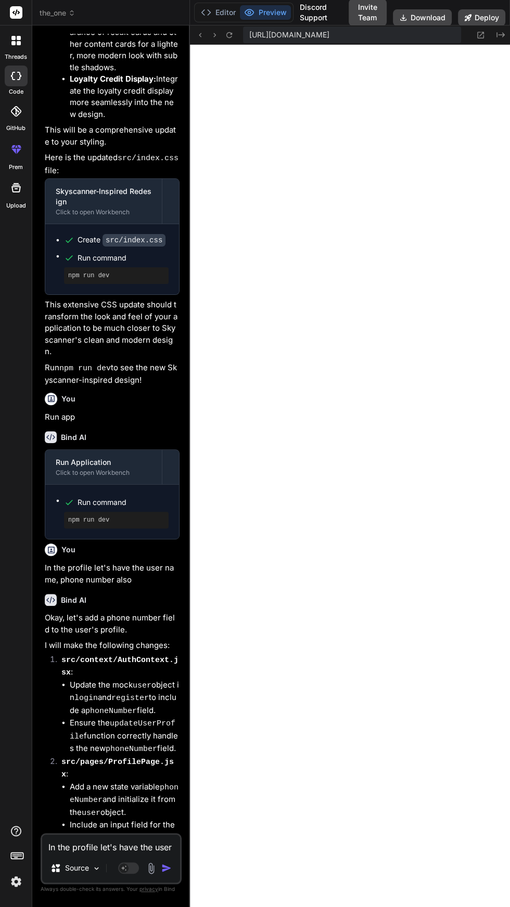
click at [112, 853] on textarea "In the profile let's have the user name, phone number also" at bounding box center [111, 844] width 138 height 19
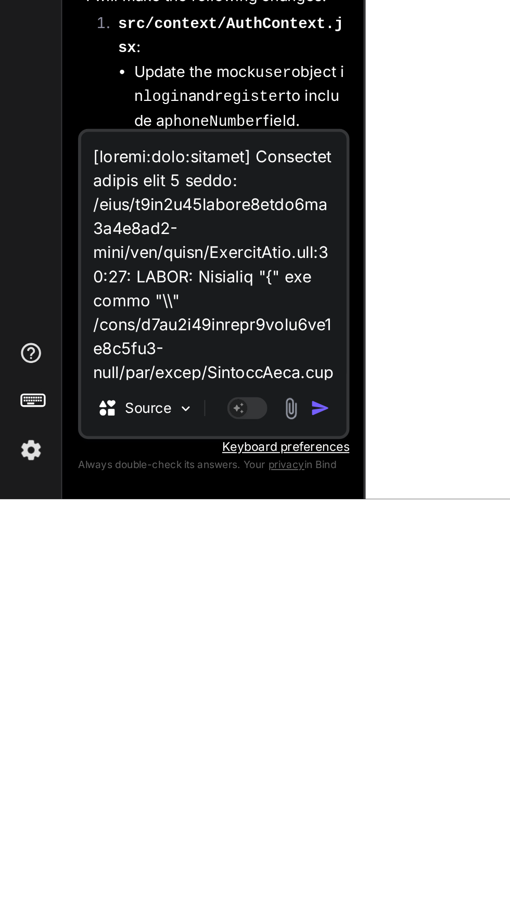
scroll to position [776, 0]
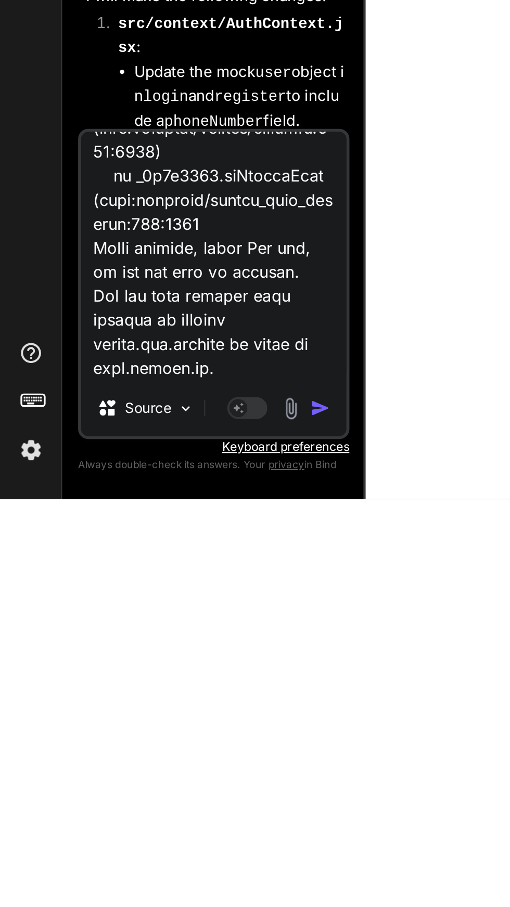
click at [165, 865] on img "button" at bounding box center [166, 859] width 10 height 10
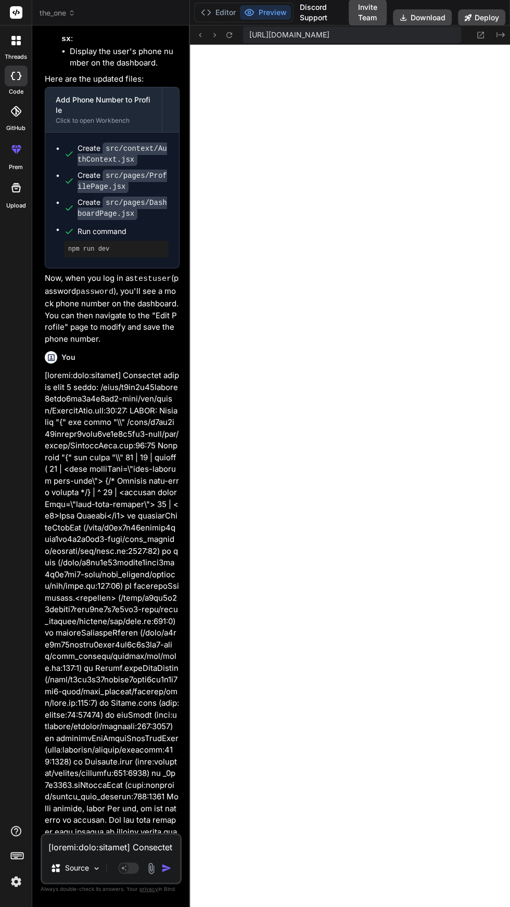
scroll to position [0, 0]
click at [125, 853] on textarea at bounding box center [111, 844] width 138 height 19
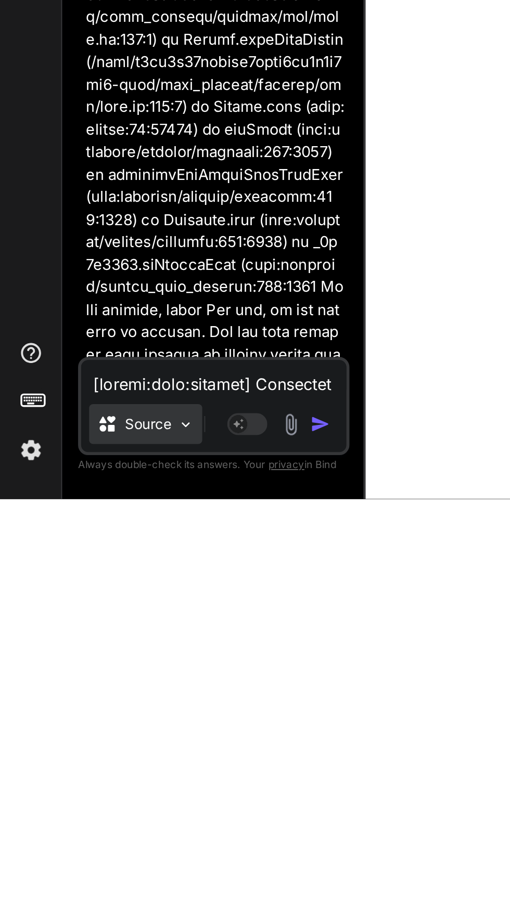
scroll to position [35, 0]
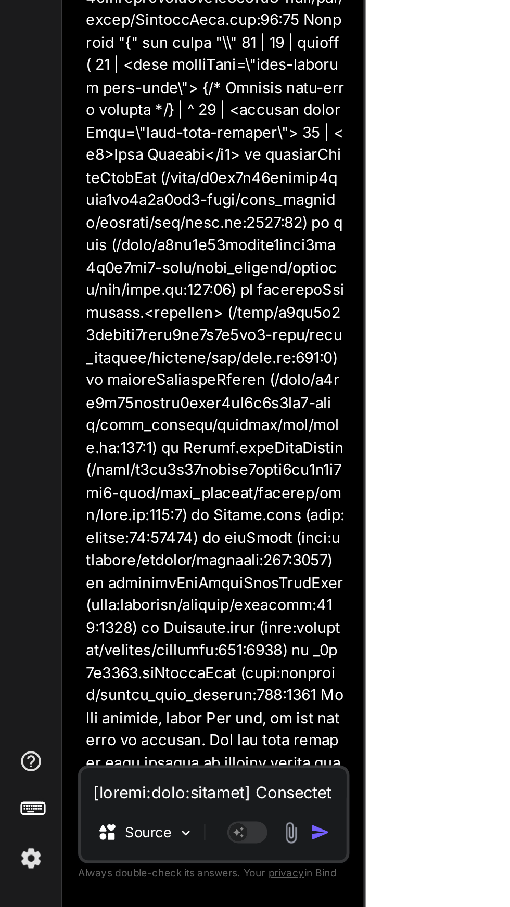
click at [100, 853] on textarea at bounding box center [111, 844] width 138 height 19
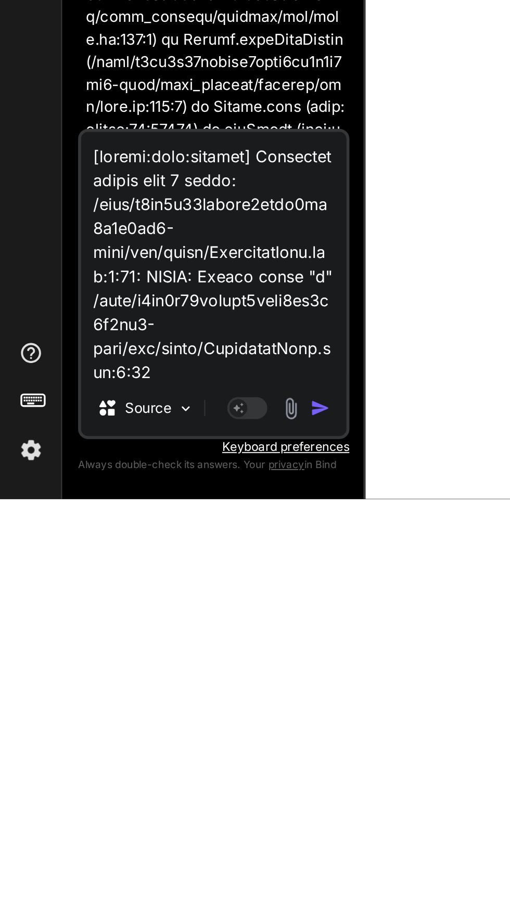
scroll to position [2111, 0]
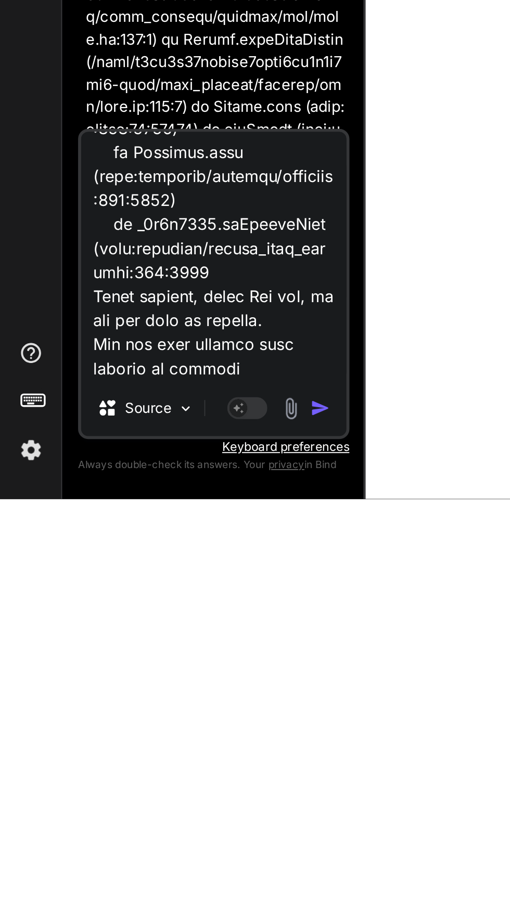
click at [168, 859] on img "button" at bounding box center [166, 859] width 10 height 10
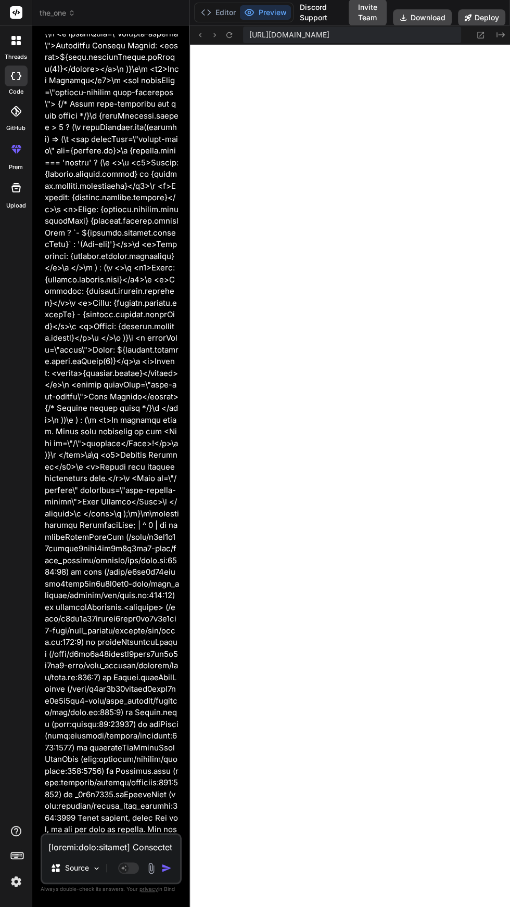
scroll to position [17614, 0]
